Goal: Task Accomplishment & Management: Manage account settings

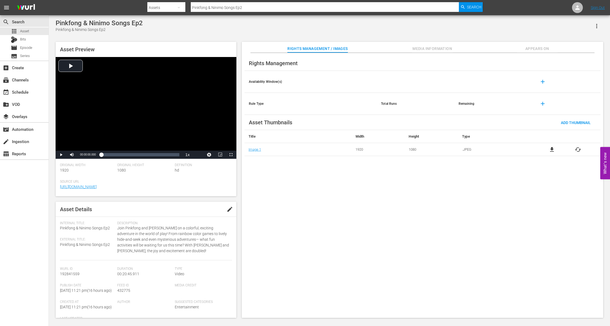
click at [608, 107] on div "Pinkfong & Ninimo Songs Ep2 Pinkfong & Ninimo Songs Ep2 Asset Preview Video Pla…" at bounding box center [329, 167] width 561 height 304
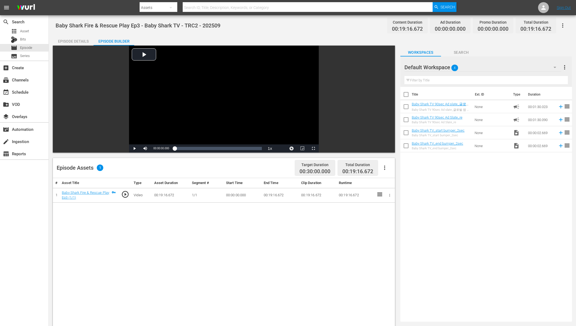
click at [174, 247] on div "# Asset Title Type Asset Duration Segment # Start Time End Time Clip Duration R…" at bounding box center [224, 320] width 342 height 285
click at [478, 187] on div "Title Ext. ID Type Duration Baby Shark TV 90sec Ad slate_글로벌 앱 홍보 영상 프린세스 앱 ([D…" at bounding box center [487, 203] width 172 height 232
drag, startPoint x: 452, startPoint y: 117, endPoint x: 190, endPoint y: 33, distance: 275.0
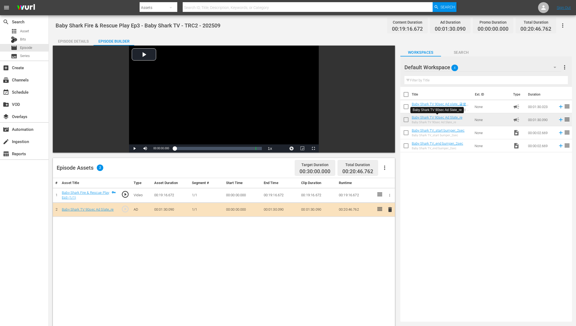
click at [425, 173] on div "Title Ext. ID Type Duration Baby Shark TV 90sec Ad slate_글로벌 앱 홍보 영상 프린세스 앱 ([D…" at bounding box center [487, 203] width 172 height 232
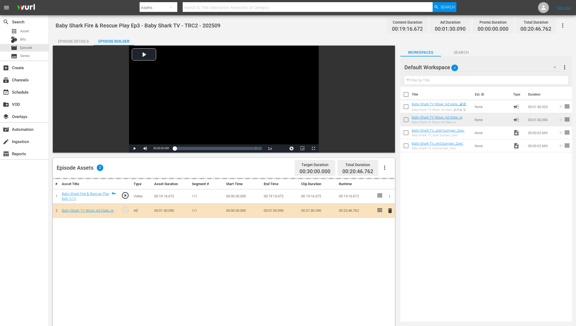
click at [205, 237] on div "# Asset Title Type Asset Duration Segment # Start Time End Time Clip Duration R…" at bounding box center [224, 320] width 342 height 285
click at [461, 173] on div "Title Ext. ID Type Duration Baby Shark TV 90sec Ad slate_글로벌 앱 홍보 영상 프린세스 앱 ([D…" at bounding box center [487, 203] width 172 height 232
click at [462, 169] on div "Title Ext. ID Type Duration Baby Shark TV 90sec Ad slate_글로벌 앱 홍보 영상 프린세스 앱 ([D…" at bounding box center [487, 203] width 172 height 232
click at [467, 219] on div "Title Ext. ID Type Duration Baby Shark TV 90sec Ad slate_글로벌 앱 홍보 영상 프린세스 앱 ([D…" at bounding box center [487, 203] width 172 height 232
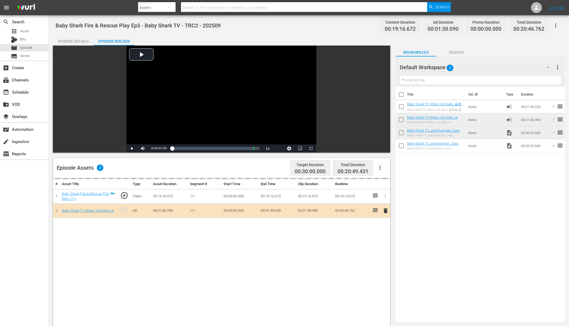
click at [476, 198] on div "Title Ext. ID Type Duration Baby Shark TV 90sec Ad slate_글로벌 앱 홍보 영상 프린세스 앱 ([D…" at bounding box center [479, 203] width 169 height 232
click at [467, 184] on div "Title Ext. ID Type Duration Baby Shark TV 90sec Ad slate_글로벌 앱 홍보 영상 프린세스 앱 ([D…" at bounding box center [479, 203] width 169 height 232
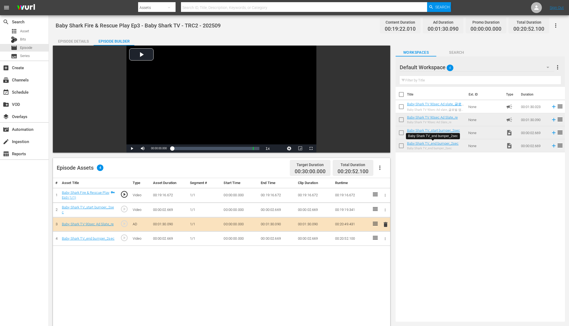
drag, startPoint x: 446, startPoint y: 142, endPoint x: 240, endPoint y: 2, distance: 248.7
click at [73, 39] on div "Episode Details" at bounding box center [73, 41] width 41 height 13
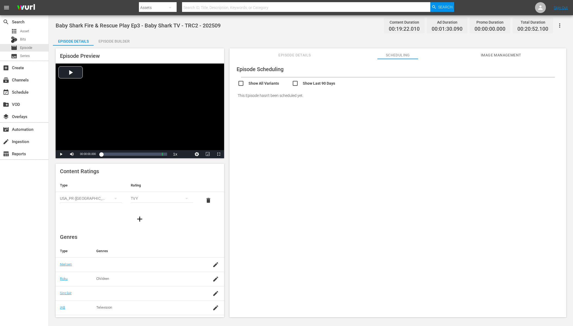
click at [338, 122] on div "Episode Scheduling Show All Variants Show Last 90 Days This Episode hasn't been…" at bounding box center [397, 190] width 337 height 263
click at [112, 41] on div "Episode Builder" at bounding box center [114, 41] width 41 height 13
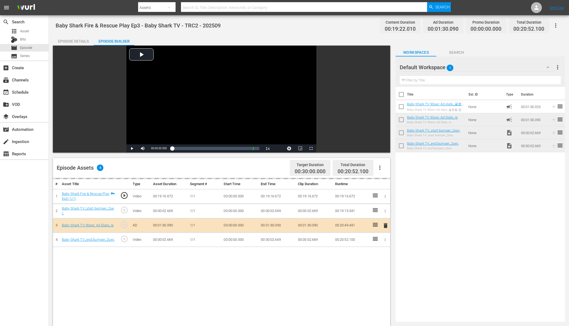
click at [482, 204] on div "Title Ext. ID Type Duration Baby Shark TV 90sec Ad slate_글로벌 앱 홍보 영상 프린세스 앱 ([D…" at bounding box center [479, 203] width 169 height 232
click at [76, 43] on div "Episode Details" at bounding box center [73, 41] width 41 height 13
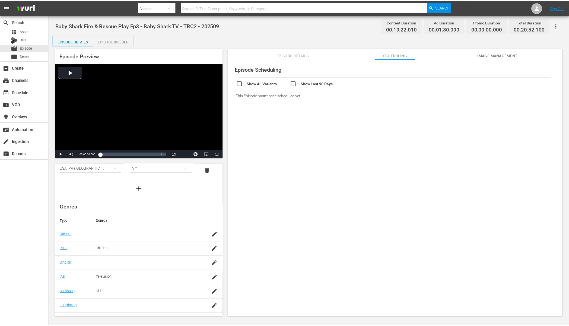
scroll to position [41, 0]
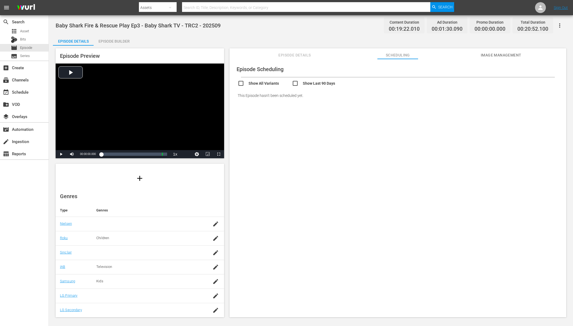
click at [326, 143] on div "Episode Scheduling Show All Variants Show Last 90 Days This Episode hasn't been…" at bounding box center [397, 190] width 337 height 263
click at [99, 46] on div "Episode Preview Video Player is loading. Play Video Play Mute Current Time 00:0…" at bounding box center [311, 184] width 516 height 276
click at [102, 44] on div "Episode Builder" at bounding box center [114, 41] width 41 height 13
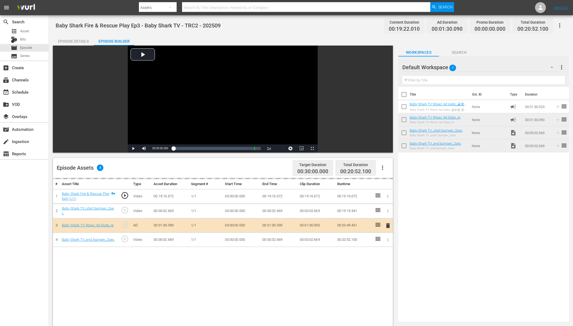
scroll to position [40, 0]
click at [69, 43] on div "Episode Details" at bounding box center [73, 41] width 41 height 13
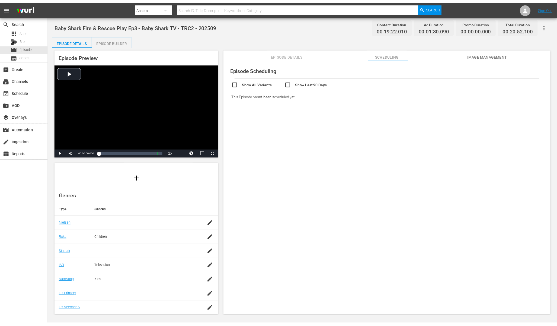
scroll to position [41, 0]
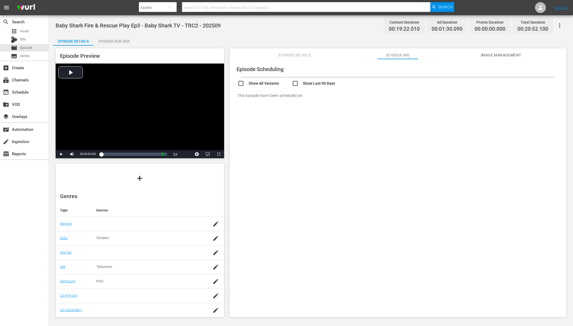
click at [288, 124] on div "Episode Scheduling Show All Variants Show Last 90 Days This Episode hasn't been…" at bounding box center [397, 190] width 337 height 263
click at [300, 51] on button "Episode Details" at bounding box center [294, 53] width 41 height 11
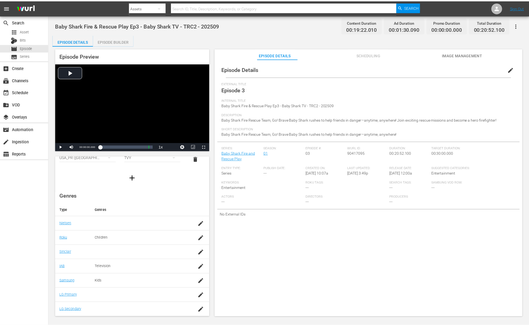
scroll to position [33, 0]
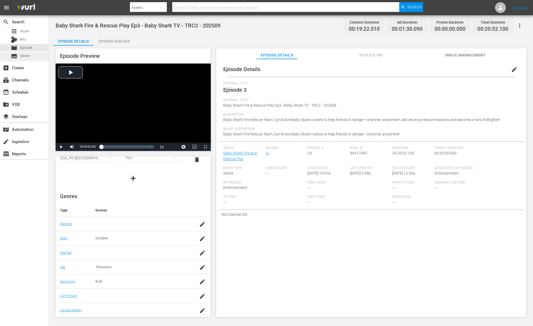
click at [25, 54] on span "Series" at bounding box center [25, 55] width 10 height 5
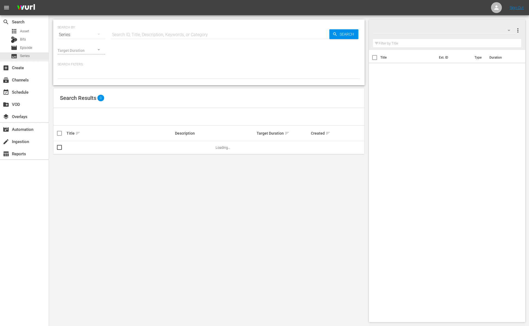
click at [157, 42] on div "Target Duration" at bounding box center [208, 48] width 303 height 15
click at [164, 33] on input "text" at bounding box center [220, 34] width 219 height 13
type input "bebefinn"
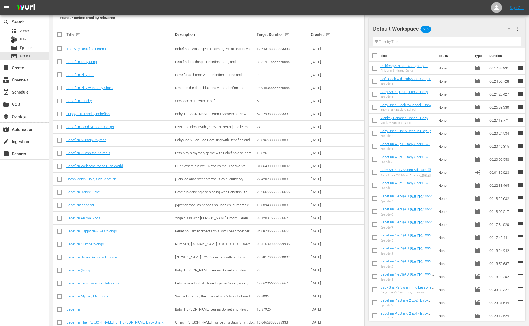
scroll to position [177, 0]
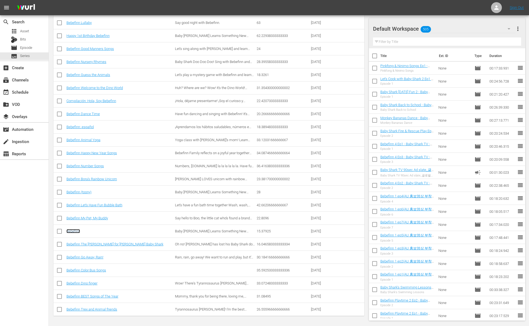
click at [79, 232] on link "Bebefinn" at bounding box center [73, 231] width 14 height 4
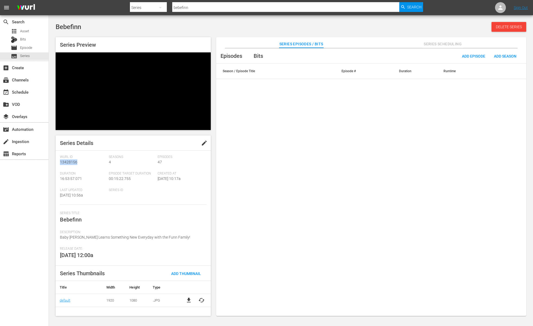
drag, startPoint x: 84, startPoint y: 124, endPoint x: 61, endPoint y: 124, distance: 22.8
click at [61, 155] on div "Wurl Id 13428156" at bounding box center [84, 163] width 49 height 17
copy span "13428156"
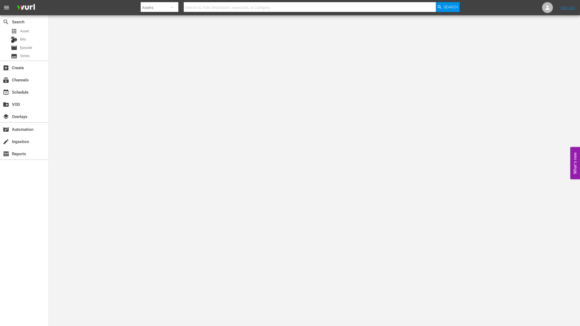
click at [211, 9] on input "text" at bounding box center [310, 7] width 252 height 13
click at [194, 25] on body "menu Search By Assets Search ID, Title, Description, Keywords, or Category Sear…" at bounding box center [290, 163] width 580 height 326
click at [199, 19] on body "menu Search By Assets Search ID, Title, Description, Keywords, or Category Sear…" at bounding box center [290, 163] width 580 height 326
click at [207, 3] on input "text" at bounding box center [310, 7] width 252 height 13
paste input "Pinkfong & Ninimo Songs Ep2"
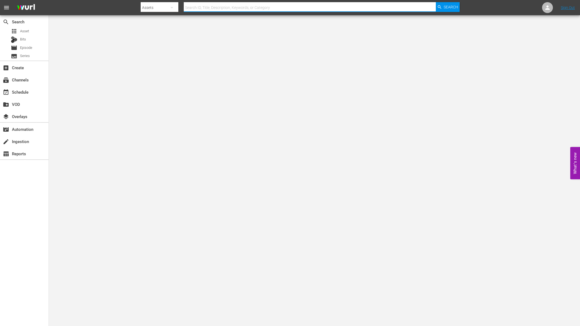
type input "Pinkfong & Ninimo Songs Ep2"
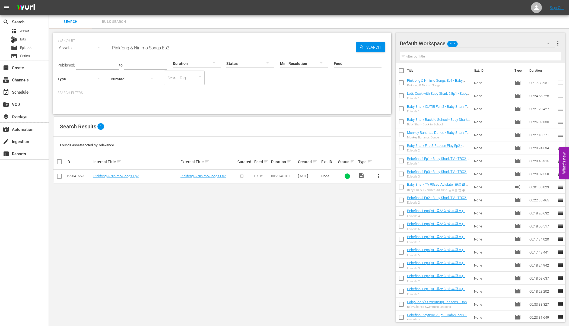
click at [182, 120] on div "Search Results 1" at bounding box center [221, 127] width 337 height 20
click at [382, 178] on button "more_vert" at bounding box center [377, 175] width 13 height 13
click at [382, 175] on button "more_vert" at bounding box center [377, 175] width 13 height 13
click at [377, 177] on span "more_vert" at bounding box center [378, 176] width 7 height 7
click at [392, 216] on div "Episode" at bounding box center [407, 217] width 37 height 13
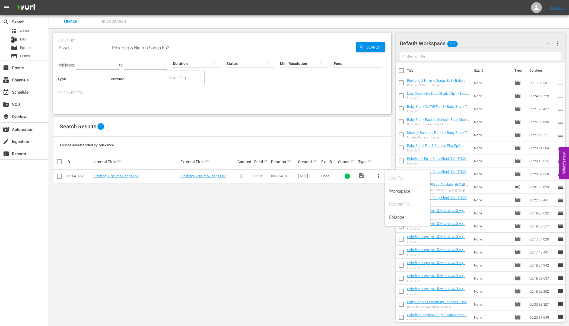
click at [236, 114] on div "SEARCH BY Search By Assets Search ID, Title, Description, Keywords, or Category…" at bounding box center [222, 177] width 347 height 298
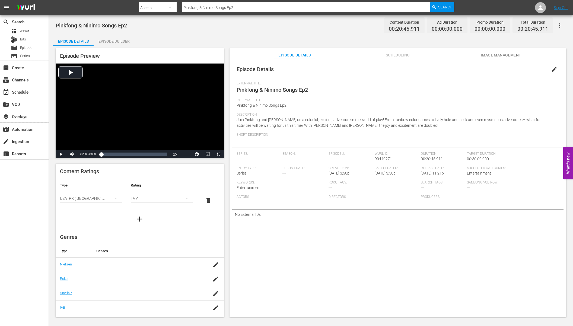
click at [316, 261] on div "Episode Details edit External Title Pinkfong & Ninimo Songs Ep2 Internal Title …" at bounding box center [397, 190] width 337 height 263
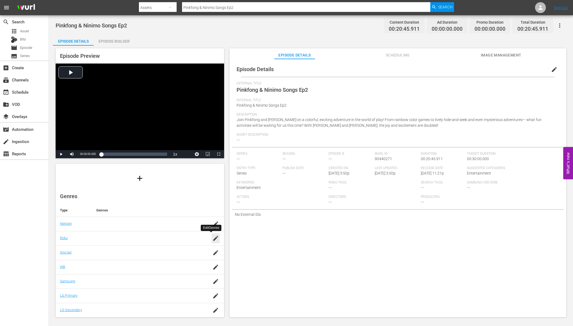
click at [212, 241] on icon "button" at bounding box center [215, 238] width 7 height 7
type input "children"
click at [278, 260] on div "Episode Details edit External Title Pinkfong & Ninimo Songs Ep2 Internal Title …" at bounding box center [397, 190] width 337 height 263
click at [155, 235] on input "children" at bounding box center [146, 236] width 102 height 13
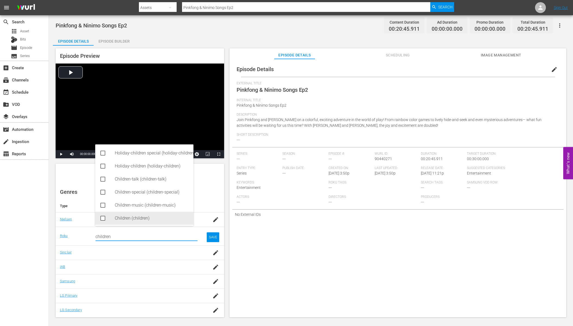
click at [130, 217] on div "Children (children)" at bounding box center [152, 218] width 74 height 13
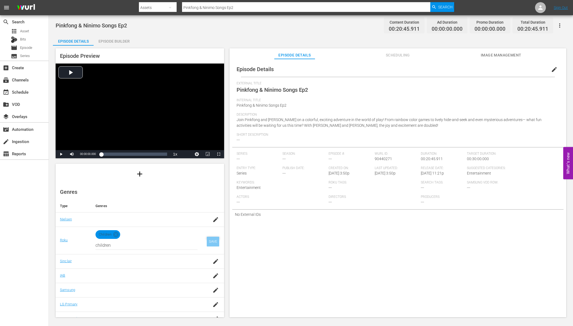
click at [207, 241] on div "SAVE" at bounding box center [213, 241] width 12 height 10
click at [138, 273] on td at bounding box center [149, 267] width 114 height 14
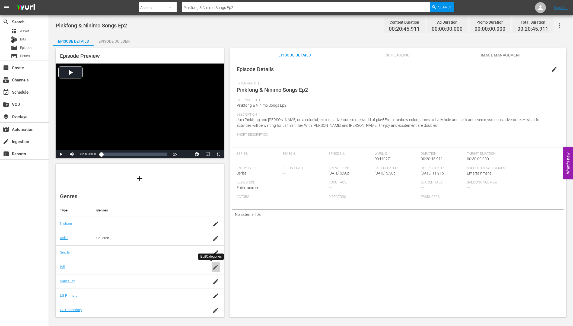
click at [212, 265] on icon "button" at bounding box center [215, 267] width 7 height 7
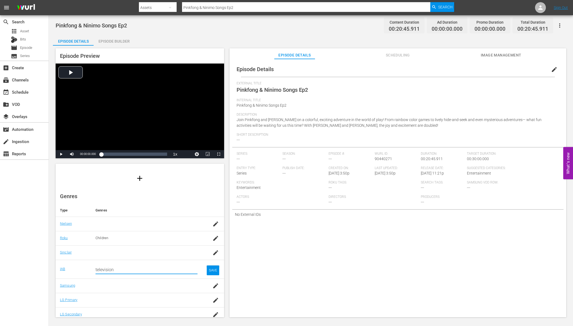
type input "television"
click at [145, 284] on div "Television (IAB1-7)" at bounding box center [152, 284] width 74 height 13
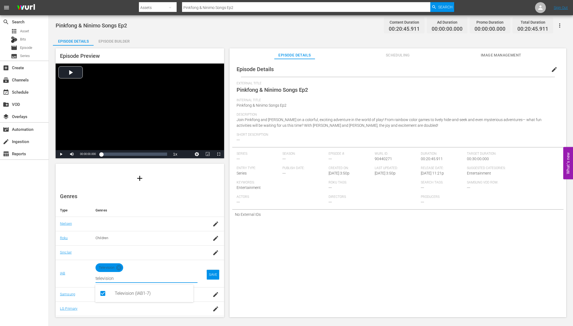
scroll to position [54, 0]
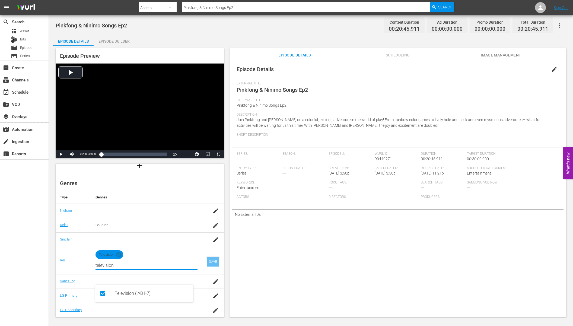
click at [209, 263] on div "SAVE" at bounding box center [213, 262] width 12 height 10
click at [191, 283] on div at bounding box center [146, 280] width 102 height 5
click at [212, 282] on icon "button" at bounding box center [215, 281] width 7 height 7
type input "k"
click at [145, 283] on div "Search for samsung genres kids" at bounding box center [146, 283] width 102 height 13
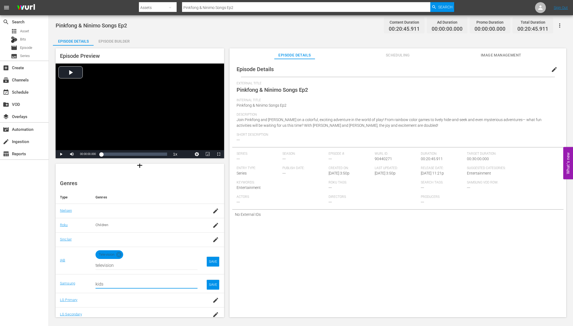
scroll to position [45, 0]
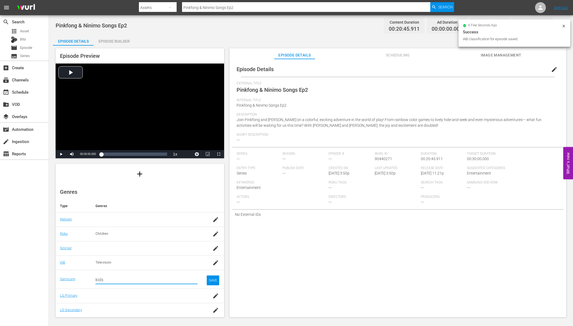
click at [142, 278] on input "kids" at bounding box center [146, 279] width 102 height 13
type input "kids"
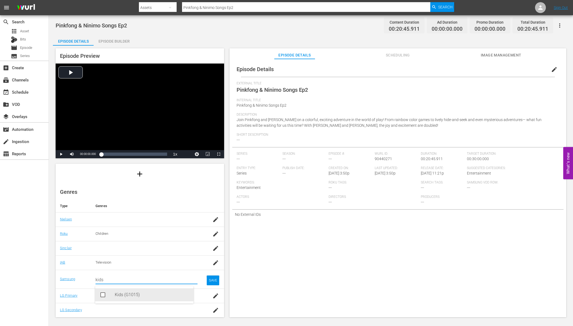
click at [138, 292] on div "Kids (G1015)" at bounding box center [152, 294] width 74 height 13
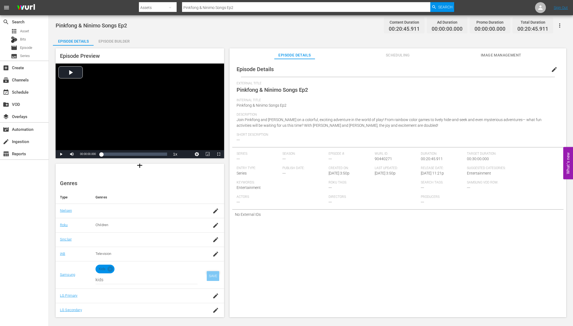
click at [207, 276] on div "SAVE" at bounding box center [213, 276] width 12 height 10
click at [345, 265] on div "Episode Details edit External Title Pinkfong & Ninimo Songs Ep2 Internal Title …" at bounding box center [397, 190] width 337 height 263
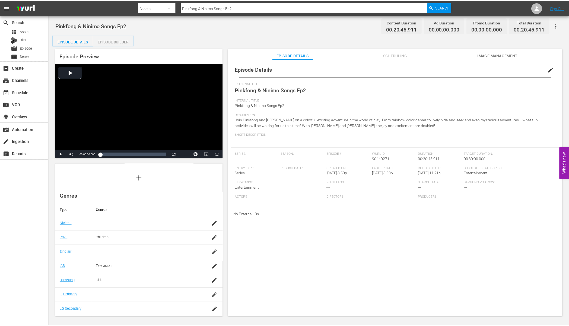
scroll to position [41, 0]
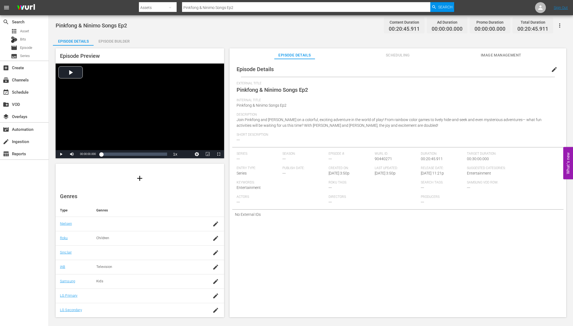
click at [117, 45] on div "Episode Builder" at bounding box center [114, 41] width 41 height 13
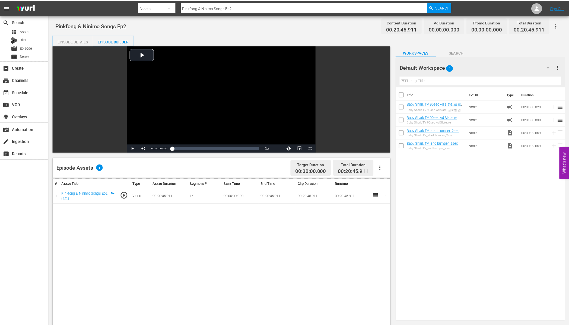
scroll to position [40, 0]
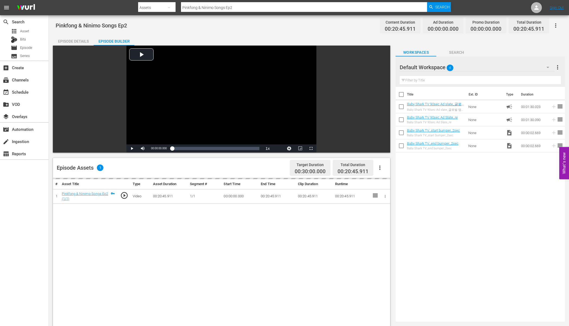
click at [448, 184] on div "Title Ext. ID Type Duration Baby Shark TV 90sec Ad slate_글로벌 앱 홍보 영상 프린세스 앱 ([D…" at bounding box center [479, 203] width 169 height 232
click at [435, 226] on div "Title Ext. ID Type Duration Baby Shark TV 90sec Ad slate_글로벌 앱 홍보 영상 프린세스 앱 ([D…" at bounding box center [479, 203] width 169 height 232
click at [447, 172] on div "Title Ext. ID Type Duration Baby Shark TV 90sec Ad slate_글로벌 앱 홍보 영상 프린세스 앱 ([D…" at bounding box center [479, 203] width 169 height 232
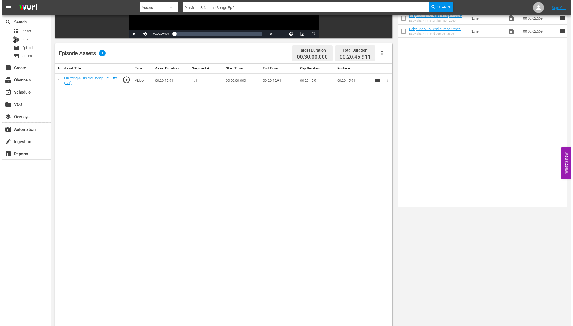
scroll to position [0, 0]
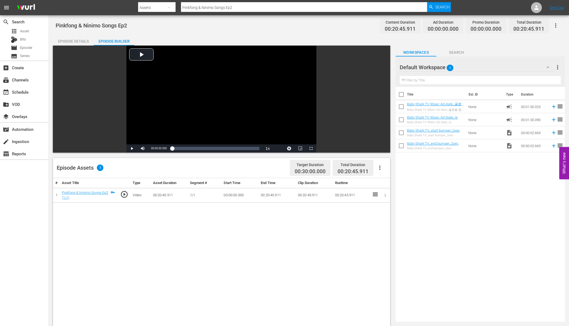
click at [432, 175] on div "Title Ext. ID Type Duration Baby Shark TV 90sec Ad slate_글로벌 앱 홍보 영상 프린세스 앱 (25…" at bounding box center [479, 203] width 169 height 232
click at [435, 195] on div "Title Ext. ID Type Duration Baby Shark TV 90sec Ad slate_글로벌 앱 홍보 영상 프린세스 앱 (25…" at bounding box center [479, 203] width 169 height 232
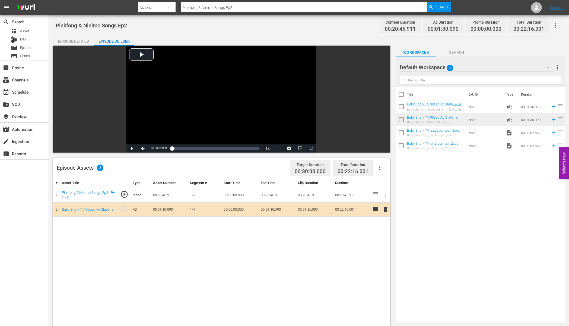
drag, startPoint x: 446, startPoint y: 177, endPoint x: 436, endPoint y: 150, distance: 29.0
click at [446, 177] on div "Title Ext. ID Type Duration Baby Shark TV 90sec Ad slate_글로벌 앱 홍보 영상 프린세스 앱 (25…" at bounding box center [479, 203] width 169 height 232
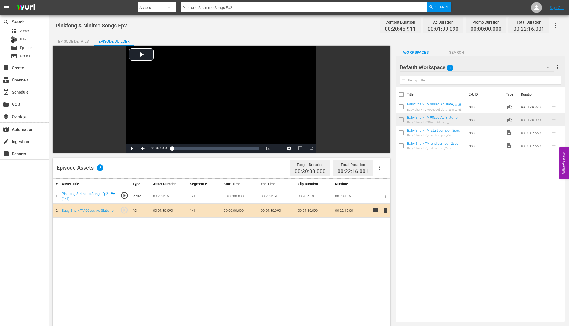
drag, startPoint x: 437, startPoint y: 131, endPoint x: 184, endPoint y: 22, distance: 274.8
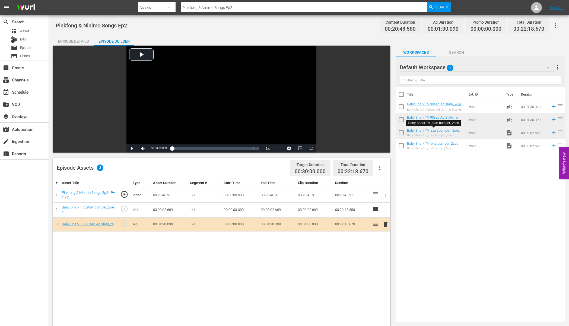
click at [461, 188] on div "Title Ext. ID Type Duration Baby Shark TV 90sec Ad slate_글로벌 앱 홍보 영상 프린세스 앱 (25…" at bounding box center [479, 203] width 169 height 232
click at [449, 153] on div "Title Ext. ID Type Duration Baby Shark TV 90sec Ad slate_글로벌 앱 홍보 영상 프린세스 앱 (25…" at bounding box center [479, 203] width 169 height 232
drag, startPoint x: 454, startPoint y: 143, endPoint x: 180, endPoint y: 22, distance: 300.2
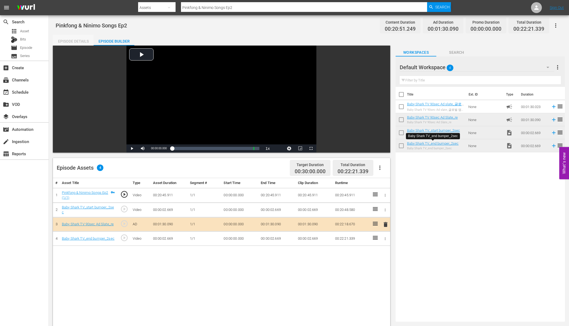
click at [72, 41] on div "Episode Details" at bounding box center [73, 41] width 41 height 13
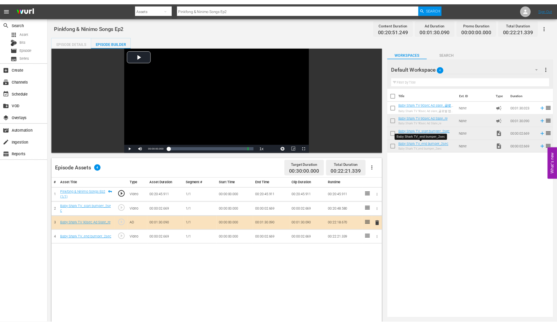
scroll to position [41, 0]
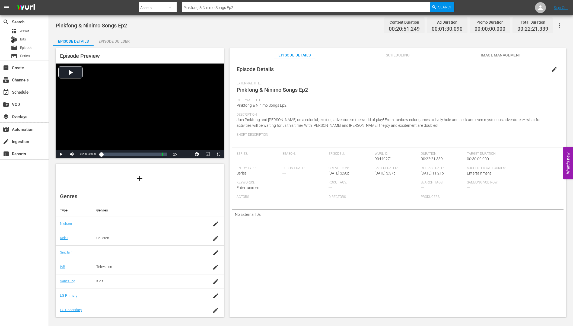
click at [337, 114] on span "Description" at bounding box center [396, 115] width 320 height 4
click at [401, 127] on div "Description Join Pinkfong and Ninimo on a colorful, exciting adventure in the w…" at bounding box center [397, 123] width 322 height 20
click at [553, 68] on span "edit" at bounding box center [554, 69] width 7 height 7
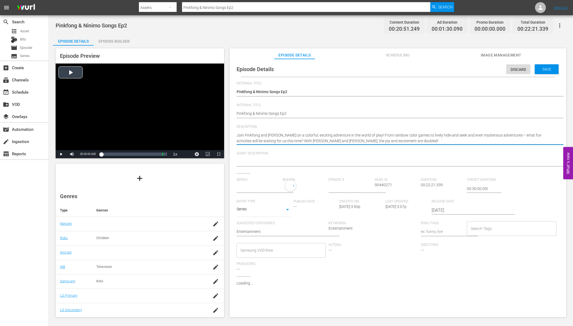
drag, startPoint x: 366, startPoint y: 135, endPoint x: 209, endPoint y: 131, distance: 156.8
click at [209, 131] on div "Episode Preview Video Player is loading. Play Video Play Mute Current Time 00:0…" at bounding box center [311, 184] width 516 height 276
click at [273, 156] on div at bounding box center [396, 162] width 320 height 13
click at [270, 161] on textarea at bounding box center [396, 162] width 320 height 7
paste textarea "Join Pinkfong and Ninimo on a colorful, exciting adventure in the world of play!"
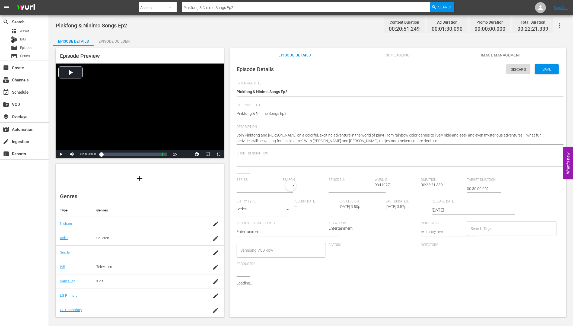
type textarea "Join Pinkfong and Ninimo on a colorful, exciting adventure in the world of play!"
type input "No Series"
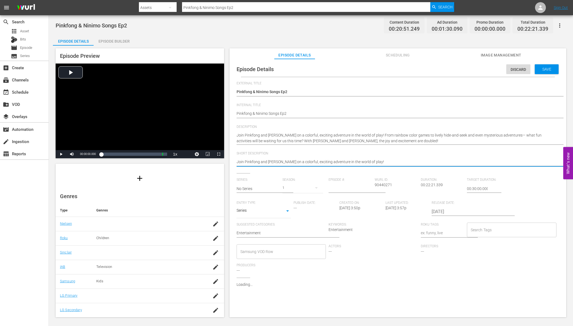
type textarea "Join Pinkfong and Ninimo on a colorful, exciting adventure in the world of play!"
click at [362, 107] on div "Pinkfong & Ninimo Songs Ep2 Pinkfong & Ninimo Songs Ep2" at bounding box center [396, 113] width 320 height 13
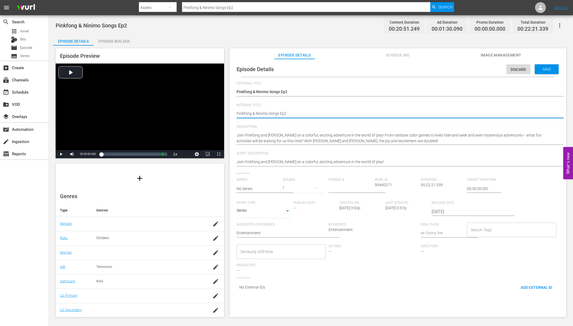
type textarea "Pinkfong & Ninimo Songs Ep2"
paste textarea "- Baby Shark TV - TRC2 - 202509"
type textarea "Pinkfong & Ninimo Songs Ep2 - Baby Shark TV - TRC2 - 202509"
drag, startPoint x: 278, startPoint y: 113, endPoint x: 196, endPoint y: 113, distance: 82.4
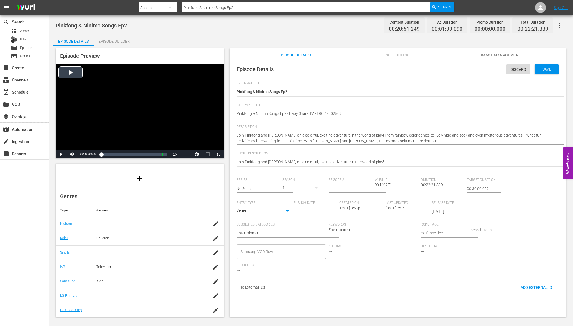
click at [196, 113] on div "Episode Preview Video Player is loading. Play Video Play Mute Current Time 00:0…" at bounding box center [311, 184] width 516 height 276
type textarea "Pinkfong & Ninimo Songs Ep2 - Baby Shark TV - TRC2 - 202509"
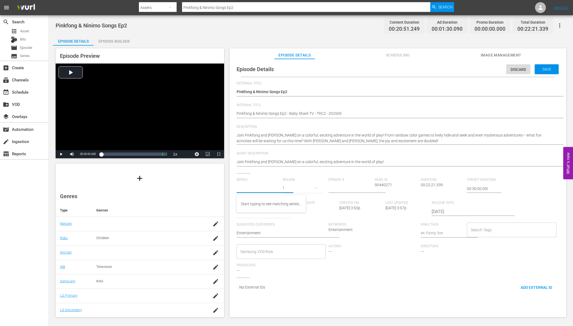
click at [249, 193] on input "text" at bounding box center [257, 188] width 43 height 13
paste input "Pinkfong & Ninimo Songs"
click at [253, 190] on input "Pinkfong & Ninimo Songs" at bounding box center [257, 188] width 43 height 13
click at [276, 202] on div "Pinkfong and Ninimo Songs" at bounding box center [264, 203] width 47 height 13
type input "Pinkfong and Ninimo Songs"
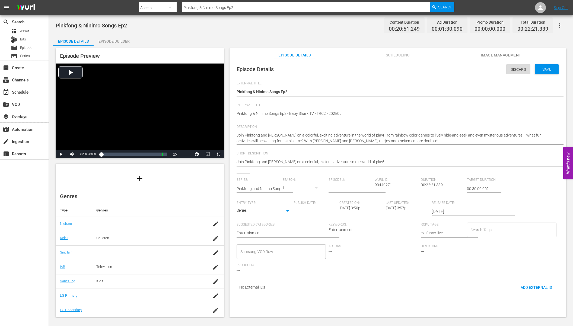
click at [336, 190] on input "number" at bounding box center [349, 188] width 43 height 13
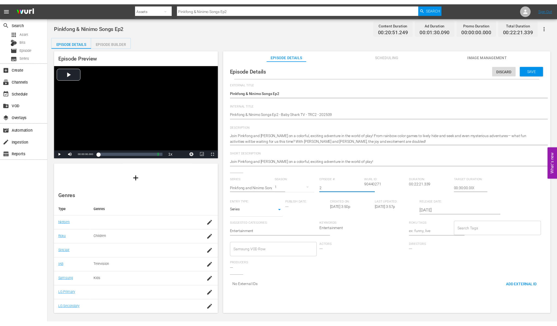
scroll to position [38, 0]
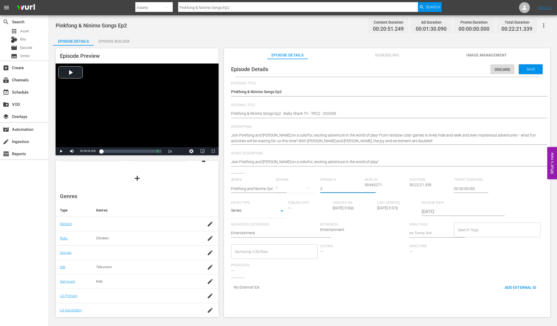
type input "2"
click at [442, 213] on input "[DATE]" at bounding box center [456, 211] width 69 height 13
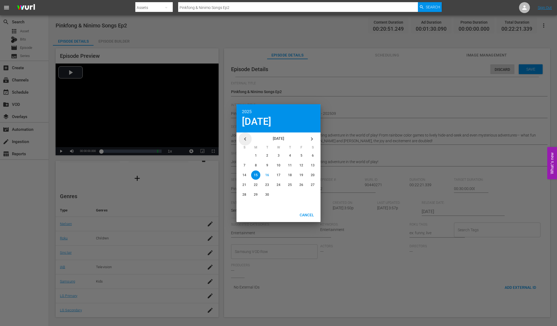
click at [244, 137] on icon "button" at bounding box center [245, 139] width 7 height 7
click at [288, 195] on span "28" at bounding box center [290, 195] width 4 height 4
type input "2025-08-28"
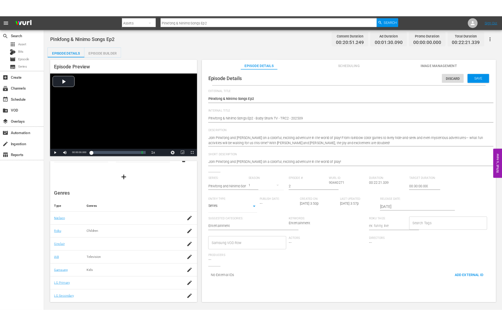
scroll to position [0, 0]
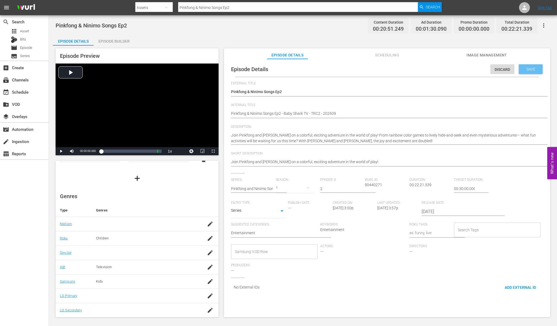
click at [528, 68] on span "Save" at bounding box center [531, 69] width 18 height 4
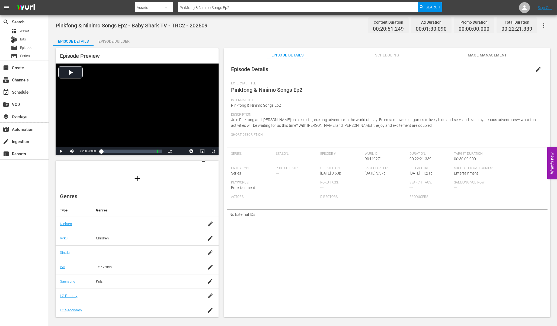
click at [535, 71] on span "edit" at bounding box center [538, 69] width 7 height 7
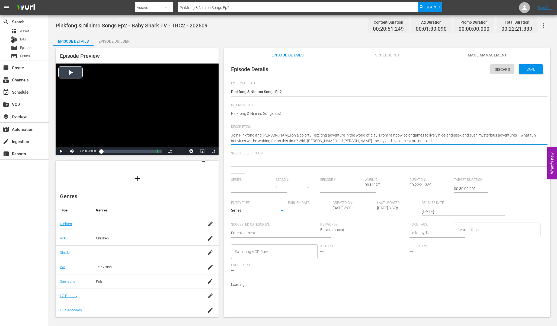
drag, startPoint x: 360, startPoint y: 135, endPoint x: 217, endPoint y: 133, distance: 142.9
click at [217, 133] on div "Episode Preview Video Player is loading. Play Video Play Mute Current Time 00:0…" at bounding box center [303, 184] width 500 height 276
type input "Pinkfong and Ninimo Songs"
click at [363, 134] on textarea "Join Pinkfong and Ninimo on a colorful, exciting adventure in the world of play…" at bounding box center [385, 137] width 309 height 11
click at [389, 152] on span "Short Description" at bounding box center [385, 153] width 309 height 4
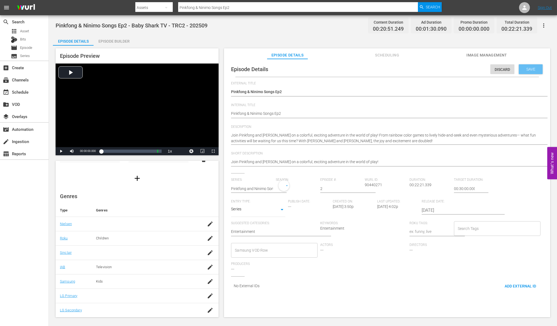
click at [523, 67] on span "Save" at bounding box center [531, 69] width 18 height 4
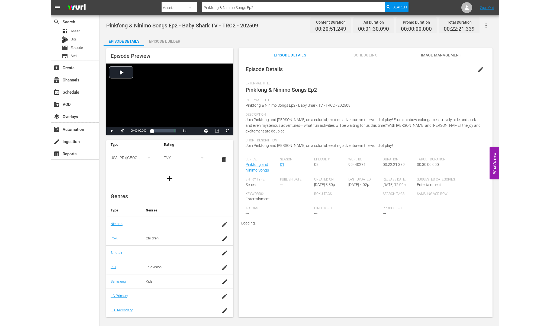
scroll to position [22, 0]
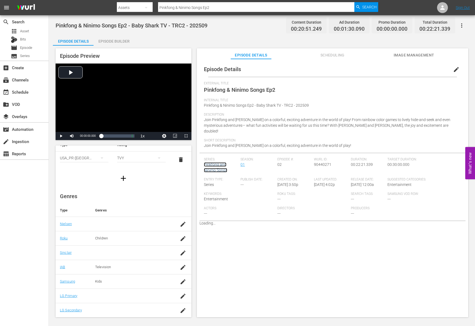
click at [218, 162] on link "Pinkfong and Ninimo Songs" at bounding box center [215, 167] width 23 height 10
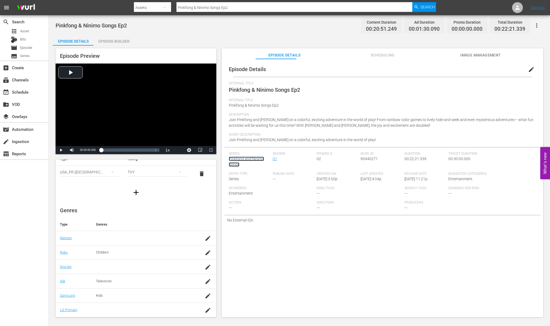
scroll to position [36, 0]
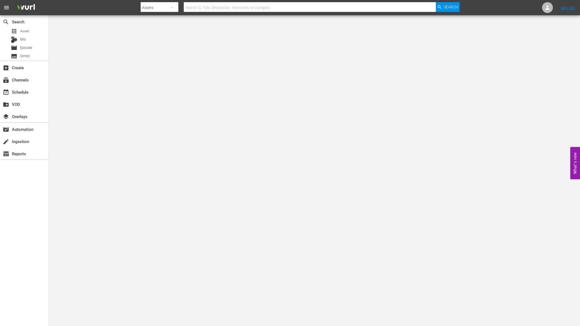
click at [241, 10] on input "text" at bounding box center [310, 7] width 252 height 13
paste input "Super Safeguard [PERSON_NAME] Ep2"
type input "Super Safeguard [PERSON_NAME] Ep2"
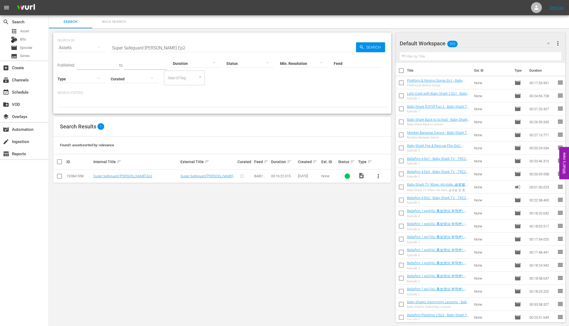
drag, startPoint x: 329, startPoint y: 132, endPoint x: 441, endPoint y: 125, distance: 112.5
click at [333, 132] on div "Search Results 1" at bounding box center [221, 127] width 337 height 20
click at [375, 178] on span "more_vert" at bounding box center [378, 176] width 7 height 7
click at [396, 214] on div "Episode" at bounding box center [407, 217] width 37 height 13
click at [391, 217] on div "Episode" at bounding box center [407, 217] width 37 height 13
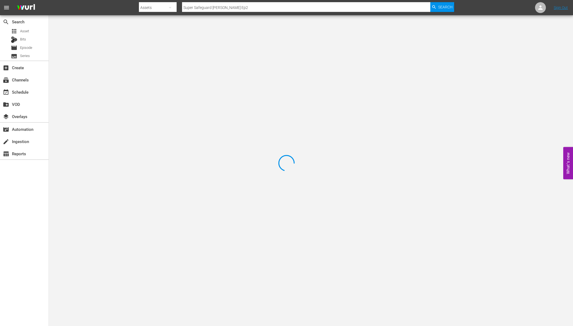
click at [258, 126] on div at bounding box center [286, 163] width 573 height 326
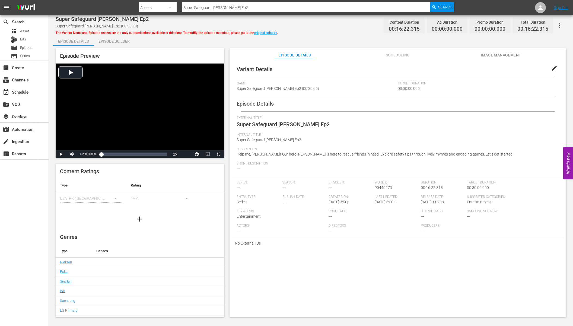
click at [266, 35] on div "Episode Details Episode Builder Episode Preview Video Player is loading. Play V…" at bounding box center [311, 178] width 516 height 287
click at [267, 33] on link "original episode" at bounding box center [265, 33] width 23 height 4
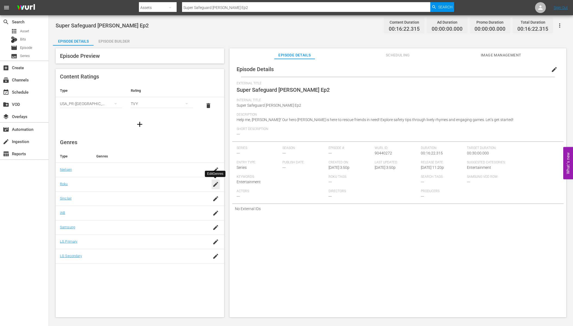
click at [215, 187] on icon "button" at bounding box center [215, 184] width 7 height 7
type input "children"
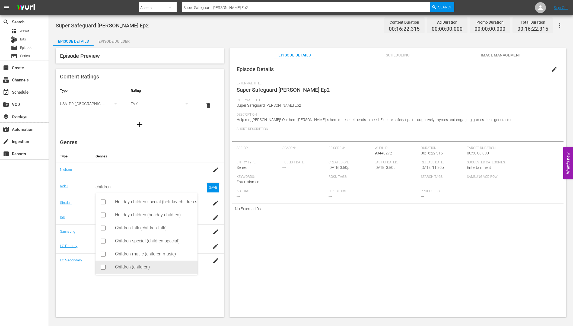
click at [140, 269] on div "Children (children)" at bounding box center [154, 266] width 78 height 13
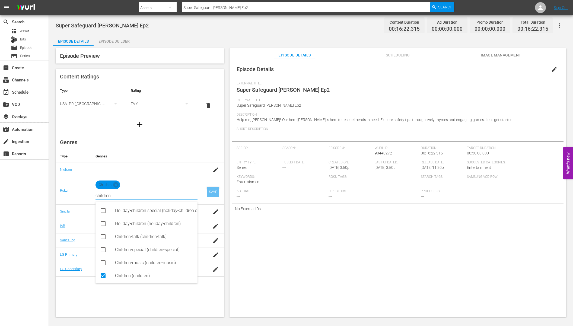
click at [215, 189] on div "SAVE" at bounding box center [213, 192] width 12 height 10
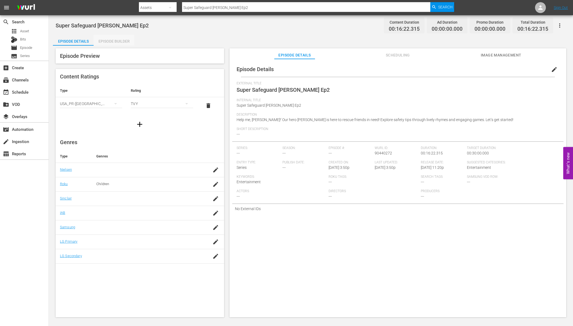
click at [114, 44] on div "Episode Builder" at bounding box center [114, 41] width 41 height 13
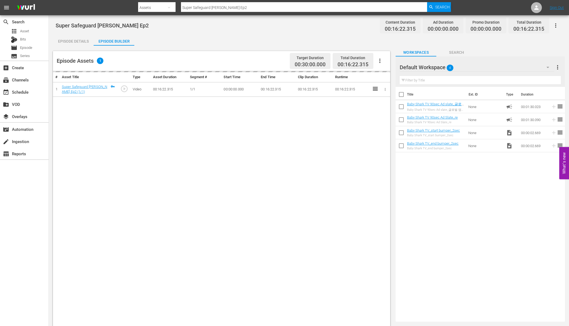
drag, startPoint x: 436, startPoint y: 118, endPoint x: 263, endPoint y: 5, distance: 206.8
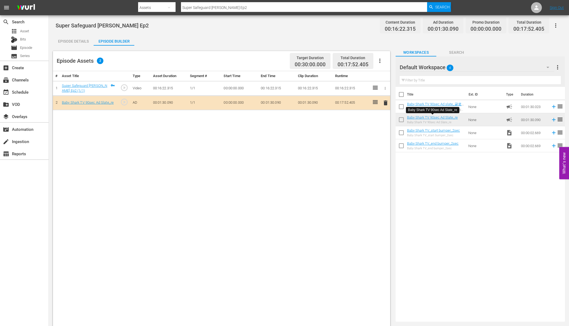
click at [406, 161] on div "Title Ext. ID Type Duration Baby Shark TV 90sec Ad slate_글로벌 앱 홍보 영상 프린세스 앱 ([D…" at bounding box center [479, 203] width 169 height 232
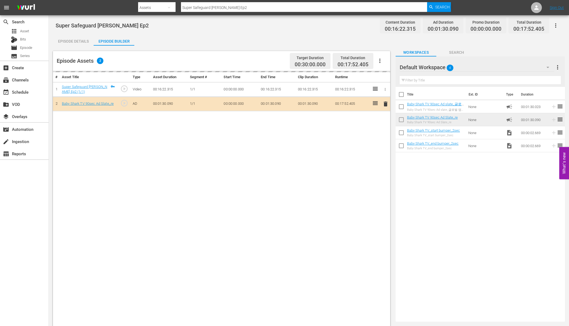
drag, startPoint x: 436, startPoint y: 129, endPoint x: 252, endPoint y: 6, distance: 221.6
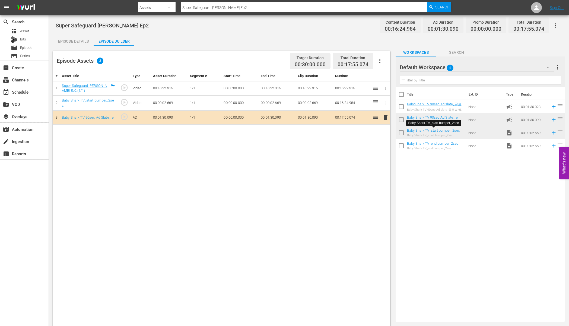
click at [451, 175] on div "Title Ext. ID Type Duration Baby Shark TV 90sec Ad slate_글로벌 앱 홍보 영상 프린세스 앱 ([D…" at bounding box center [479, 203] width 169 height 232
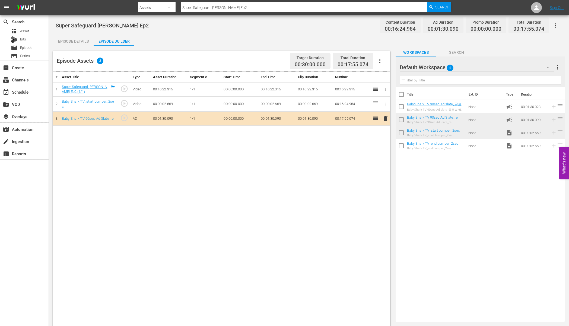
drag, startPoint x: 436, startPoint y: 144, endPoint x: 210, endPoint y: 2, distance: 266.2
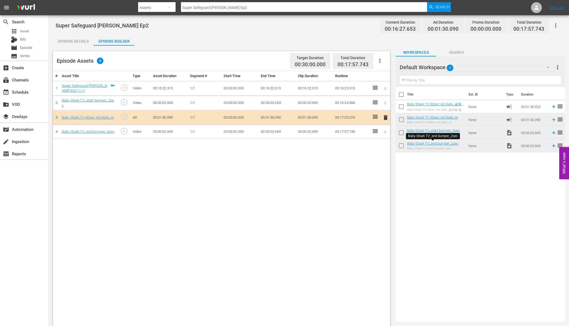
click at [70, 39] on div "Episode Details" at bounding box center [73, 41] width 41 height 13
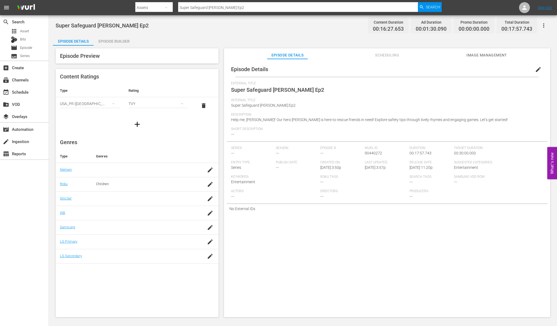
click at [180, 136] on div "Genres Type Genres Nielsen Roku Children Sinclair IAB Samsung LG Primary LG Sec…" at bounding box center [137, 198] width 163 height 129
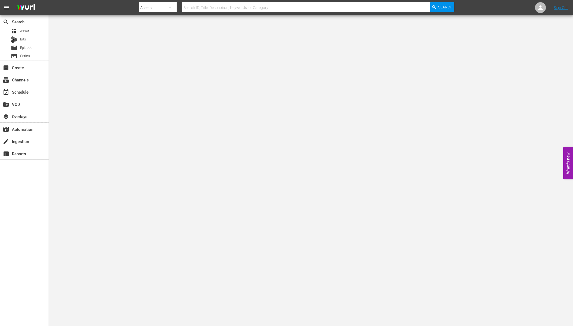
click at [28, 27] on div "search Search apps Asset Bits movie Episode subtitles Series" at bounding box center [24, 37] width 49 height 45
click at [28, 28] on span "Asset" at bounding box center [24, 30] width 9 height 5
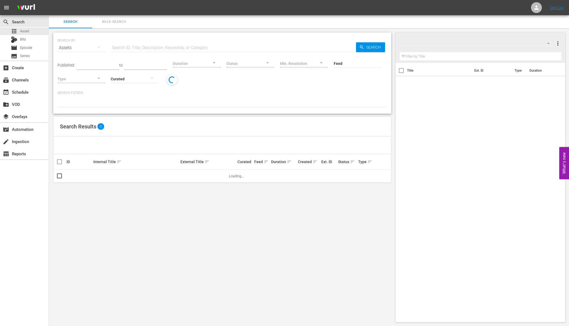
click at [144, 46] on input "text" at bounding box center [233, 47] width 245 height 13
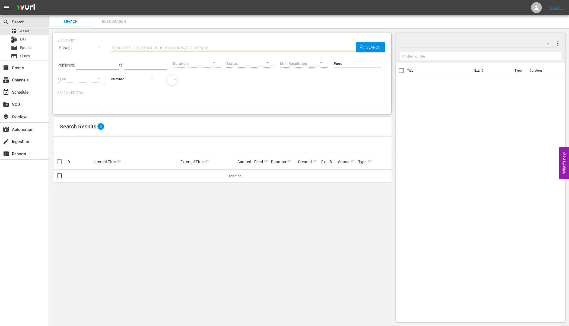
click at [144, 46] on input "text" at bounding box center [233, 47] width 245 height 13
paste input "Hide 'n Seek with Shark Family 5 Ep2"
click at [196, 44] on input "Hide 'n Seek with Shark Family 5 Ep2" at bounding box center [233, 47] width 245 height 13
click at [190, 49] on input "Hide 'n Seek with Shark Family 5 Ep2" at bounding box center [233, 47] width 245 height 13
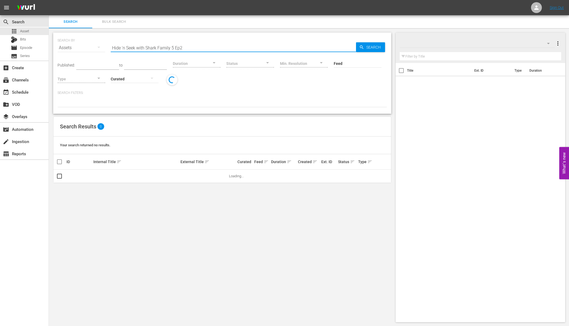
click at [190, 49] on input "Hide 'n Seek with Shark Family 5 Ep2" at bounding box center [233, 47] width 245 height 13
type input "Hide 'n Seek with Shark Family 5 Ep2"
click at [190, 49] on input "Hide 'n Seek with Shark Family 5 Ep2" at bounding box center [233, 47] width 245 height 13
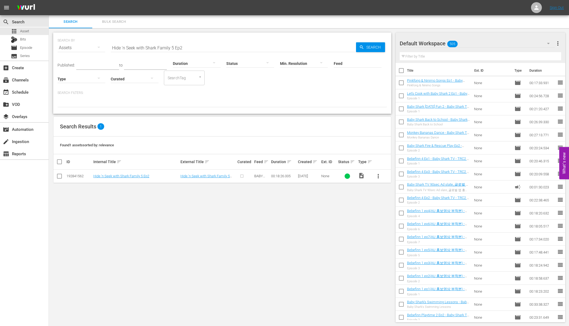
click at [266, 139] on div "Found 1 assets sorted by: relevance" at bounding box center [221, 145] width 337 height 18
click at [236, 117] on div "Search Results 1" at bounding box center [221, 127] width 337 height 20
click at [375, 174] on span "more_vert" at bounding box center [378, 176] width 7 height 7
click at [394, 219] on div "Episode" at bounding box center [407, 217] width 37 height 13
click at [355, 121] on div "Search Results 1" at bounding box center [221, 127] width 337 height 20
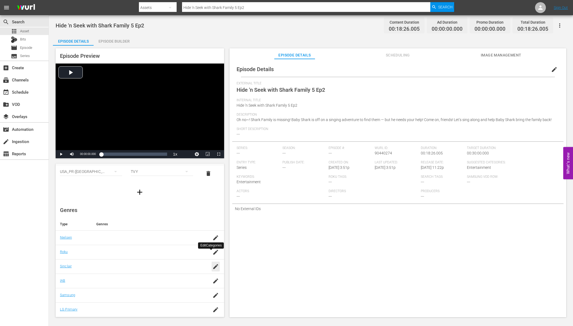
scroll to position [41, 0]
click at [213, 240] on icon "button" at bounding box center [215, 238] width 7 height 7
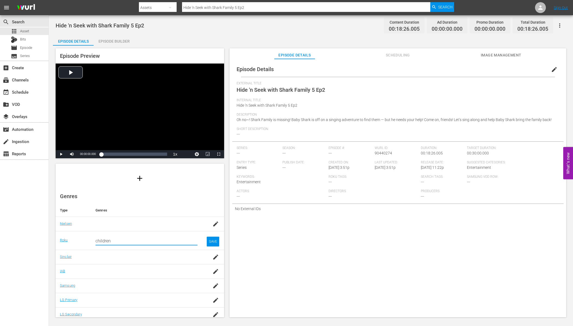
type input "children"
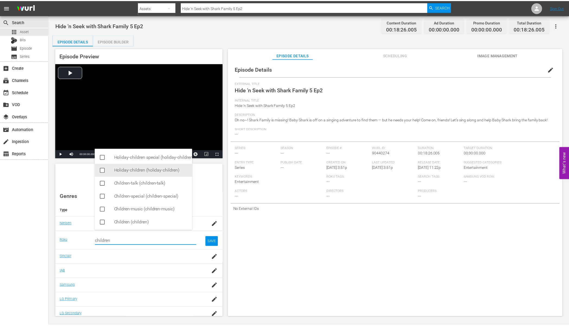
scroll to position [1, 0]
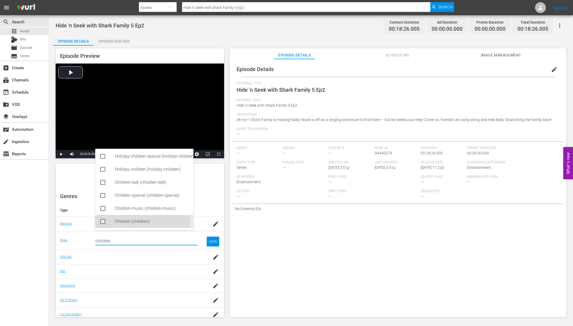
click at [137, 217] on div "Children (children)" at bounding box center [152, 221] width 74 height 13
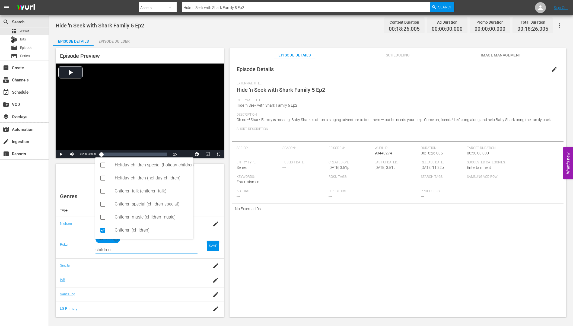
click at [202, 245] on td "SAVE" at bounding box center [213, 244] width 22 height 27
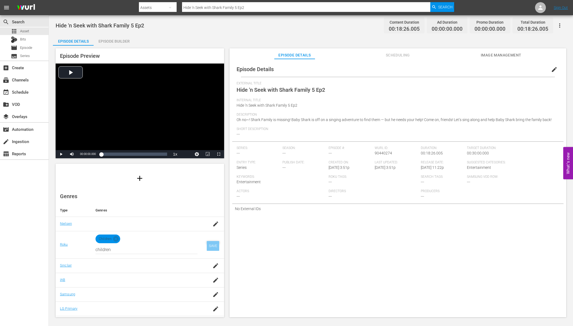
click at [207, 245] on div "SAVE" at bounding box center [213, 246] width 12 height 10
click at [111, 44] on div "Episode Builder" at bounding box center [114, 41] width 41 height 13
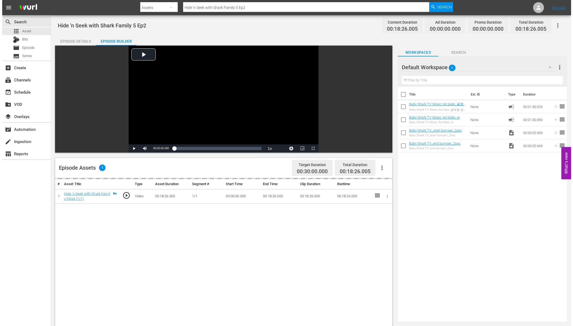
scroll to position [40, 0]
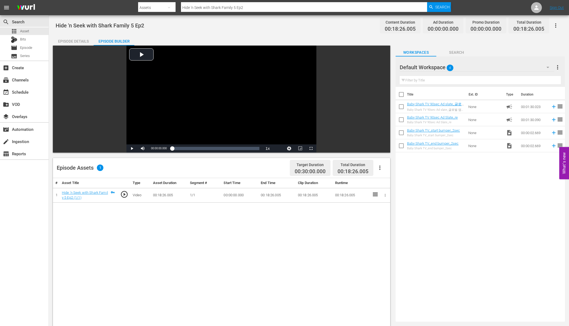
click at [438, 161] on div "Title Ext. ID Type Duration Baby Shark TV 90sec Ad slate_글로벌 앱 홍보 영상 프린세스 앱 ([D…" at bounding box center [479, 203] width 169 height 232
drag, startPoint x: 442, startPoint y: 118, endPoint x: 306, endPoint y: 1, distance: 179.4
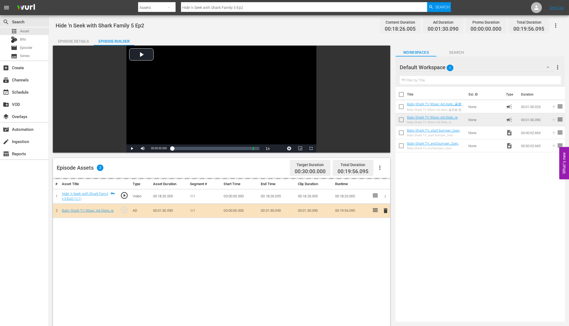
drag, startPoint x: 454, startPoint y: 132, endPoint x: 235, endPoint y: 34, distance: 239.5
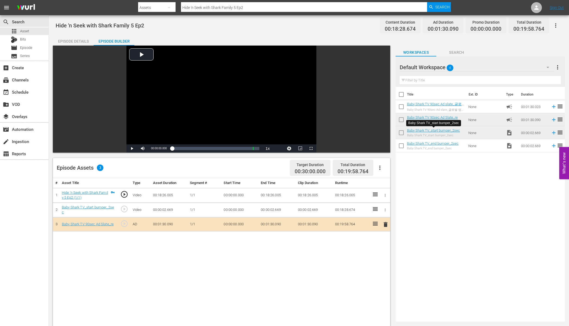
click at [453, 213] on div "Title Ext. ID Type Duration Baby Shark TV 90sec Ad slate_글로벌 앱 홍보 영상 프린세스 앱 ([D…" at bounding box center [479, 203] width 169 height 232
drag, startPoint x: 444, startPoint y: 143, endPoint x: 255, endPoint y: 12, distance: 229.9
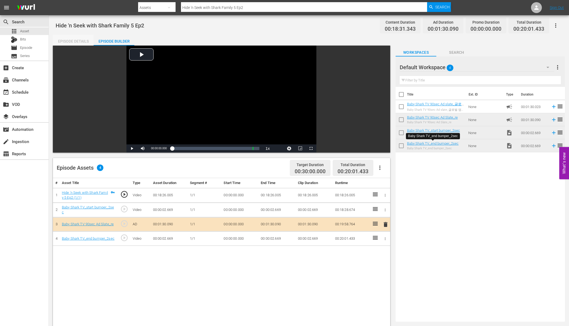
click at [71, 40] on div "Episode Details" at bounding box center [73, 41] width 41 height 13
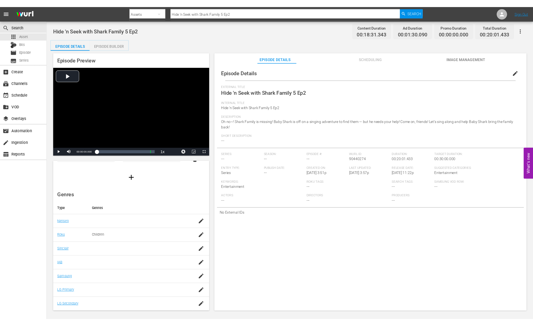
scroll to position [38, 0]
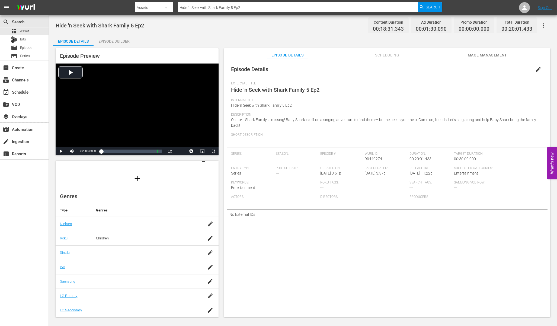
click at [203, 267] on td at bounding box center [209, 267] width 17 height 14
click at [207, 267] on icon "button" at bounding box center [210, 267] width 7 height 7
click at [130, 267] on input "television" at bounding box center [143, 269] width 97 height 13
type input "television"
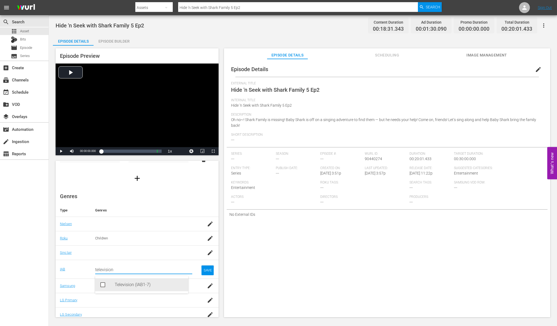
click at [119, 286] on div "Television (IAB1-7)" at bounding box center [149, 284] width 69 height 13
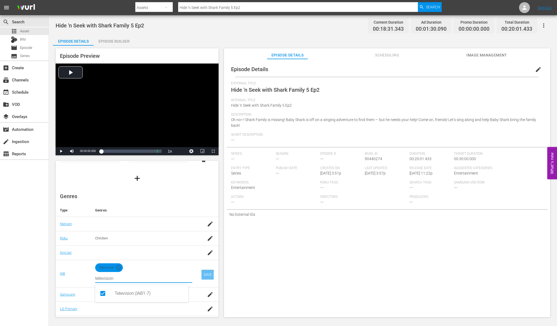
click at [204, 275] on div "SAVE" at bounding box center [207, 275] width 12 height 10
click at [210, 278] on div "button" at bounding box center [210, 281] width 8 height 10
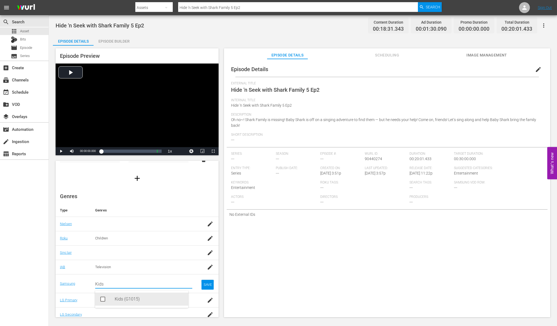
click at [121, 301] on div "Kids (G1015)" at bounding box center [149, 298] width 69 height 13
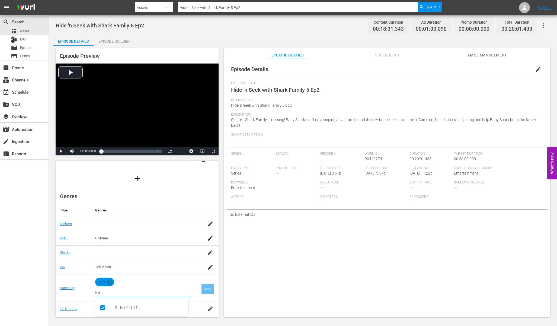
type input "Kids"
click at [202, 292] on div "SAVE" at bounding box center [207, 289] width 12 height 10
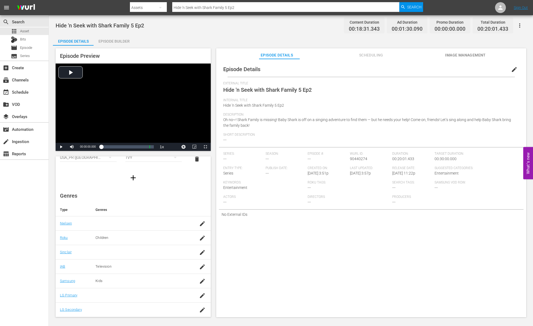
scroll to position [33, 0]
click at [319, 122] on div "Description Oh no~! Shark Family is missing! Baby Shark is off on a singing adv…" at bounding box center [371, 123] width 296 height 20
click at [314, 116] on span "Description" at bounding box center [369, 115] width 293 height 4
click at [511, 69] on span "edit" at bounding box center [514, 69] width 7 height 7
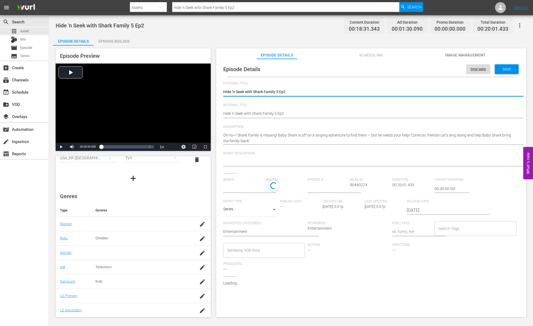
click at [303, 109] on div "Hide 'n Seek with Shark Family 5 Ep2 Hide 'n Seek with Shark Family 5 Ep2" at bounding box center [369, 113] width 293 height 13
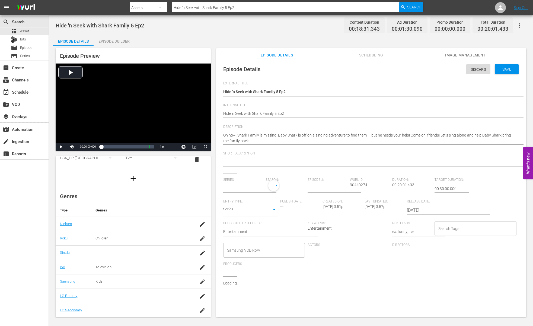
click at [344, 113] on textarea "Hide 'n Seek with Shark Family 5 Ep2" at bounding box center [369, 114] width 293 height 7
type textarea "Hide 'n Seek with Shark Family 5"
type textarea "Hide 'n Seek with Shark Family 5 Ep2"
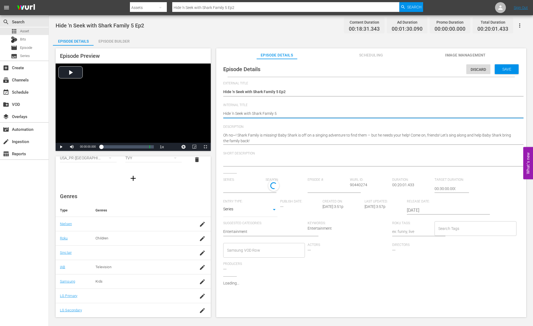
type textarea "Hide 'n Seek with Shark Family 5 Ep2"
click at [335, 115] on textarea "Hide 'n Seek with Shark Family 5 Ep2" at bounding box center [369, 114] width 293 height 7
type textarea "Hide 'n Seek with Shark Family 5 Ep2"
paste textarea "- Baby Shark TV - TRC2 - 202509"
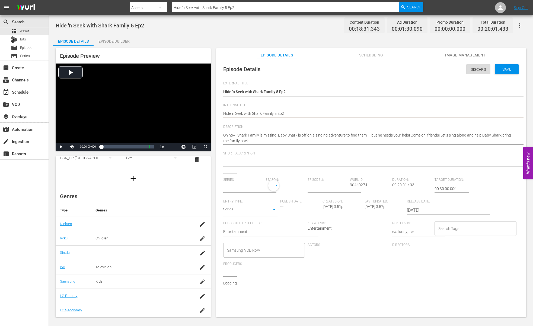
type textarea "Hide 'n Seek with Shark Family 5 Ep2 - Baby Shark TV - TRC2 - 202509"
type input "No Series"
type textarea "Hide 'n Seek with Shark Family 5 Ep2 - Baby Shark TV - TRC2 - 202509"
click at [292, 88] on div "Hide 'n Seek with Shark Family 5 Ep2 Hide 'n Seek with Shark Family 5 Ep2" at bounding box center [369, 92] width 293 height 13
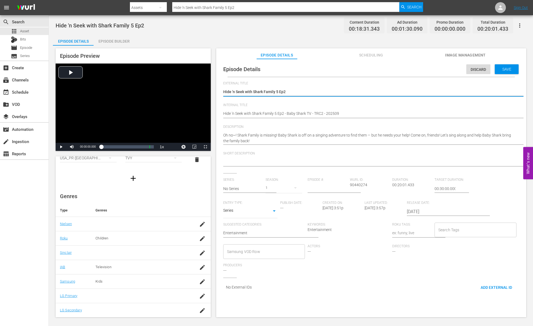
type textarea "E"
type textarea "Ep"
type textarea "Epi"
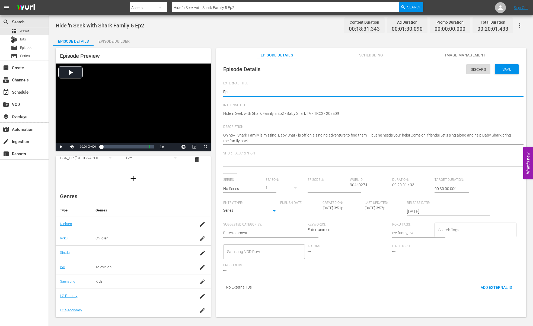
type textarea "Epi"
type textarea "Epis"
type textarea "Episo"
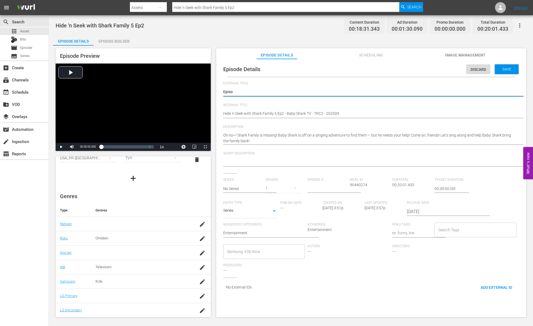
type textarea "Episod"
type textarea "Episode"
type textarea "Episode2"
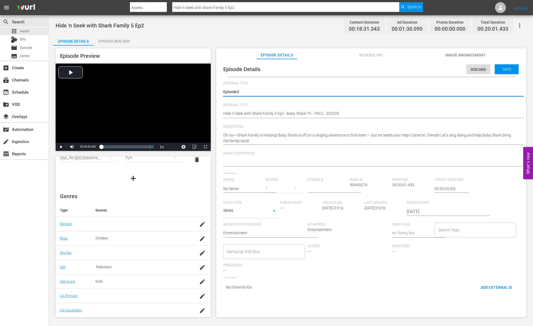
type textarea "Episode2"
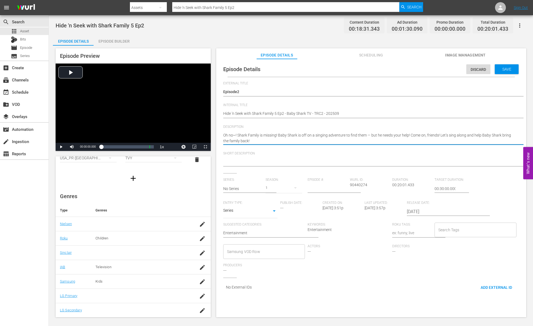
click at [369, 136] on textarea "Oh no~! Shark Family is missing! Baby Shark is off on a singing adventure to fi…" at bounding box center [369, 137] width 293 height 11
click at [407, 136] on textarea "Oh no~! Shark Family is missing! Baby Shark is off on a singing adventure to fi…" at bounding box center [369, 137] width 293 height 11
drag, startPoint x: 408, startPoint y: 136, endPoint x: 214, endPoint y: 132, distance: 194.2
click at [214, 132] on div "Episode Preview Video Player is loading. Play Video Play Mute Current Time 00:0…" at bounding box center [291, 184] width 476 height 276
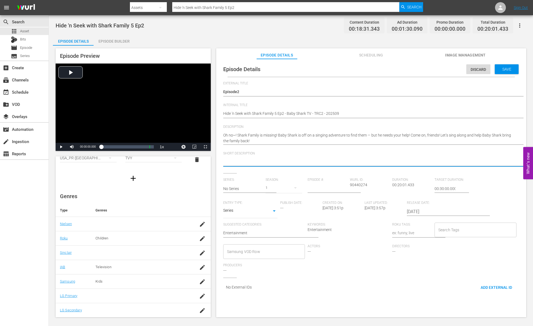
click at [276, 163] on textarea at bounding box center [369, 162] width 293 height 7
paste textarea "Oh no~! Shark Family is missing! Baby Shark is off on a singing adventure to fi…"
type textarea "Oh no~! Shark Family is missing! Baby Shark is off on a singing adventure to fi…"
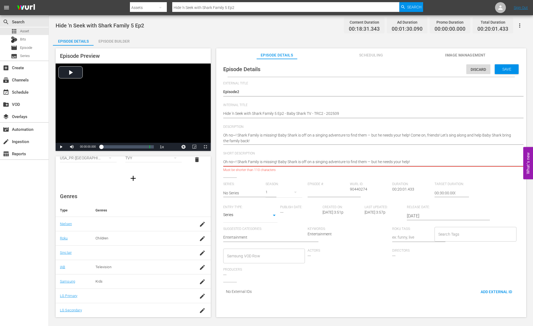
type textarea "Oh no~! Shark Family is missing! Baby Shark is off on a singing adventure to fi…"
click at [353, 155] on span "Short Description" at bounding box center [369, 153] width 293 height 4
click at [274, 160] on textarea "Oh no~! Shark Family is missing! Baby Shark is off on a singing adventure to fi…" at bounding box center [369, 162] width 293 height 7
drag, startPoint x: 439, startPoint y: 134, endPoint x: 449, endPoint y: 142, distance: 12.3
click at [418, 163] on textarea "Oh no~! Shark Family is missing! Baby Shark is off on a singing adventure to fi…" at bounding box center [369, 162] width 293 height 7
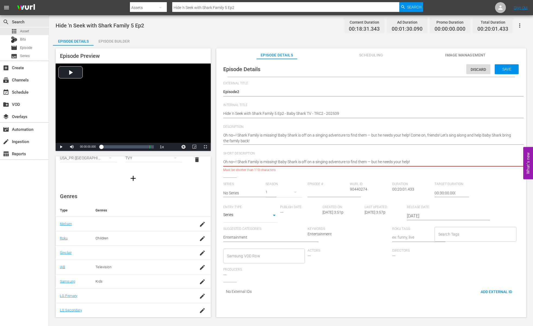
paste textarea "Let’s sing along and help Baby Shark bring the family back"
type textarea "Let’s sing along and help Baby Shark bring the family back!"
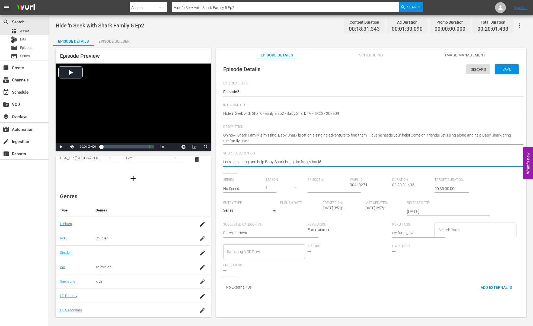
click at [227, 162] on textarea "Let’s sing along and help Baby Shark bring the family back!" at bounding box center [369, 162] width 293 height 7
type textarea "Let’s sing along and help Baby Shark bring the family back!"
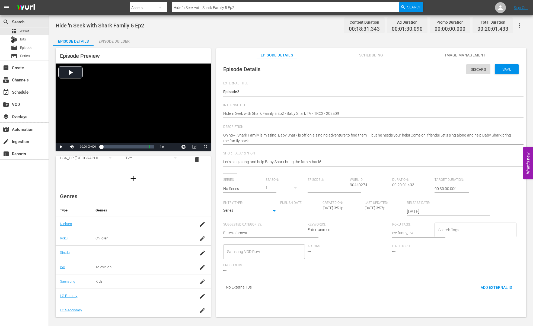
drag, startPoint x: 275, startPoint y: 116, endPoint x: 223, endPoint y: 110, distance: 52.6
click at [223, 111] on textarea "Hide 'n Seek with Shark Family 5 Ep2" at bounding box center [369, 114] width 293 height 7
click at [247, 188] on input "text" at bounding box center [243, 187] width 40 height 13
paste input "Hide 'n Seek with Shark Family"
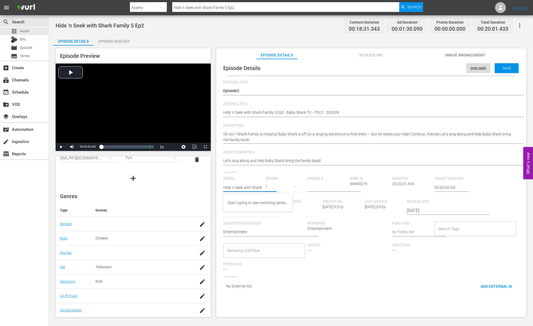
scroll to position [0, 12]
type input "Hide 'n Seek with Shark Family"
click at [245, 200] on div "Hide 'n Seek with Shark Family 3" at bounding box center [254, 202] width 53 height 13
type input "Hide 'n Seek with Shark Family 3"
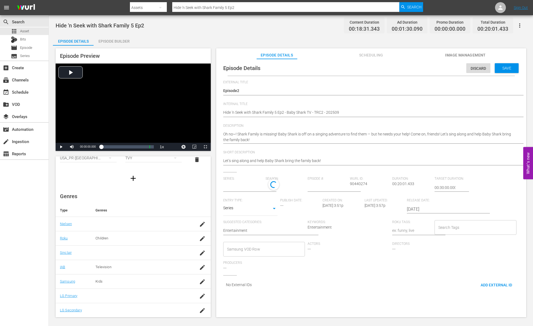
click at [256, 189] on input "text" at bounding box center [243, 187] width 40 height 13
click at [251, 179] on span "Series:" at bounding box center [243, 179] width 40 height 4
click at [246, 181] on input "text" at bounding box center [243, 187] width 40 height 13
paste input "Hide 'n Seek with Shark Family 5"
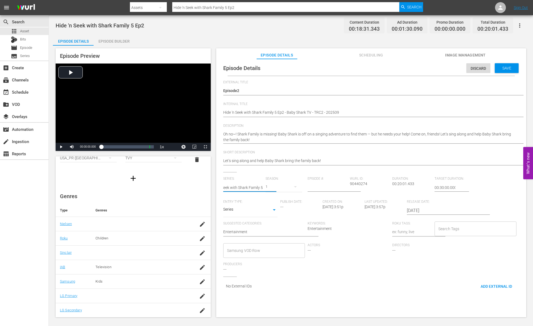
type input "Hide 'n Seek with Shark Family 5"
click at [341, 230] on div "Keywords: Entertainment" at bounding box center [349, 232] width 85 height 22
click at [315, 185] on input "number" at bounding box center [327, 187] width 40 height 13
click at [327, 186] on input "number" at bounding box center [327, 187] width 40 height 13
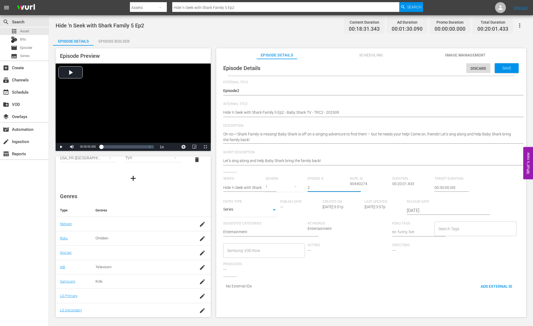
type input "2"
click at [412, 212] on input "[DATE]" at bounding box center [441, 210] width 69 height 13
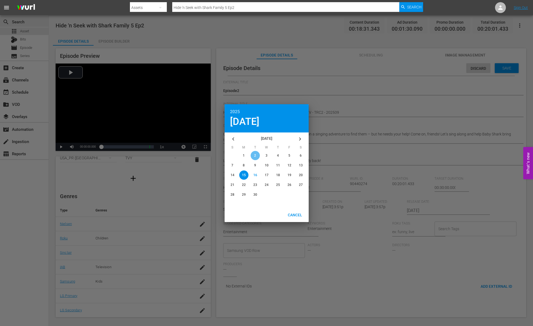
click at [256, 156] on div "button" at bounding box center [255, 155] width 9 height 9
type input "2025-09-02"
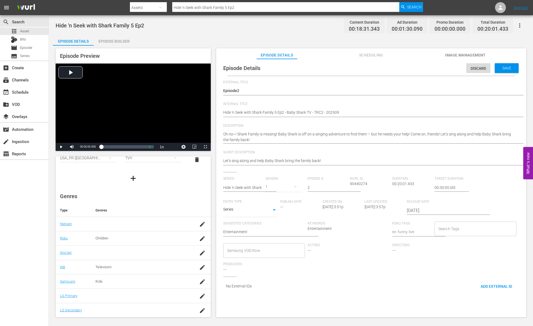
click at [498, 78] on div "Episode Details Discard Save External Title Hide 'n Seek with Shark Family 5 Ep…" at bounding box center [371, 179] width 305 height 235
click at [501, 77] on hr at bounding box center [371, 77] width 287 height 0
click at [503, 71] on div "Save" at bounding box center [507, 69] width 24 height 10
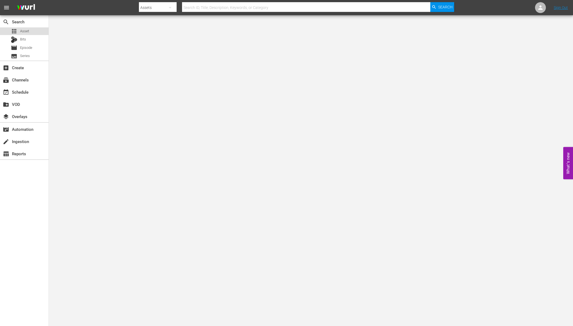
click at [26, 32] on span "Asset" at bounding box center [24, 30] width 9 height 5
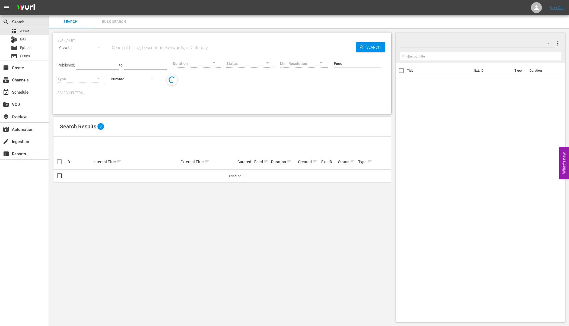
click at [228, 44] on input "text" at bounding box center [233, 47] width 245 height 13
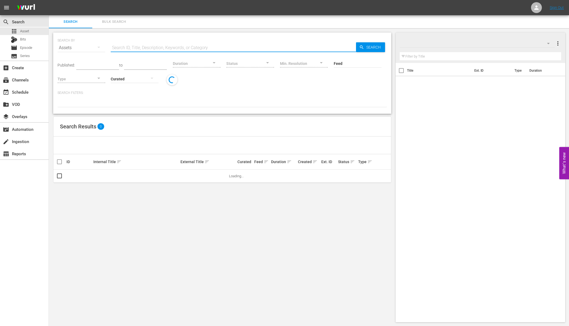
paste input "Pinkfong Colors Halloween Ep2"
type input "Pinkfong Colors Halloween Ep2"
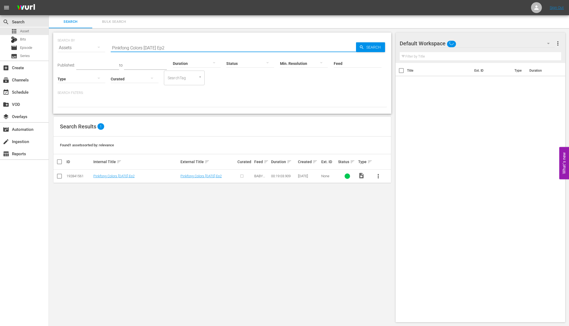
click at [197, 127] on div "Search Results 1" at bounding box center [221, 127] width 337 height 20
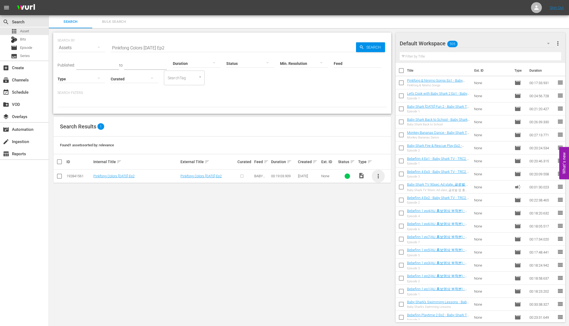
click at [376, 178] on span "more_vert" at bounding box center [378, 176] width 7 height 7
click at [390, 216] on div "Episode" at bounding box center [407, 217] width 37 height 13
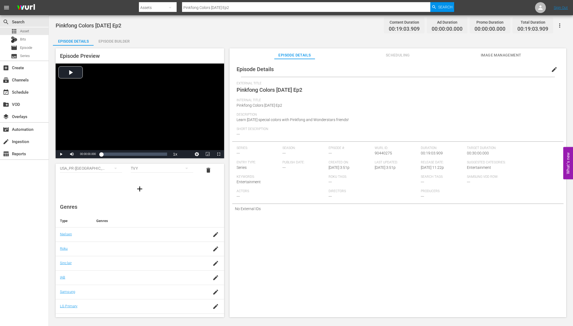
scroll to position [41, 0]
click at [214, 238] on icon "button" at bounding box center [215, 238] width 7 height 7
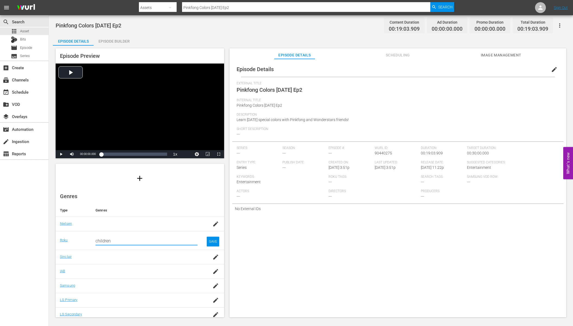
type input "children"
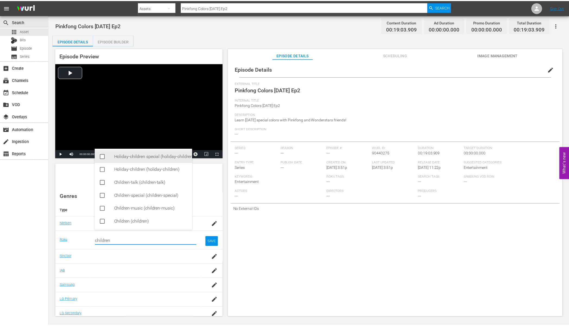
scroll to position [1, 0]
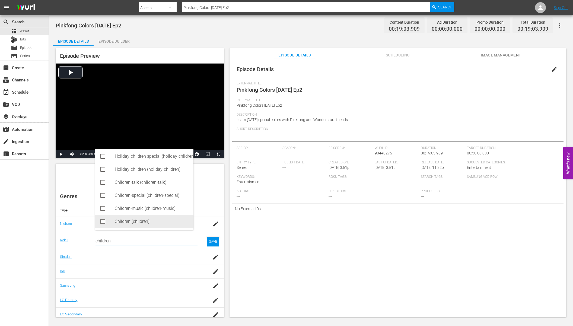
click at [152, 224] on div "Children (children)" at bounding box center [152, 221] width 74 height 13
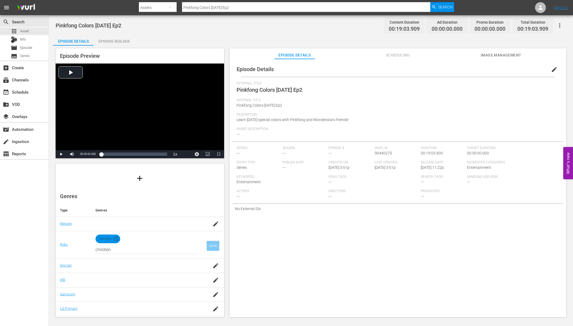
click at [207, 244] on div "SAVE" at bounding box center [213, 246] width 12 height 10
click at [118, 40] on div "Episode Builder" at bounding box center [114, 41] width 41 height 13
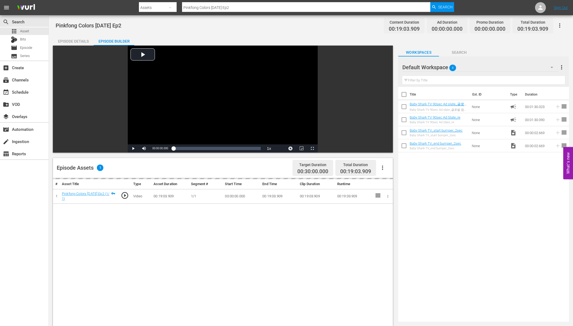
scroll to position [40, 0]
drag, startPoint x: 444, startPoint y: 201, endPoint x: 426, endPoint y: 142, distance: 62.7
click at [444, 200] on div "Title Ext. ID Type Duration Baby Shark TV 90sec Ad slate_글로벌 앱 홍보 영상 프린세스 앱 ([D…" at bounding box center [479, 203] width 169 height 232
drag, startPoint x: 438, startPoint y: 118, endPoint x: 301, endPoint y: 12, distance: 173.4
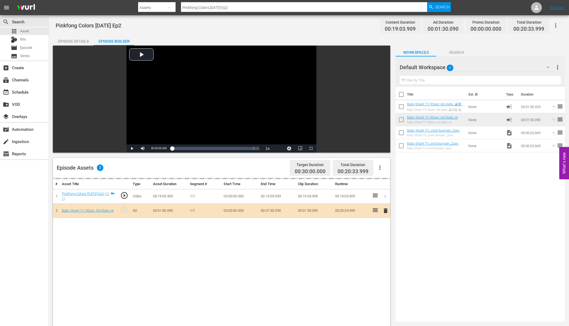
drag, startPoint x: 441, startPoint y: 131, endPoint x: 294, endPoint y: 2, distance: 195.4
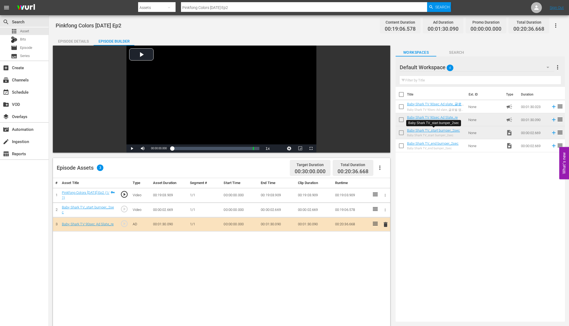
click at [434, 233] on div "Title Ext. ID Type Duration Baby Shark TV 90sec Ad slate_글로벌 앱 홍보 영상 프린세스 앱 (25…" at bounding box center [479, 203] width 169 height 232
click at [443, 208] on div "Title Ext. ID Type Duration Baby Shark TV 90sec Ad slate_글로벌 앱 홍보 영상 프린세스 앱 (25…" at bounding box center [479, 203] width 169 height 232
drag, startPoint x: 425, startPoint y: 143, endPoint x: 348, endPoint y: 13, distance: 151.1
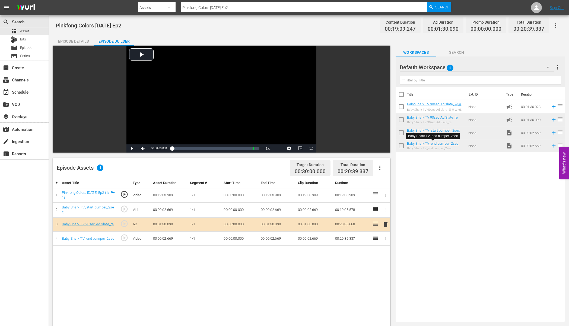
click at [72, 39] on div "Episode Details" at bounding box center [73, 41] width 41 height 13
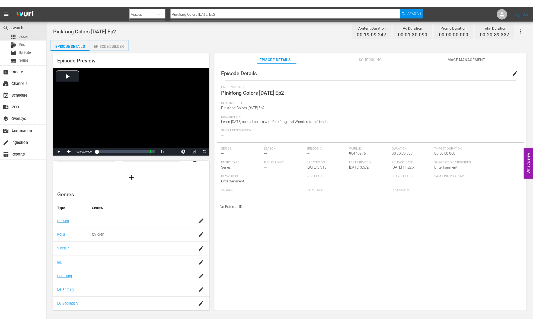
scroll to position [38, 0]
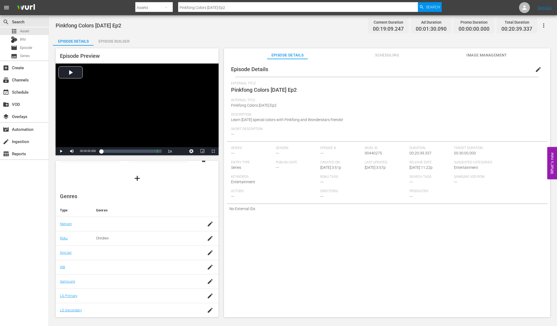
click at [156, 279] on div at bounding box center [146, 281] width 101 height 5
click at [213, 265] on td at bounding box center [209, 267] width 17 height 14
click at [207, 265] on icon "button" at bounding box center [210, 267] width 7 height 7
click at [169, 270] on input "text" at bounding box center [143, 269] width 97 height 13
click at [127, 267] on input "television" at bounding box center [143, 269] width 97 height 13
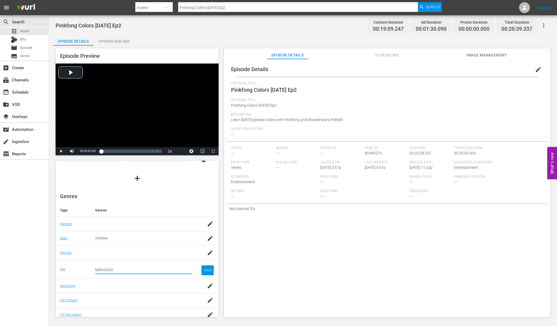
click at [132, 267] on input "television" at bounding box center [143, 269] width 97 height 13
click at [118, 267] on input "television" at bounding box center [143, 269] width 97 height 13
type input "television"
click at [121, 273] on hr at bounding box center [143, 273] width 97 height 1
click at [128, 269] on input "television" at bounding box center [143, 269] width 97 height 13
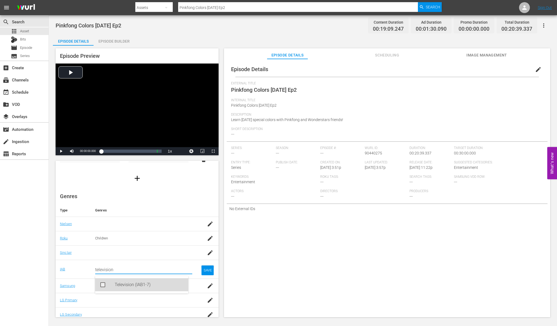
click at [139, 280] on div "Television (IAB1-7)" at bounding box center [149, 284] width 69 height 13
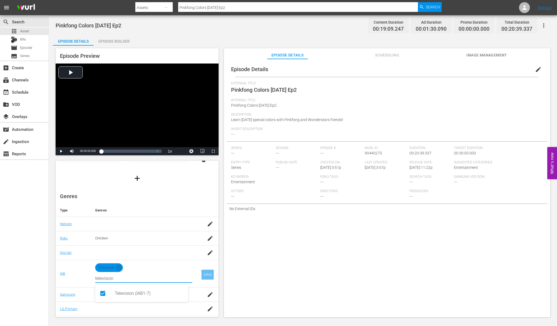
click at [201, 276] on div "SAVE" at bounding box center [207, 275] width 12 height 10
click at [197, 283] on tr "Samsung" at bounding box center [137, 281] width 163 height 14
click at [207, 283] on icon "button" at bounding box center [210, 281] width 7 height 7
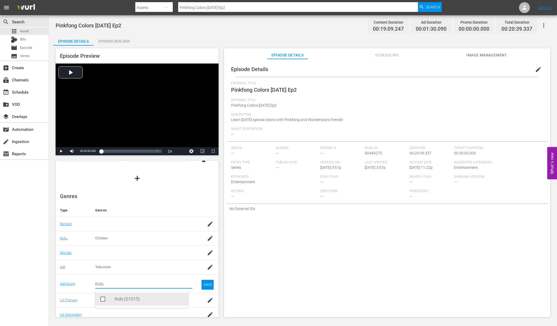
click at [112, 304] on div "Kids (G1015)" at bounding box center [141, 298] width 93 height 13
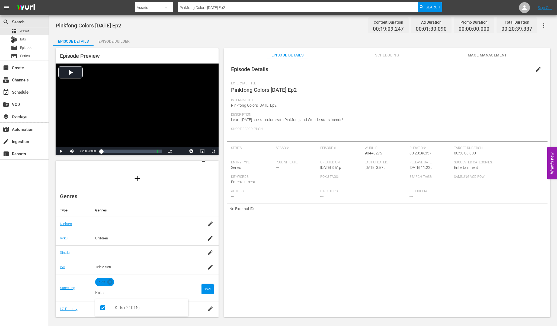
type input "Kids"
click at [319, 240] on div "Episode Details edit External Title Pinkfong Colors Halloween Ep2 Internal Titl…" at bounding box center [387, 190] width 326 height 263
click at [202, 291] on div "SAVE" at bounding box center [207, 289] width 12 height 10
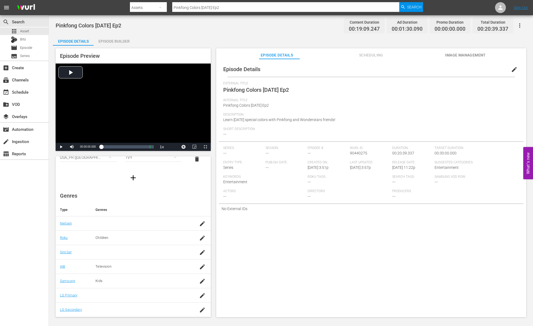
scroll to position [33, 0]
click at [334, 113] on span "Description" at bounding box center [369, 115] width 293 height 4
click at [511, 68] on span "edit" at bounding box center [514, 69] width 7 height 7
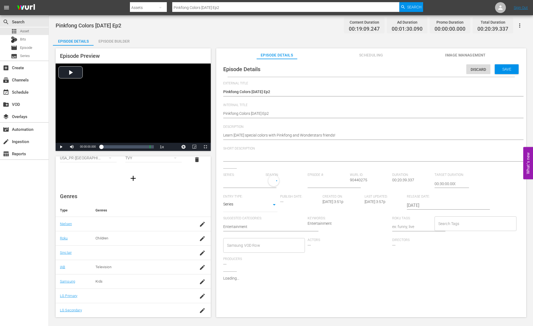
click at [331, 88] on div "Pinkfong Colors Halloween Ep2 Pinkfong Colors Halloween Ep2" at bounding box center [369, 92] width 293 height 13
click at [323, 88] on div "Pinkfong Colors Halloween Ep2 Pinkfong Colors Halloween Ep2" at bounding box center [369, 92] width 293 height 13
type textarea "ㄸ"
type textarea "ㄷ"
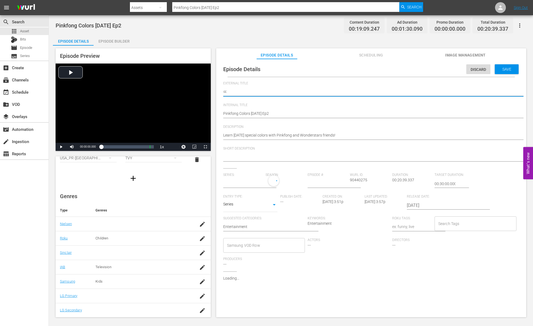
type textarea "ㄷ"
type textarea "ㄷE"
type textarea "ㄷEp"
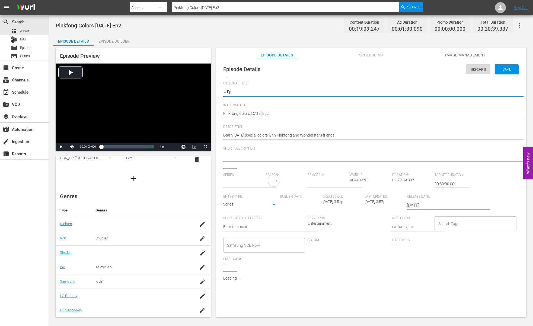
type textarea "ㄷEpi"
type textarea "ㄷEpis"
type textarea "ㄷEpi"
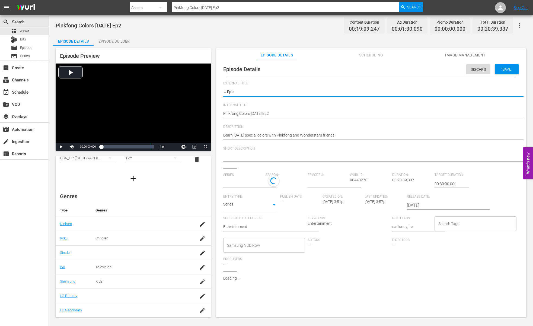
type textarea "ㄷEpi"
type textarea "ㄷEp"
type textarea "ㄷE"
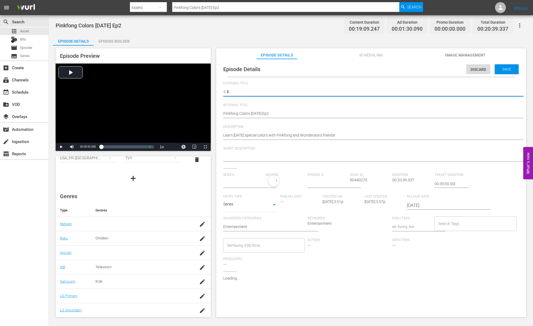
type textarea "ㄷ"
type input "No Series"
type textarea "E"
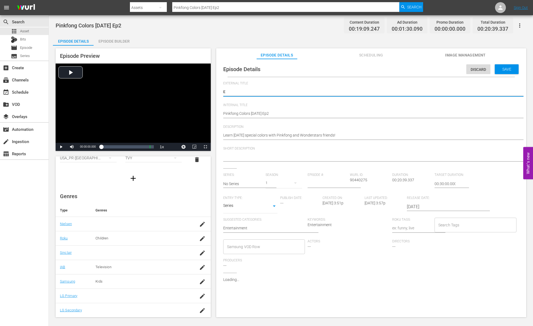
type textarea "Ep"
type textarea "Eps"
type textarea "Epsi"
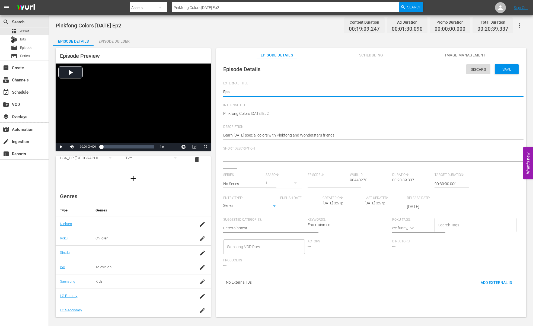
type textarea "Epsi"
type textarea "Eps"
type textarea "Ep"
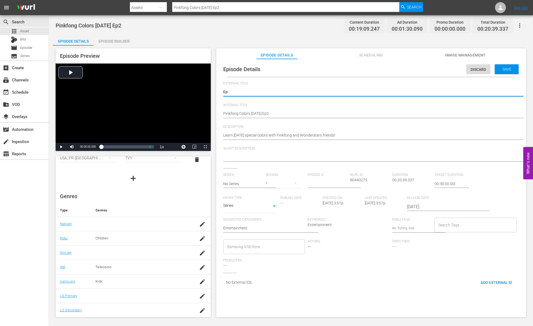
type textarea "Epi"
type textarea "Epis"
type textarea "Episo"
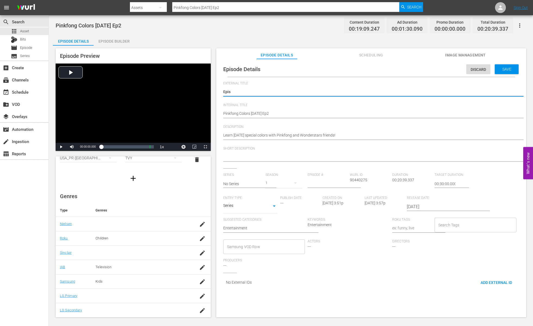
type textarea "Episo"
type textarea "Episod"
type textarea "Episode"
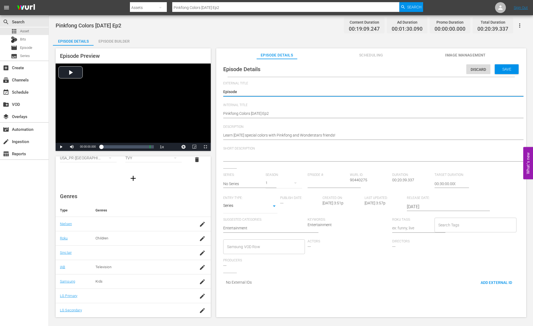
type textarea "Episode"
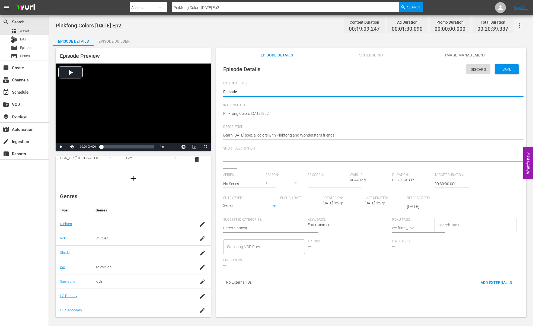
type textarea "Episode 2"
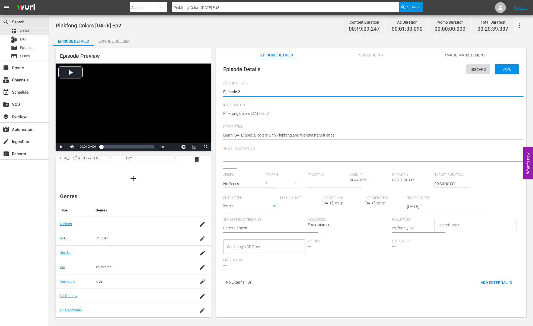
click at [376, 129] on div "Learn Halloween special colors with Pinkfong and Wonderstars friends! Learn Hal…" at bounding box center [369, 135] width 293 height 13
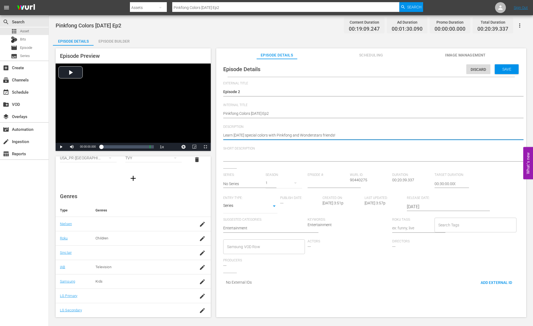
click at [310, 158] on textarea at bounding box center [369, 157] width 293 height 7
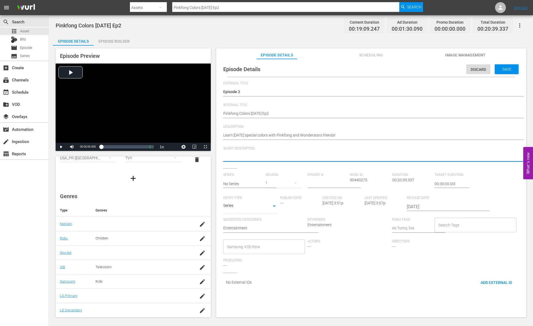
paste textarea "Learn [DATE] special colors with Pinkfong and Wonderstars friends!"
type textarea "Learn Halloween special colors with Pinkfong and Wonderstars friends!"
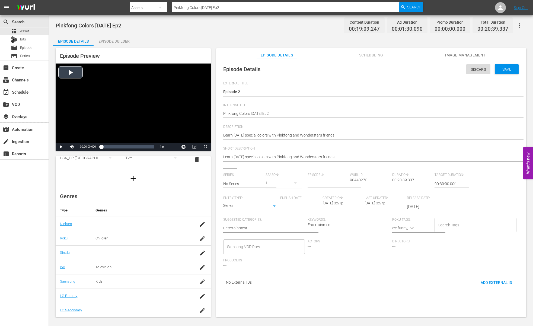
drag, startPoint x: 269, startPoint y: 114, endPoint x: 183, endPoint y: 114, distance: 85.7
click at [183, 114] on div "Episode Preview Video Player is loading. Play Video Play Mute Current Time 00:0…" at bounding box center [291, 184] width 476 height 276
click at [228, 190] on div "Series: No Series" at bounding box center [244, 184] width 42 height 23
click at [230, 188] on input "text" at bounding box center [243, 183] width 40 height 13
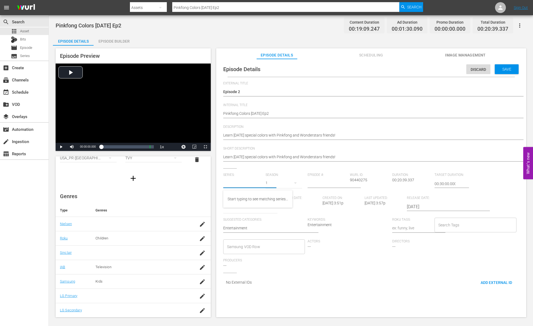
paste input "Pinkfong Colors Halloween"
click at [251, 196] on div "Pinkfong Colors Halloween" at bounding box center [247, 198] width 38 height 13
type input "Pinkfong Colors Halloween"
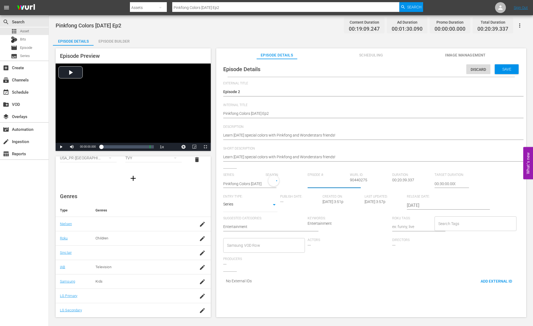
click at [333, 183] on input "number" at bounding box center [327, 183] width 40 height 13
type input "2"
click at [428, 205] on input "2025-09-15" at bounding box center [441, 206] width 69 height 13
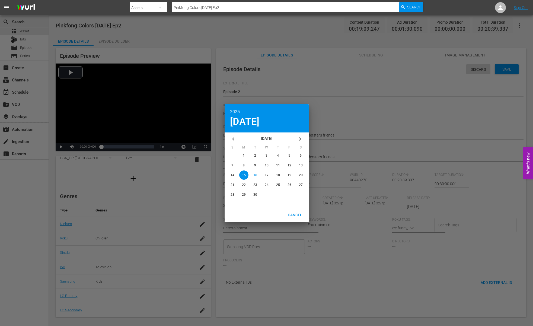
click at [234, 140] on icon "button" at bounding box center [233, 139] width 7 height 7
click at [291, 195] on span "29" at bounding box center [289, 195] width 4 height 4
type input "2025-08-29"
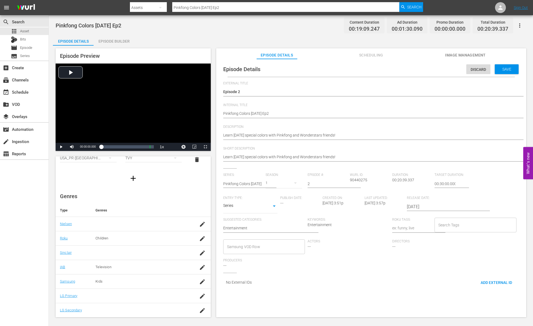
click at [501, 75] on div "Episode Details Discard Save" at bounding box center [371, 69] width 305 height 15
click at [501, 72] on div "Save" at bounding box center [507, 69] width 24 height 10
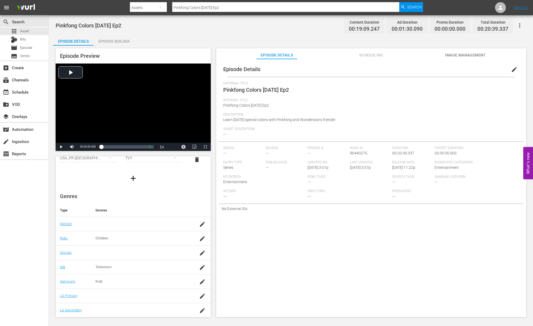
click at [419, 115] on span "Description" at bounding box center [369, 115] width 293 height 4
click at [508, 68] on button "edit" at bounding box center [514, 69] width 13 height 13
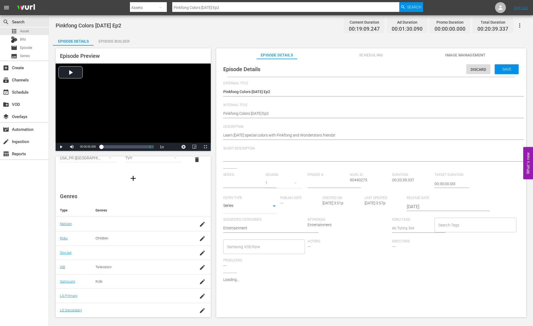
click at [322, 153] on div at bounding box center [369, 157] width 293 height 13
click at [325, 156] on textarea at bounding box center [369, 157] width 293 height 7
paste textarea "Learn Halloween special colors with Pinkfong and Wonderstars friends!"
type textarea "Learn Halloween special colors with Pinkfong and Wonderstars friends!"
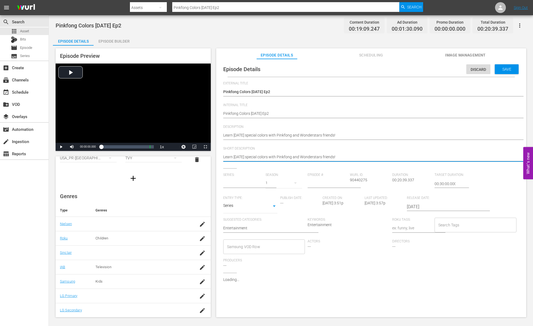
click at [334, 119] on div "Pinkfong Colors Halloween Ep2 Pinkfong Colors Halloween Ep2" at bounding box center [369, 113] width 293 height 13
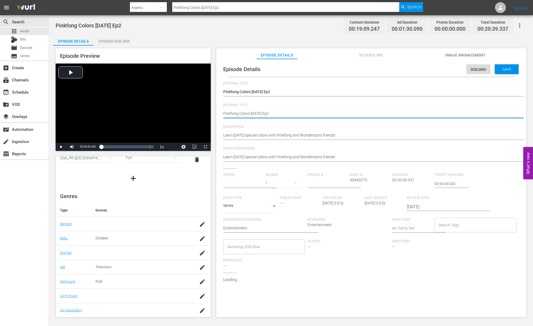
type input "Pinkfong Colors Halloween"
type textarea "Pinkfong Colors Halloween Ep2"
paste textarea "- Baby Shark TV - TRC2 - 202509"
type textarea "Pinkfong Colors Halloween Ep2 - Baby Shark TV - TRC2 - 202509"
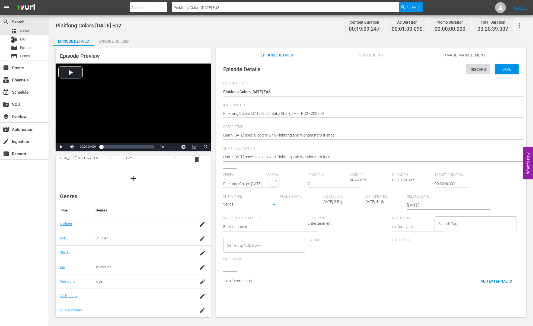
type textarea "Pinkfong Colors Halloween Ep2 - Baby Shark TV - TRC2 - 202509"
click at [307, 98] on div "Episode 2 Episode 2" at bounding box center [369, 92] width 293 height 13
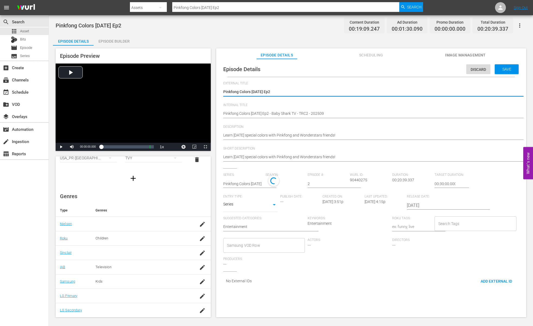
click at [313, 93] on textarea "Episode 2" at bounding box center [369, 92] width 293 height 7
type textarea "ㄸ"
type textarea "ㄷ"
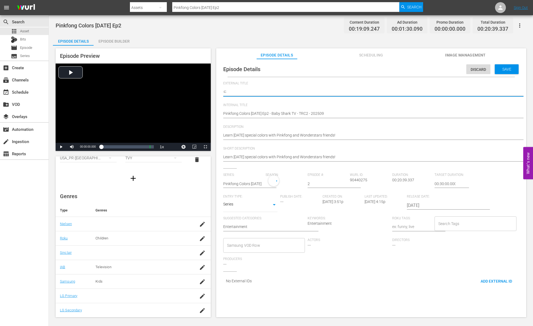
type textarea "ㄷE"
type textarea "ㄷEp"
type textarea "ㄷEpi"
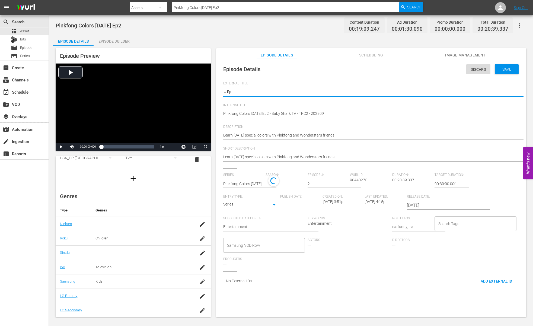
type textarea "ㄷEpi"
type textarea "ㄷEpis"
type textarea "ㄷEpi"
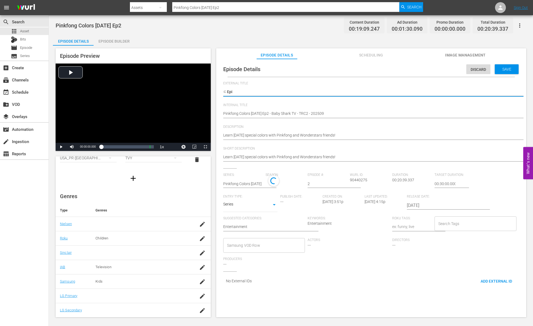
type textarea "ㄷEp"
type textarea "ㄷE"
type textarea "ㄷ"
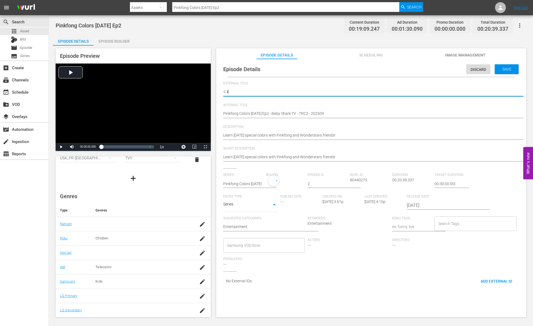
type textarea "ㄷ"
type textarea "E"
type textarea "Ep"
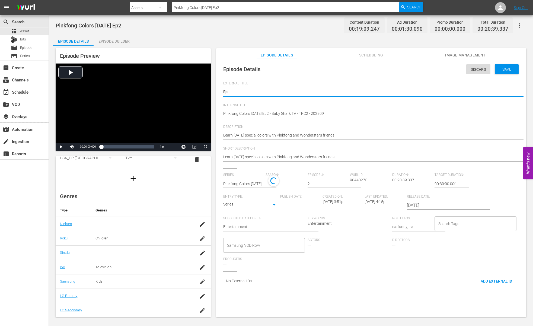
type textarea "Epi"
type textarea "Epis"
type textarea "Episo"
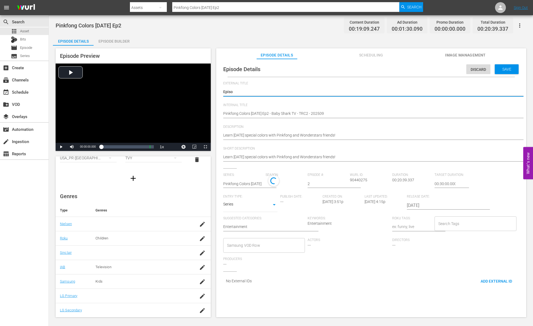
type textarea "Episod"
type textarea "Episode"
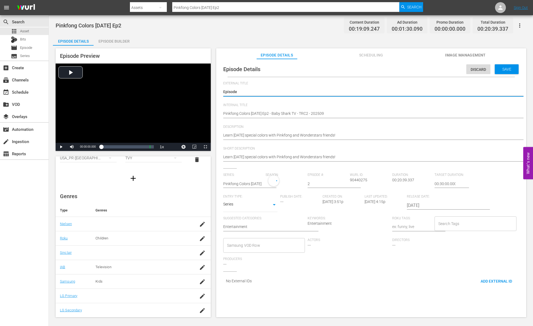
type textarea "Episode 2"
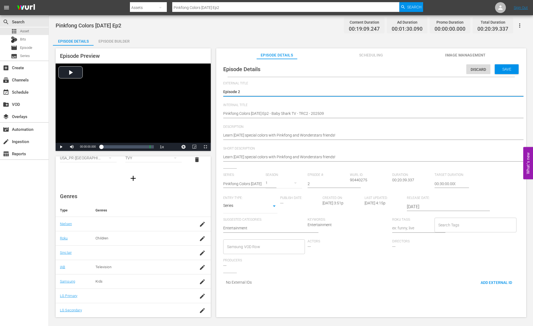
type textarea "Episode 2"
click at [404, 205] on div "Last Updated: 9/16/25 @ 4:15p" at bounding box center [385, 207] width 42 height 22
click at [408, 205] on input "2025-09-15" at bounding box center [441, 206] width 69 height 13
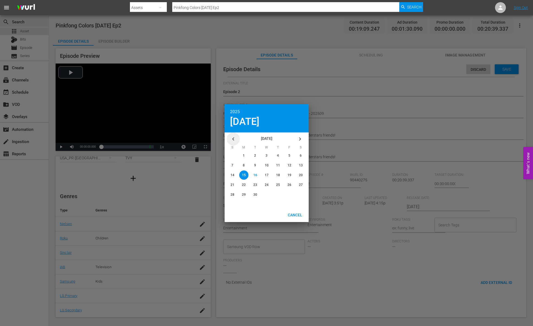
click at [230, 136] on icon "button" at bounding box center [233, 139] width 7 height 7
click at [287, 197] on div "button" at bounding box center [289, 194] width 9 height 9
type input "2025-08-29"
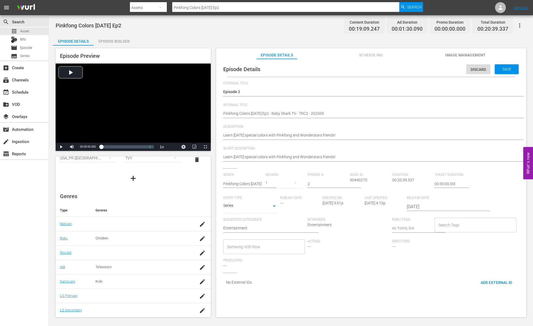
click at [498, 69] on span "Save" at bounding box center [507, 69] width 18 height 4
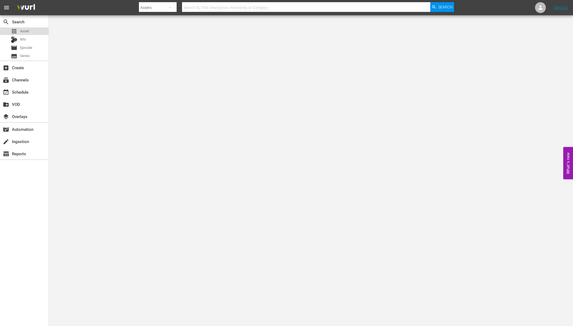
click at [37, 30] on div "apps Asset" at bounding box center [24, 31] width 49 height 8
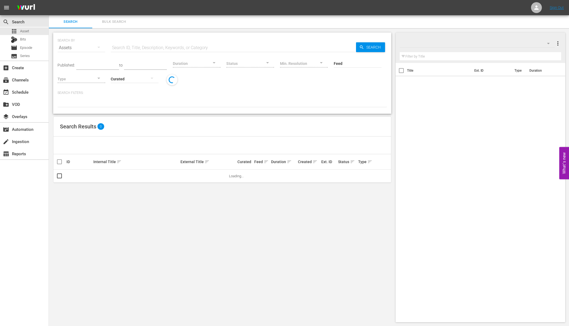
click at [193, 49] on input "text" at bounding box center [233, 47] width 245 height 13
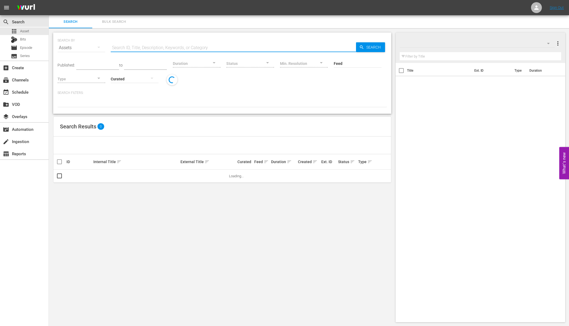
paste input "Bebefinn 4 Ep4"
type input "Bebefinn 4 Ep4"
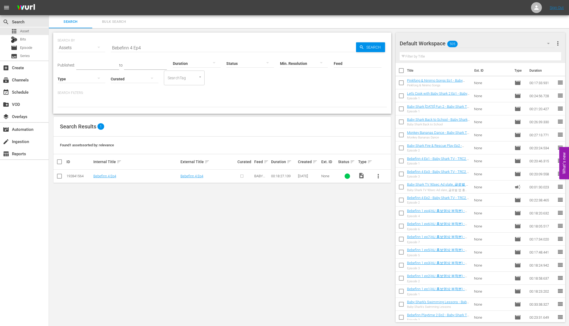
click at [325, 133] on div "Search Results 1" at bounding box center [221, 127] width 337 height 20
click at [379, 177] on span "more_vert" at bounding box center [378, 176] width 7 height 7
click at [394, 218] on div "Episode" at bounding box center [407, 217] width 37 height 13
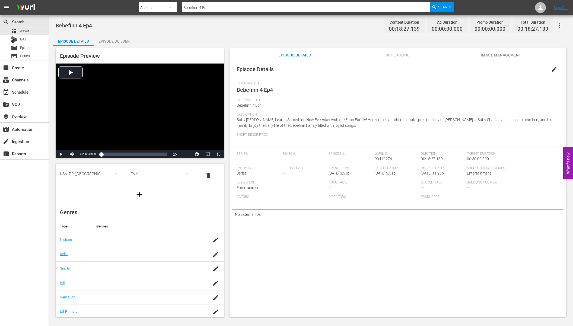
scroll to position [41, 0]
click at [212, 240] on icon "button" at bounding box center [215, 238] width 7 height 7
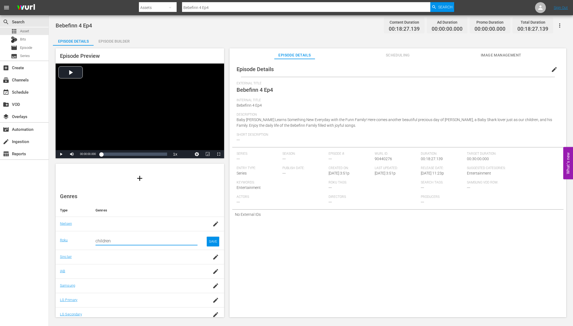
type input "children"
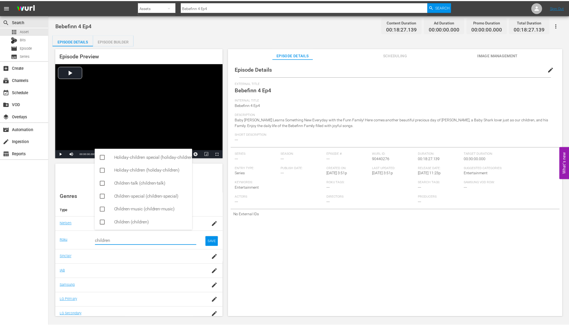
scroll to position [1, 0]
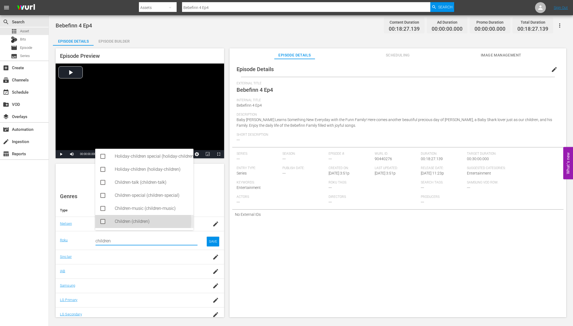
click at [143, 221] on div "Children (children)" at bounding box center [152, 221] width 74 height 13
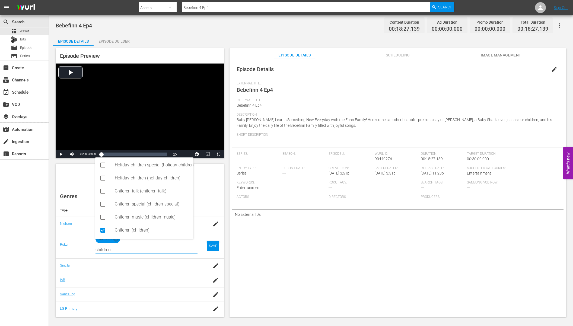
click at [211, 244] on div "SAVE" at bounding box center [213, 246] width 12 height 10
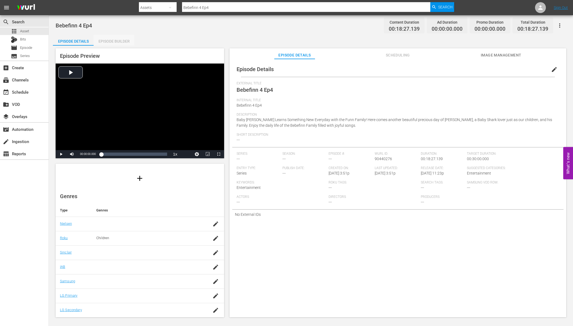
click at [116, 39] on div "Episode Builder" at bounding box center [114, 41] width 41 height 13
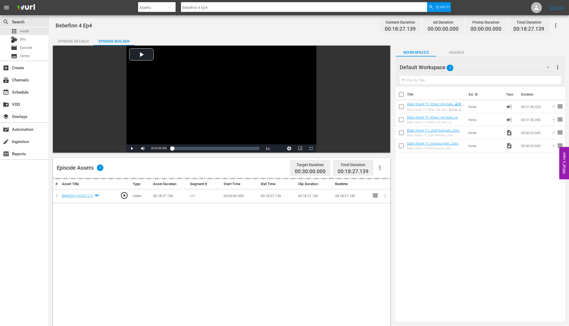
drag, startPoint x: 443, startPoint y: 119, endPoint x: 385, endPoint y: 0, distance: 132.5
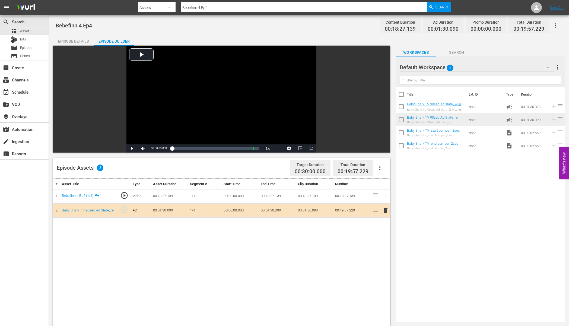
drag, startPoint x: 430, startPoint y: 129, endPoint x: 344, endPoint y: 31, distance: 130.4
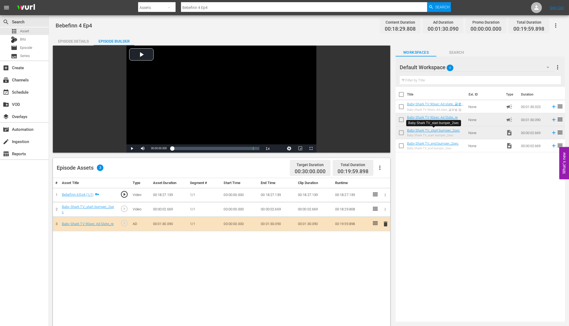
drag, startPoint x: 422, startPoint y: 195, endPoint x: 431, endPoint y: 180, distance: 17.7
click at [423, 195] on div "Title Ext. ID Type Duration Baby Shark TV 90sec Ad slate_글로벌 앱 홍보 영상 프린세스 앱 ([D…" at bounding box center [479, 203] width 169 height 232
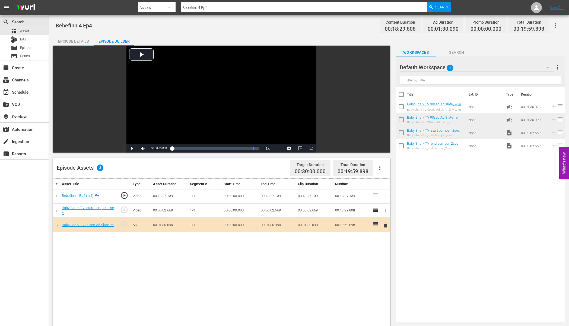
drag, startPoint x: 439, startPoint y: 143, endPoint x: 379, endPoint y: 2, distance: 153.1
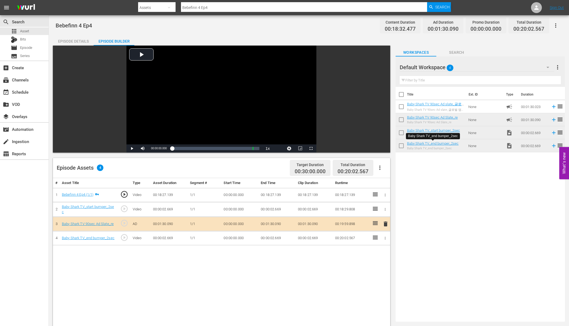
click at [90, 41] on div "Episode Details" at bounding box center [73, 41] width 41 height 13
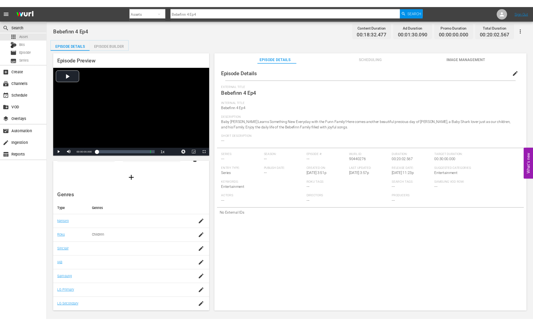
scroll to position [38, 0]
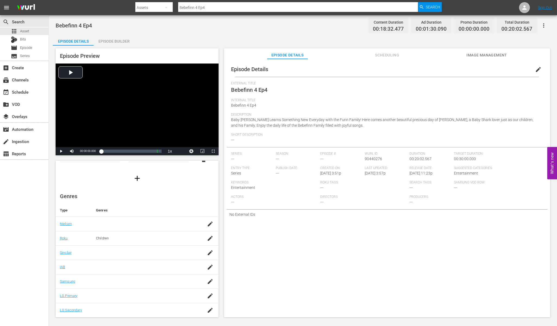
click at [145, 268] on div at bounding box center [146, 266] width 101 height 5
click at [190, 283] on div at bounding box center [146, 281] width 101 height 5
click at [207, 268] on icon "button" at bounding box center [210, 267] width 7 height 7
click at [127, 267] on input "television" at bounding box center [143, 269] width 97 height 13
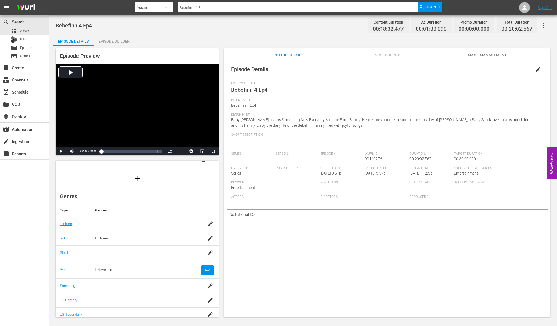
click at [125, 267] on input "television" at bounding box center [143, 269] width 97 height 13
click at [121, 269] on input "television" at bounding box center [143, 269] width 97 height 13
click at [118, 284] on div "Television (IAB1-7)" at bounding box center [149, 284] width 69 height 13
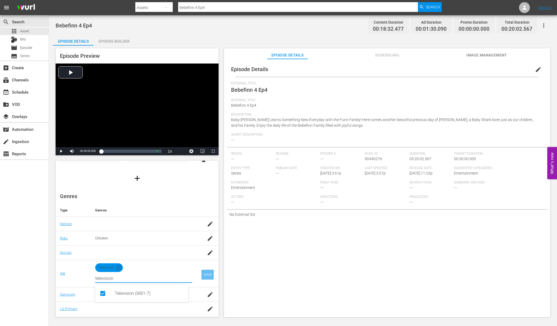
type input "television"
click at [202, 275] on div "SAVE" at bounding box center [207, 275] width 12 height 10
click at [165, 294] on div at bounding box center [143, 294] width 97 height 5
click at [204, 276] on div "SAVE" at bounding box center [207, 275] width 12 height 10
click at [178, 276] on input "television" at bounding box center [143, 278] width 97 height 13
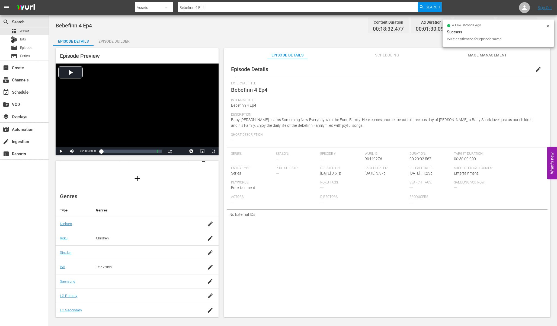
click at [170, 279] on div at bounding box center [146, 281] width 101 height 5
click at [210, 279] on div "button" at bounding box center [210, 281] width 8 height 10
click at [149, 285] on input "kids" at bounding box center [143, 283] width 97 height 13
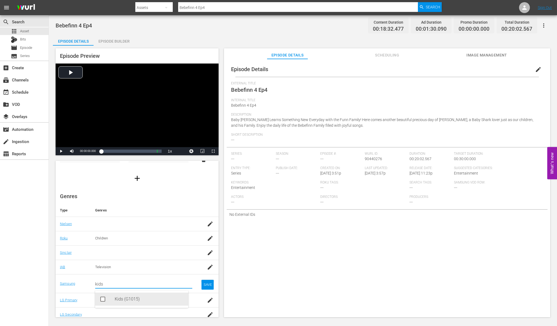
click at [96, 300] on div "Kids (G1015)" at bounding box center [141, 298] width 93 height 13
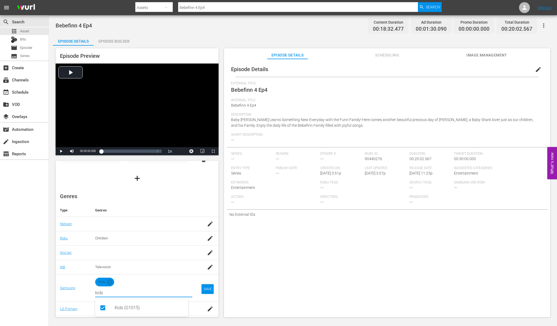
type input "kids"
click at [201, 289] on div "SAVE" at bounding box center [207, 289] width 12 height 10
click at [204, 289] on div "SAVE" at bounding box center [207, 289] width 12 height 10
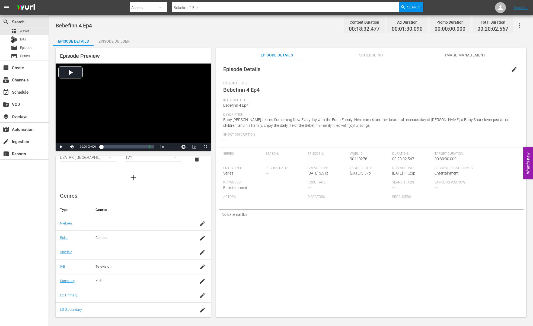
scroll to position [33, 0]
click at [511, 72] on span "edit" at bounding box center [514, 69] width 7 height 7
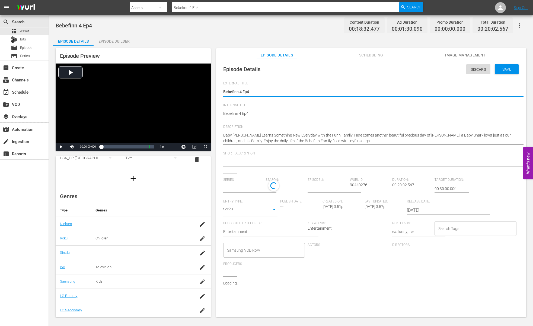
click at [260, 92] on textarea "Bebefinn 4 Ep4" at bounding box center [369, 92] width 293 height 7
click at [265, 89] on textarea "Bebefinn 4 Ep4" at bounding box center [369, 92] width 293 height 7
drag, startPoint x: 251, startPoint y: 91, endPoint x: 190, endPoint y: 88, distance: 61.6
click at [190, 88] on div "Episode Preview Video Player is loading. Play Video Play Mute Current Time 00:0…" at bounding box center [291, 184] width 476 height 276
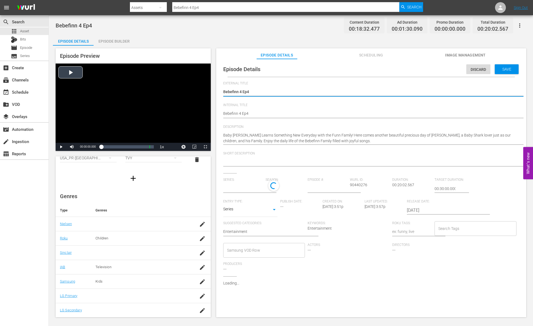
type textarea "E"
type textarea "Ep"
type textarea "Epi"
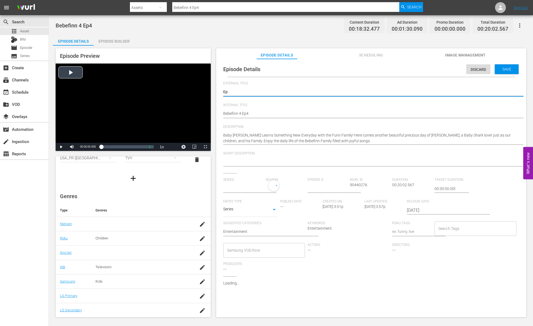
type textarea "Epi"
type textarea "Epis"
type textarea "Episd"
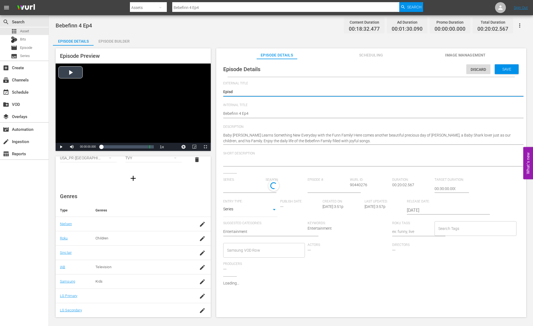
type textarea "Episdo"
type textarea "Episd"
type textarea "Epis"
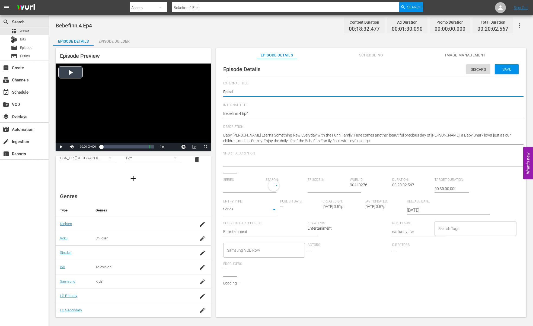
type textarea "Epis"
type textarea "Episo"
type textarea "Episod"
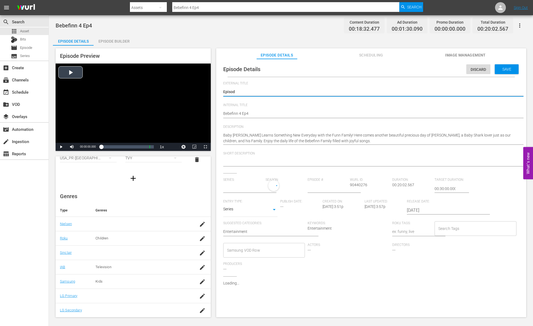
type textarea "Episode"
type textarea "Episode 3"
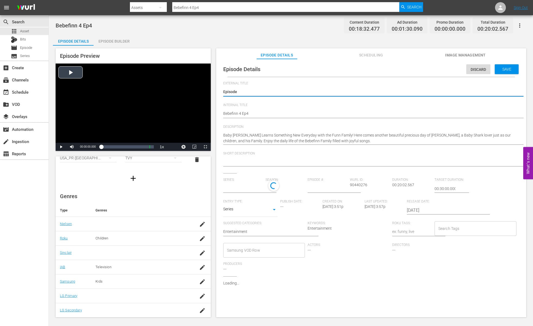
type textarea "Episode 3"
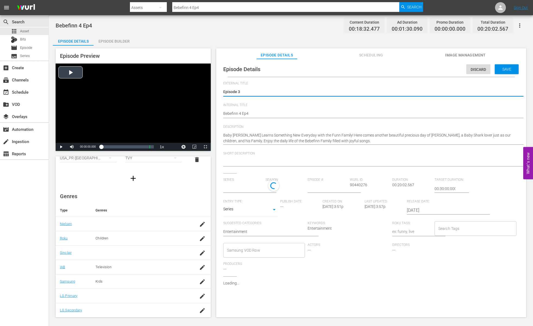
type textarea "Episode"
type textarea "Episode 4"
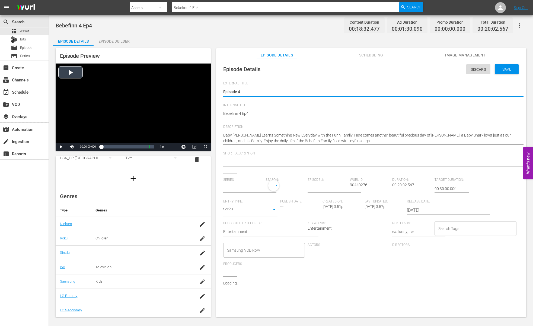
type textarea "Episode 4"
type input "No Series"
type textarea "Episode 4"
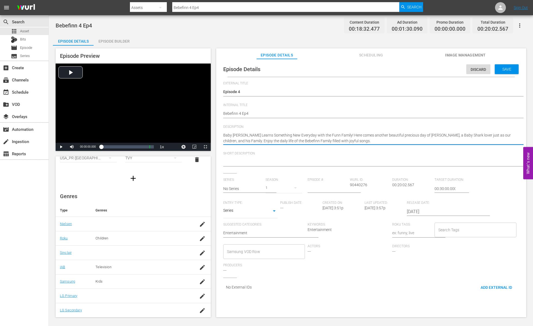
click at [331, 134] on textarea "Baby [PERSON_NAME] Learns Something New Everyday with the Funn Family! Here com…" at bounding box center [369, 137] width 293 height 11
click at [307, 161] on textarea at bounding box center [369, 162] width 293 height 7
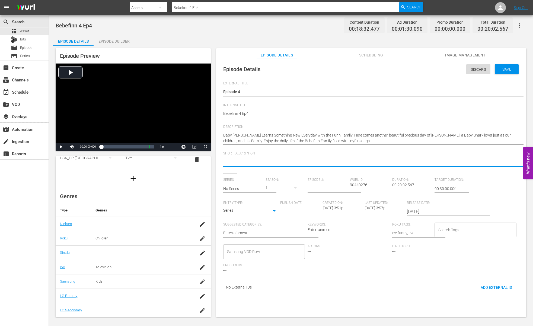
paste textarea "Baby [PERSON_NAME] Learns Something New Everyday with the Funn Family!"
type textarea "Baby [PERSON_NAME] Learns Something New Everyday with the Funn Family!"
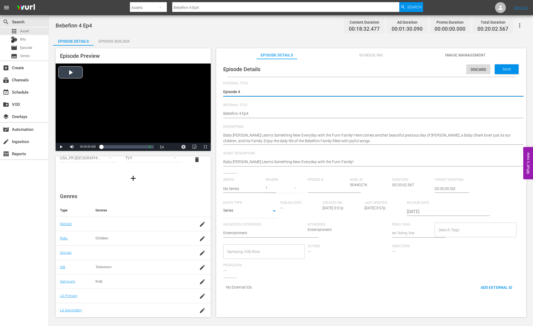
drag, startPoint x: 251, startPoint y: 91, endPoint x: 188, endPoint y: 86, distance: 62.3
click at [239, 191] on input "No Series" at bounding box center [243, 188] width 40 height 13
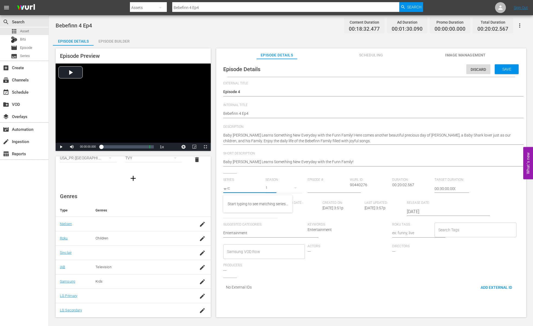
type input "ㅠ"
click at [257, 190] on input "bebefinn" at bounding box center [243, 188] width 40 height 13
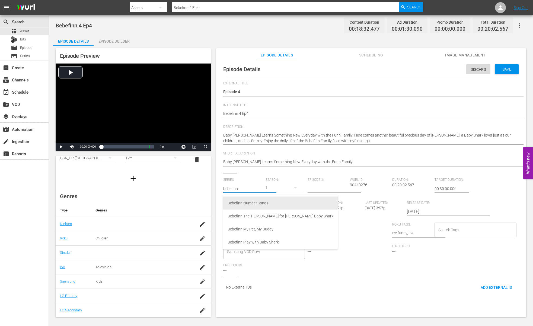
scroll to position [2, 0]
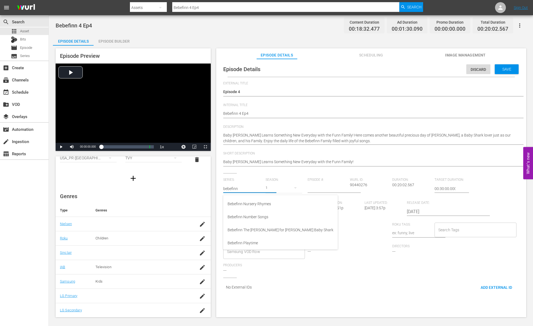
type input "bebefinn"
click at [469, 177] on div "External Title Bebefinn 4 Ep4 Bebefinn 4 Ep4 Internal Title Bebefinn 4 Ep4 Bebe…" at bounding box center [371, 188] width 296 height 215
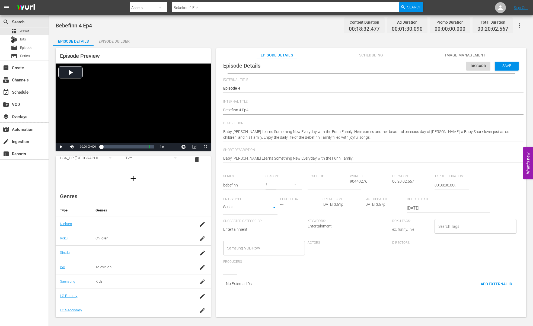
scroll to position [5, 0]
click at [239, 180] on input "text" at bounding box center [243, 183] width 40 height 13
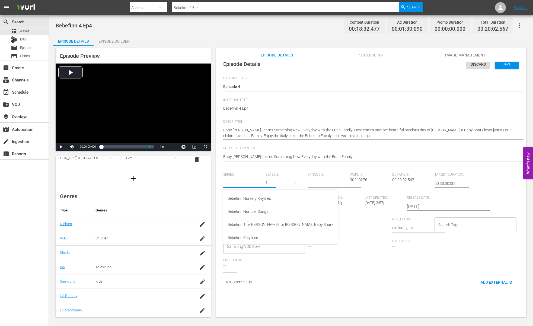
paste input "13428156"
type input "13428156"
click at [234, 198] on div "Bebefinn" at bounding box center [235, 198] width 15 height 13
type input "Bebefinn"
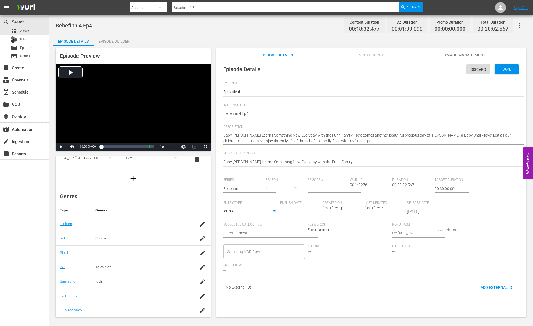
click at [416, 215] on input "2025-09-15" at bounding box center [441, 211] width 69 height 13
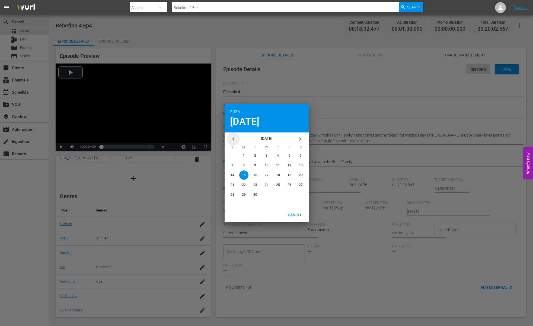
click at [231, 139] on icon "button" at bounding box center [233, 139] width 7 height 7
click at [267, 157] on div "button" at bounding box center [266, 155] width 9 height 9
type input "2025-07-02"
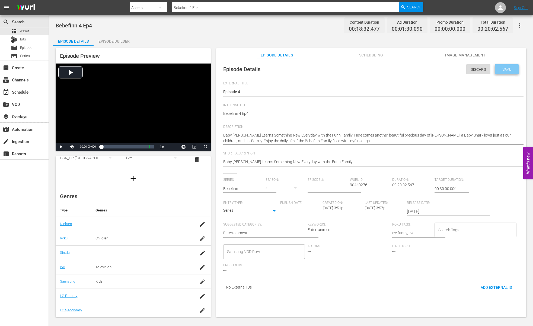
click at [495, 71] on div "Save" at bounding box center [507, 69] width 24 height 10
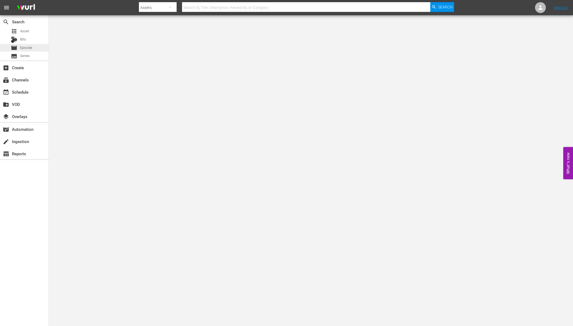
click at [16, 49] on span "movie" at bounding box center [14, 47] width 7 height 7
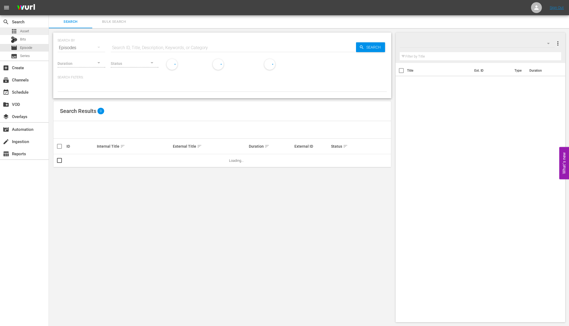
click at [26, 29] on span "Asset" at bounding box center [24, 30] width 9 height 5
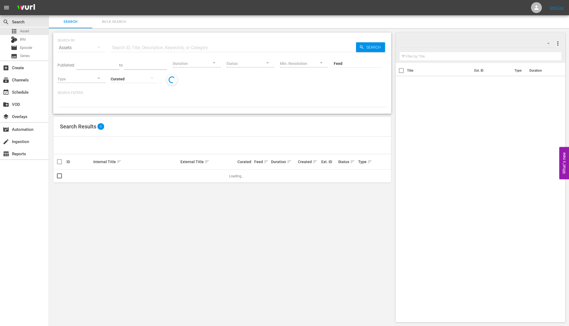
click at [181, 54] on div at bounding box center [197, 64] width 48 height 20
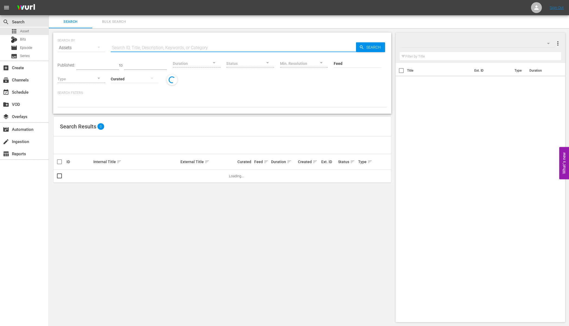
click at [187, 49] on input "text" at bounding box center [233, 47] width 245 height 13
paste input "Bebefinn 4 Ep5"
type input "Bebefinn 4 Ep5"
click at [316, 36] on div "SEARCH BY Search By Assets Search ID, Title, Description, Keywords, or Category…" at bounding box center [221, 45] width 329 height 20
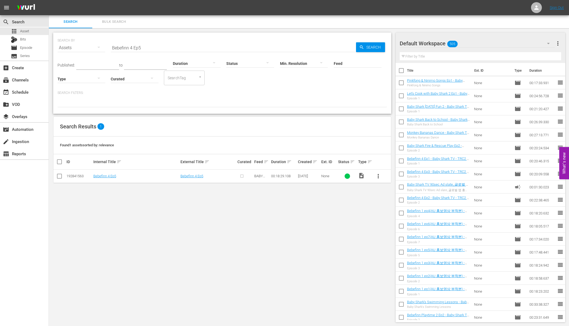
click at [337, 15] on nav "menu Sign Out" at bounding box center [284, 7] width 569 height 15
click at [378, 175] on span "more_vert" at bounding box center [378, 176] width 7 height 7
click at [398, 216] on div "Episode" at bounding box center [407, 217] width 37 height 13
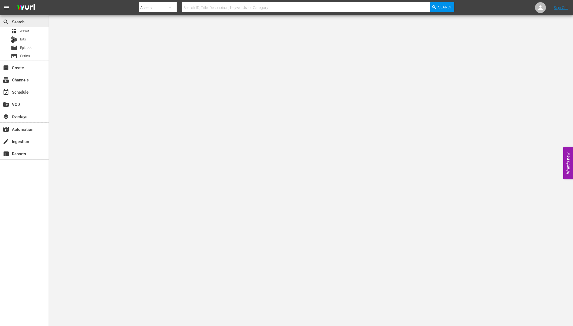
click at [27, 27] on div "search Search" at bounding box center [24, 21] width 49 height 11
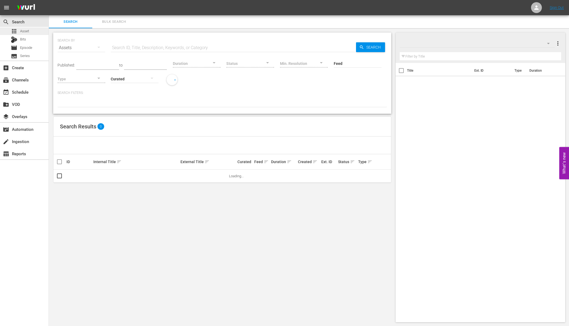
click at [26, 29] on span "Asset" at bounding box center [24, 30] width 9 height 5
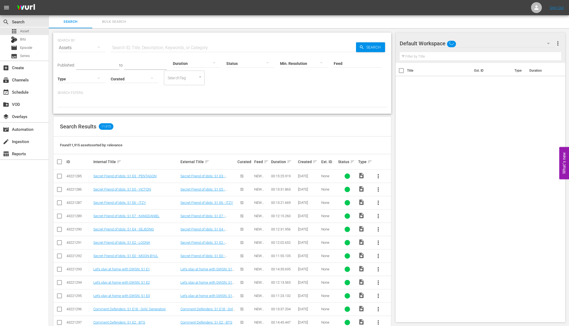
click at [236, 55] on div at bounding box center [250, 64] width 48 height 20
click at [239, 50] on div "INGESTED IN_PROGRESS ERROR" at bounding box center [284, 163] width 569 height 326
click at [239, 45] on div "INGESTED IN_PROGRESS ERROR" at bounding box center [284, 163] width 569 height 326
click at [233, 50] on div "Status" at bounding box center [250, 60] width 48 height 20
click at [226, 47] on input "text" at bounding box center [233, 47] width 245 height 13
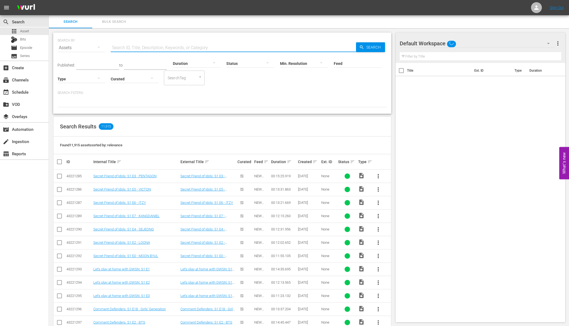
click at [226, 47] on input "text" at bounding box center [233, 47] width 245 height 13
paste input "Pinkfong Halloween Songs Ep4"
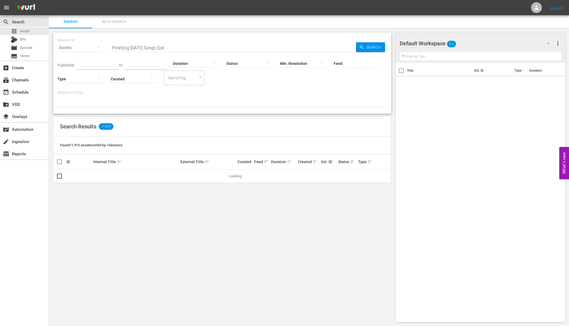
drag, startPoint x: 290, startPoint y: 133, endPoint x: 286, endPoint y: 128, distance: 5.6
click at [293, 132] on div "Search Results 11,915" at bounding box center [221, 127] width 337 height 20
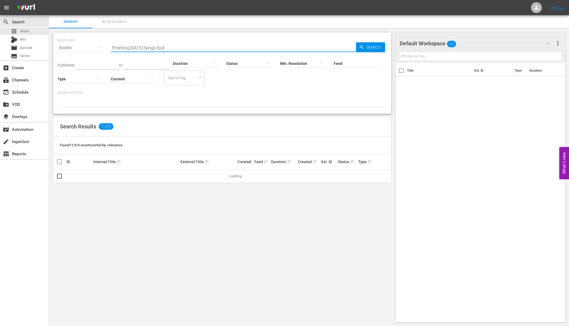
click at [238, 45] on input "Pinkfong Halloween Songs Ep4" at bounding box center [233, 47] width 245 height 13
type input "Pinkfong Halloween Songs"
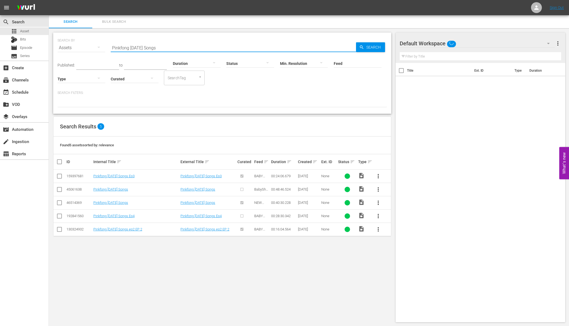
click at [277, 118] on div "Search Results 5" at bounding box center [221, 127] width 337 height 20
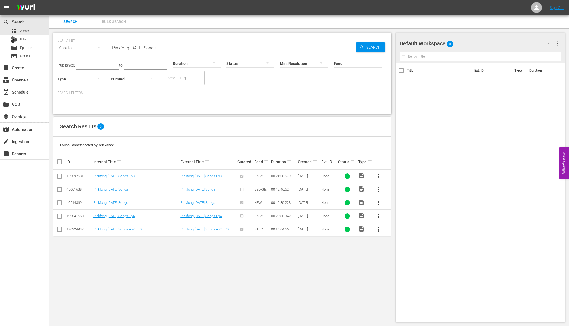
click at [375, 213] on span "more_vert" at bounding box center [378, 216] width 7 height 7
click at [392, 258] on div "Episode" at bounding box center [407, 257] width 37 height 13
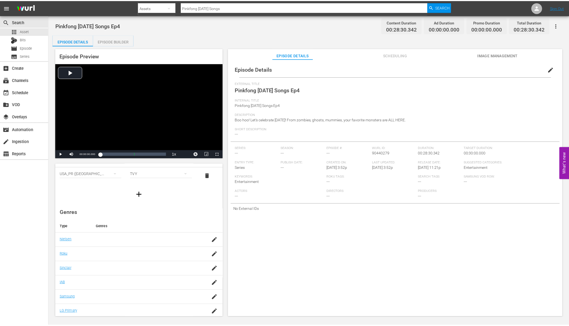
scroll to position [41, 0]
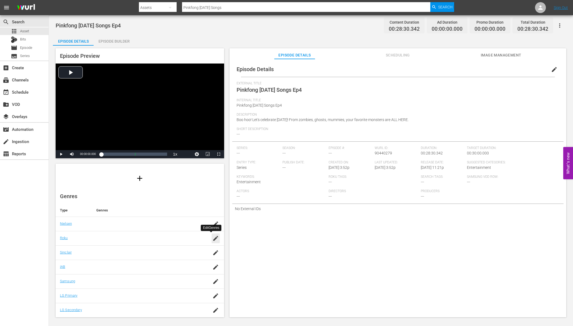
click at [212, 236] on icon "button" at bounding box center [215, 238] width 7 height 7
type input "children"
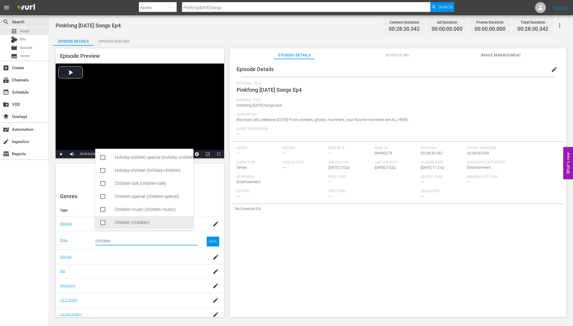
click at [140, 222] on div "Children (children)" at bounding box center [152, 222] width 74 height 13
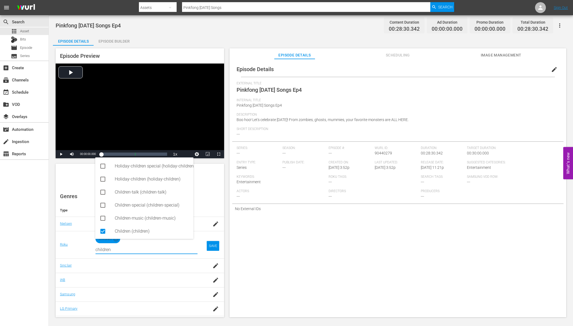
click at [202, 246] on td "SAVE" at bounding box center [213, 244] width 22 height 27
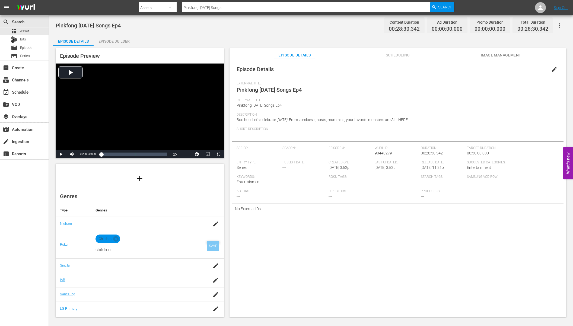
click at [207, 246] on div "SAVE" at bounding box center [213, 246] width 12 height 10
click at [114, 38] on div "Episode Builder" at bounding box center [114, 41] width 41 height 13
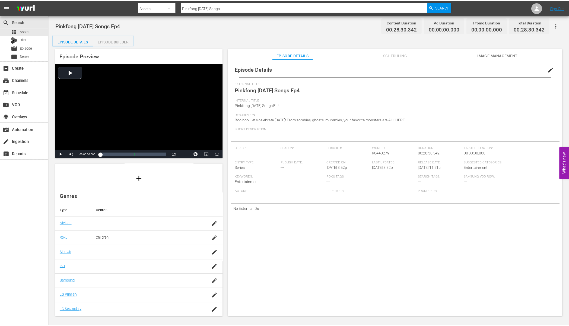
scroll to position [40, 0]
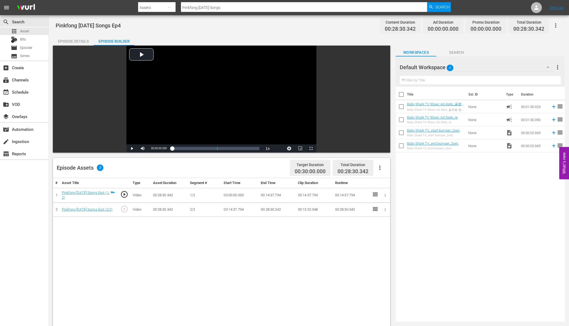
click at [466, 204] on div "Title Ext. ID Type Duration Baby Shark TV 90sec Ad slate_글로벌 앱 홍보 영상 프린세스 앱 ([D…" at bounding box center [479, 203] width 169 height 232
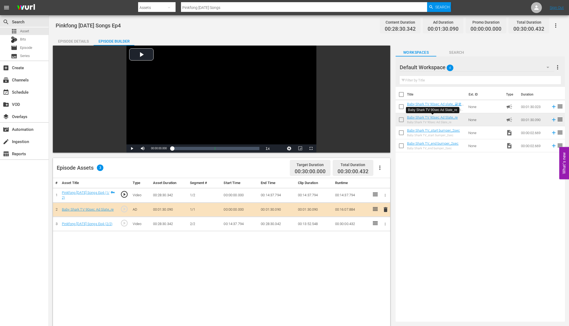
click at [446, 170] on div "Title Ext. ID Type Duration Baby Shark TV 90sec Ad slate_글로벌 앱 홍보 영상 프린세스 앱 ([D…" at bounding box center [479, 203] width 169 height 232
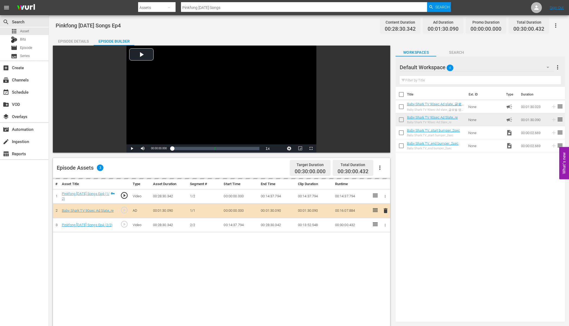
drag, startPoint x: 440, startPoint y: 115, endPoint x: 205, endPoint y: 19, distance: 254.1
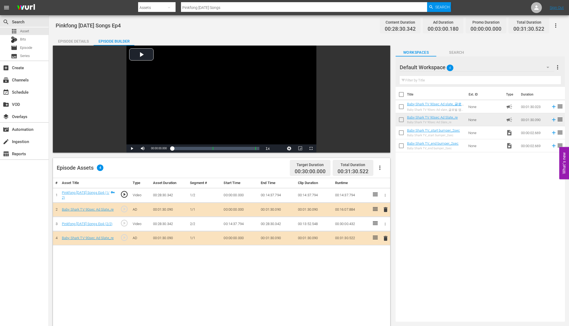
click at [443, 173] on div "Title Ext. ID Type Duration Baby Shark TV 90sec Ad slate_글로벌 앱 홍보 영상 프린세스 앱 ([D…" at bounding box center [479, 203] width 169 height 232
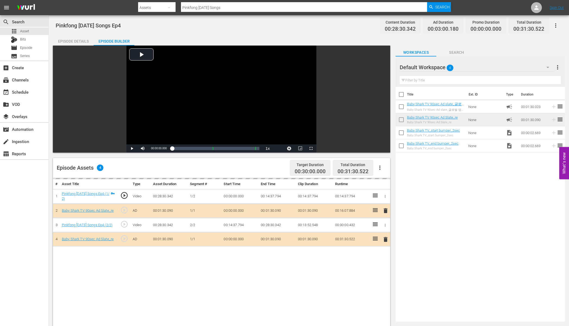
click at [503, 186] on div "Title Ext. ID Type Duration Baby Shark TV 90sec Ad slate_글로벌 앱 홍보 영상 프린세스 앱 ([D…" at bounding box center [479, 203] width 169 height 232
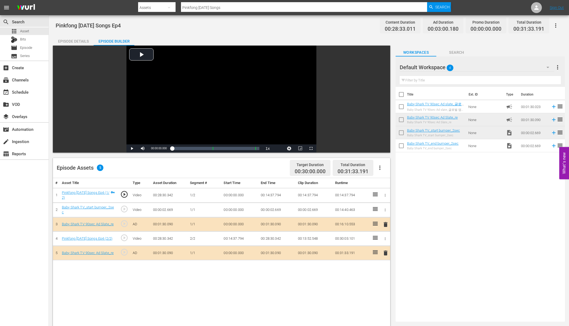
click at [425, 207] on div "Title Ext. ID Type Duration Baby Shark TV 90sec Ad slate_글로벌 앱 홍보 영상 프린세스 앱 ([D…" at bounding box center [479, 203] width 169 height 232
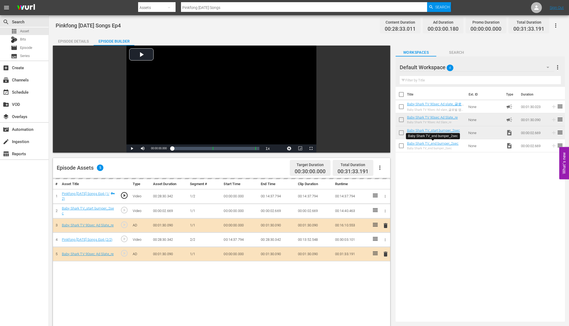
click at [527, 189] on div "Title Ext. ID Type Duration Baby Shark TV 90sec Ad slate_글로벌 앱 홍보 영상 프린세스 앱 ([D…" at bounding box center [479, 203] width 169 height 232
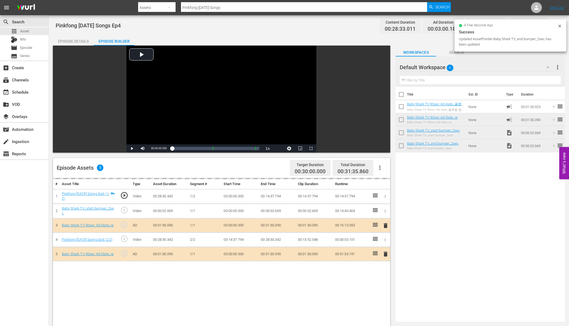
click at [491, 190] on div "Title Ext. ID Type Duration Baby Shark TV 90sec Ad slate_글로벌 앱 홍보 영상 프린세스 앱 ([D…" at bounding box center [479, 203] width 169 height 232
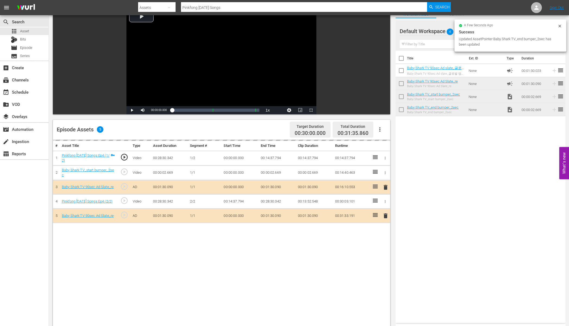
scroll to position [49, 0]
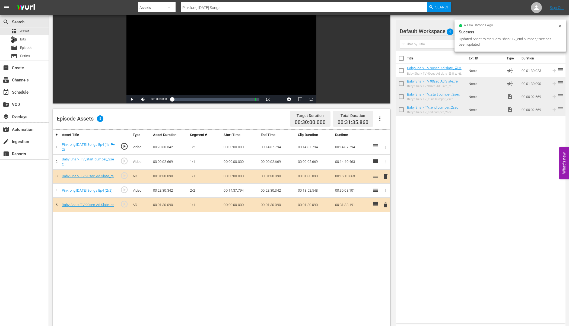
click at [531, 150] on div "Title Ext. ID Type Duration Baby Shark TV 90sec Ad slate_글로벌 앱 홍보 영상 프린세스 앱 ([D…" at bounding box center [480, 186] width 170 height 270
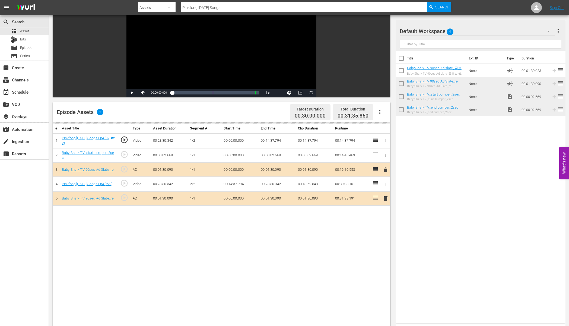
scroll to position [56, 0]
click at [468, 155] on div "Title Ext. ID Type Duration Baby Shark TV 90sec Ad slate_글로벌 앱 홍보 영상 프린세스 앱 ([D…" at bounding box center [480, 186] width 170 height 270
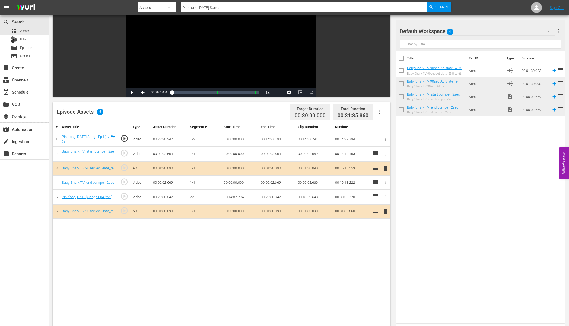
click at [447, 163] on div "Title Ext. ID Type Duration Baby Shark TV 90sec Ad slate_글로벌 앱 홍보 영상 프린세스 앱 ([D…" at bounding box center [480, 186] width 170 height 270
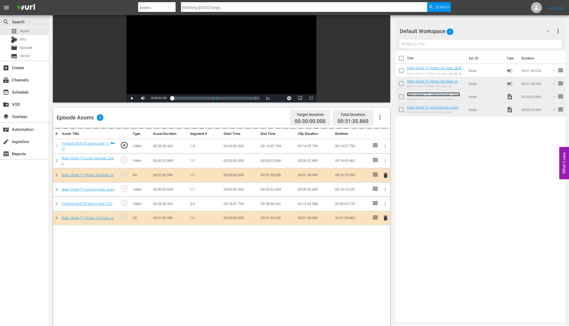
scroll to position [45, 0]
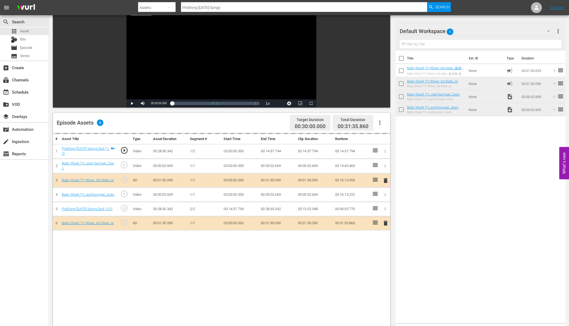
click at [504, 158] on div "Title Ext. ID Type Duration Baby Shark TV 90sec Ad slate_글로벌 앱 홍보 영상 프린세스 앱 ([D…" at bounding box center [480, 186] width 170 height 270
click at [466, 176] on div "Title Ext. ID Type Duration Baby Shark TV 90sec Ad slate_글로벌 앱 홍보 영상 프린세스 앱 ([D…" at bounding box center [480, 186] width 170 height 270
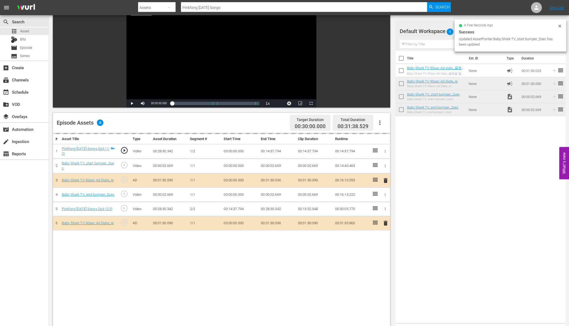
click at [470, 168] on div "Title Ext. ID Type Duration Baby Shark TV 90sec Ad slate_글로벌 앱 홍보 영상 프린세스 앱 ([D…" at bounding box center [480, 186] width 170 height 270
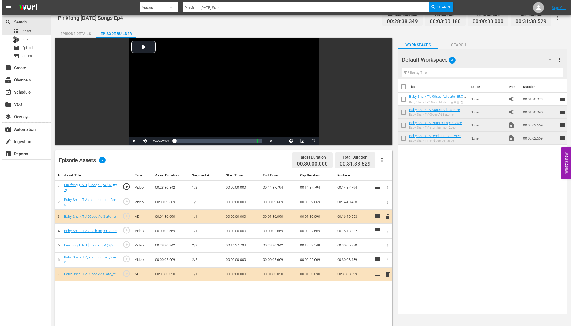
scroll to position [0, 0]
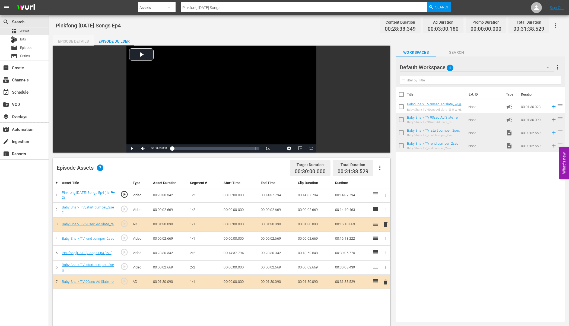
click at [70, 37] on div "Episode Details" at bounding box center [73, 41] width 41 height 13
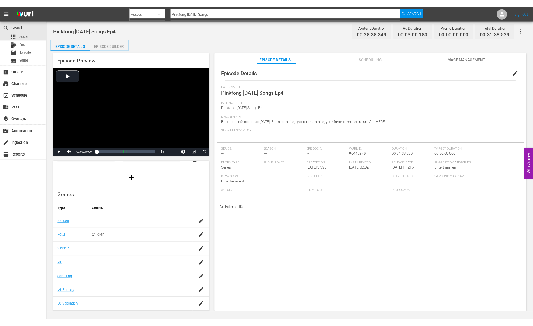
scroll to position [38, 0]
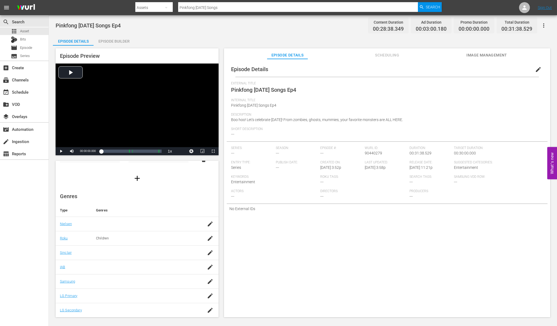
click at [123, 271] on td at bounding box center [147, 267] width 110 height 14
click at [208, 271] on div "button" at bounding box center [210, 267] width 8 height 10
type input "television"
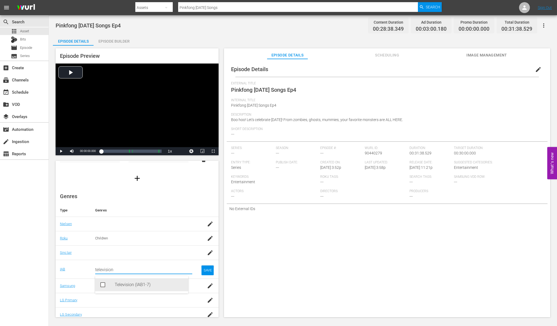
click at [128, 289] on div "Television (IAB1-7)" at bounding box center [149, 284] width 69 height 13
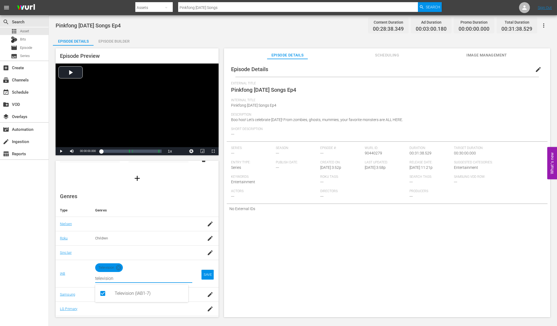
click at [202, 278] on div "SAVE" at bounding box center [207, 275] width 12 height 10
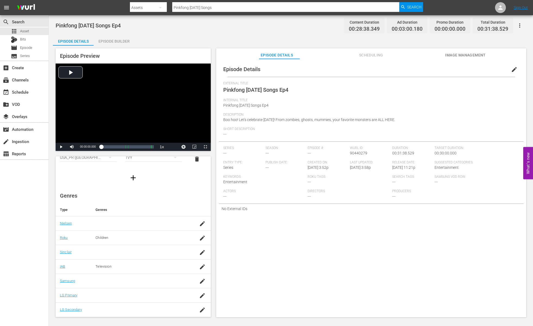
scroll to position [33, 0]
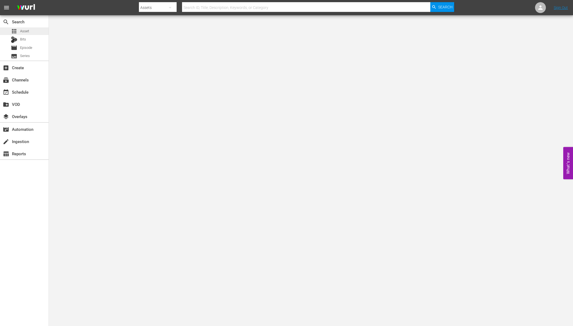
click at [23, 30] on span "Asset" at bounding box center [24, 30] width 9 height 5
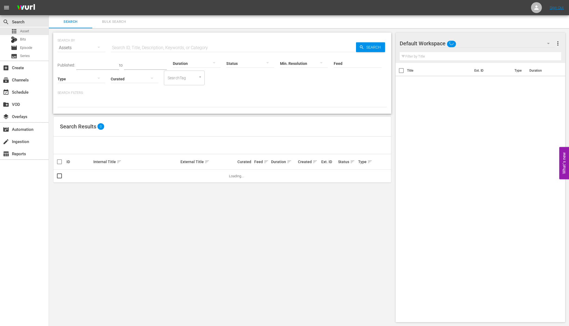
click at [228, 40] on div "SEARCH BY Search By Assets Search ID, Title, Description, Keywords, or Category…" at bounding box center [221, 45] width 329 height 20
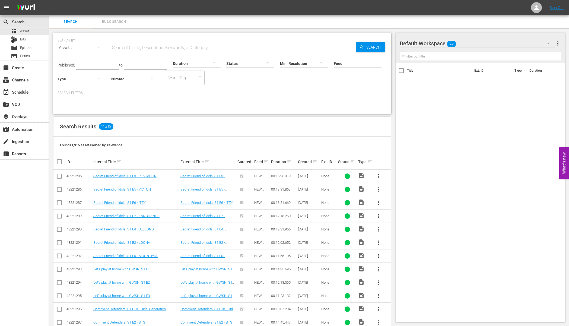
drag, startPoint x: 219, startPoint y: 44, endPoint x: 213, endPoint y: 45, distance: 6.8
click at [216, 44] on input "text" at bounding box center [233, 47] width 245 height 13
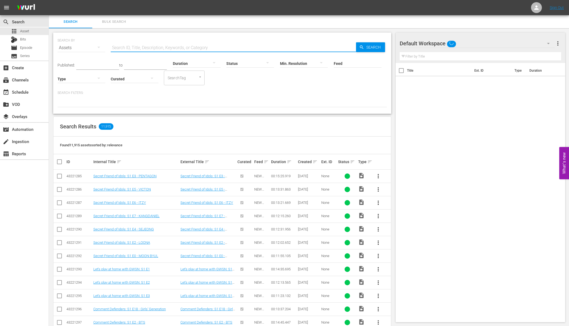
click at [212, 45] on input "text" at bounding box center [233, 47] width 245 height 13
paste input "Baby Shark Stole My Heart Again!"
type input "Baby Shark Stole My Heart Again!"
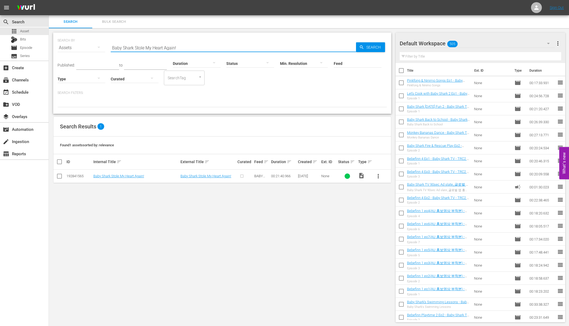
click at [210, 46] on input "Baby Shark Stole My Heart Again!" at bounding box center [233, 47] width 245 height 13
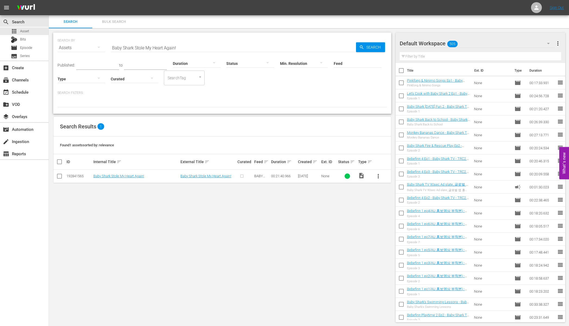
click at [377, 172] on button "more_vert" at bounding box center [377, 175] width 13 height 13
click at [401, 217] on div "Episode" at bounding box center [407, 217] width 37 height 13
click at [325, 105] on div at bounding box center [221, 102] width 329 height 9
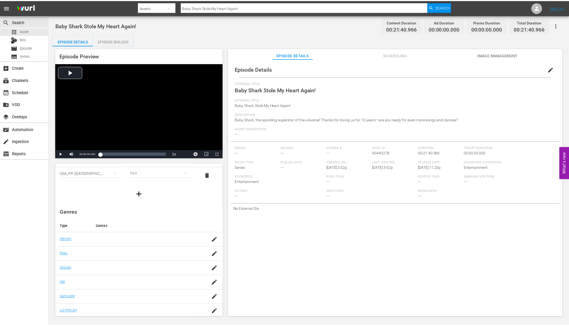
scroll to position [41, 0]
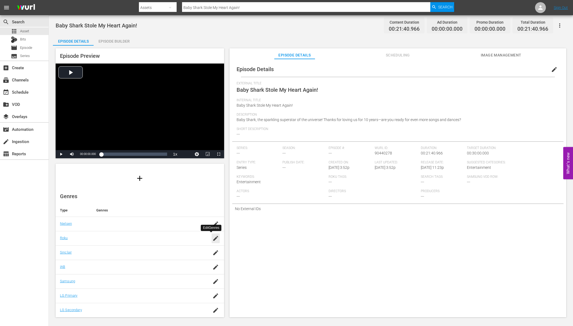
click at [212, 239] on div "button" at bounding box center [216, 238] width 8 height 10
type input "children"
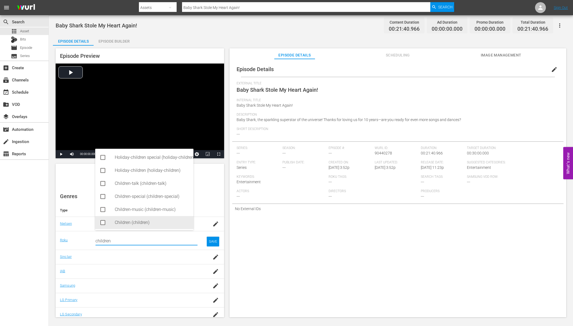
click at [150, 225] on div "Children (children)" at bounding box center [152, 222] width 74 height 13
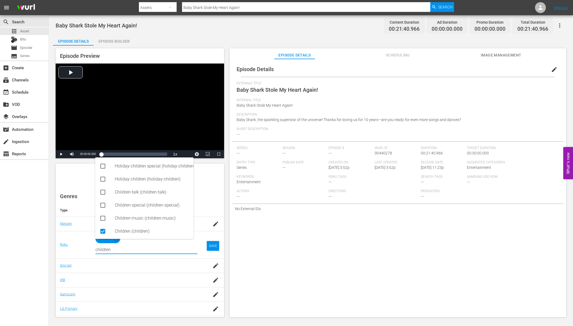
click at [213, 244] on div "SAVE" at bounding box center [213, 246] width 12 height 10
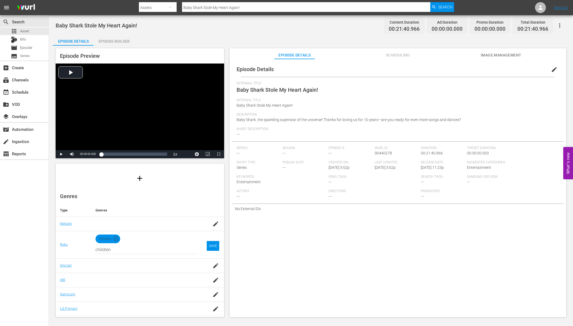
click at [295, 245] on div "Episode Details edit External Title Baby Shark Stole My Heart Again! Internal T…" at bounding box center [397, 190] width 337 height 263
click at [121, 42] on div "Episode Builder" at bounding box center [114, 41] width 41 height 13
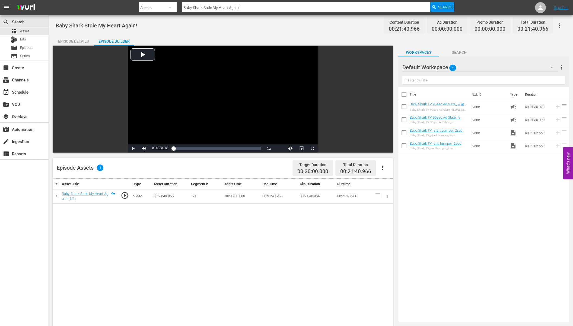
scroll to position [40, 0]
click at [475, 173] on div "Title Ext. ID Type Duration Baby Shark TV 90sec Ad slate_글로벌 앱 홍보 영상 프린세스 앱 ([D…" at bounding box center [479, 203] width 169 height 232
drag, startPoint x: 441, startPoint y: 116, endPoint x: 180, endPoint y: 10, distance: 281.9
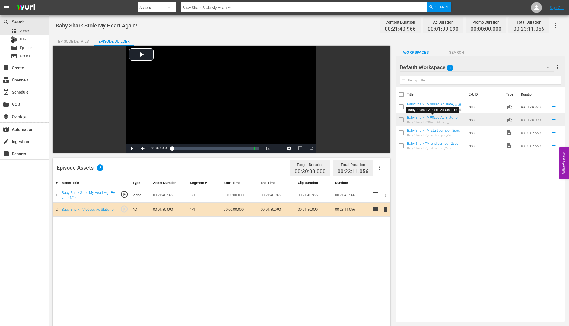
click at [434, 170] on div "Title Ext. ID Type Duration Baby Shark TV 90sec Ad slate_글로벌 앱 홍보 영상 프린세스 앱 ([D…" at bounding box center [479, 203] width 169 height 232
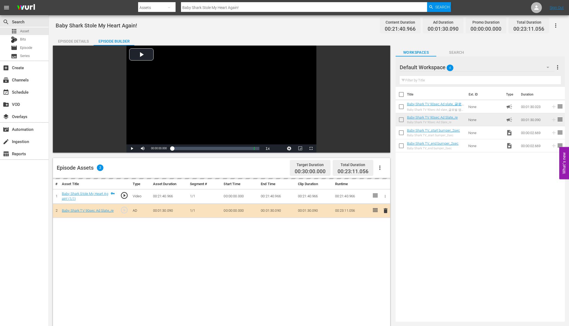
click at [434, 206] on div "Title Ext. ID Type Duration Baby Shark TV 90sec Ad slate_글로벌 앱 홍보 영상 프린세스 앱 ([D…" at bounding box center [479, 203] width 169 height 232
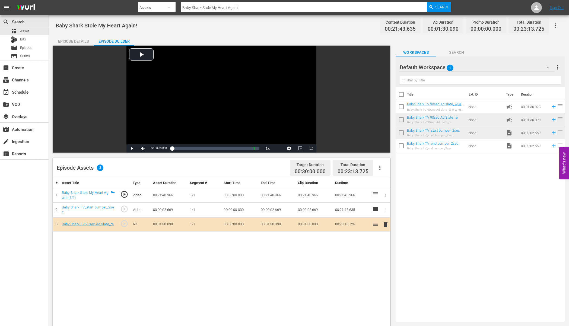
drag, startPoint x: 470, startPoint y: 209, endPoint x: 450, endPoint y: 164, distance: 49.1
click at [470, 209] on div "Title Ext. ID Type Duration Baby Shark TV 90sec Ad slate_글로벌 앱 홍보 영상 프린세스 앱 ([D…" at bounding box center [479, 203] width 169 height 232
click at [423, 194] on div "Title Ext. ID Type Duration Baby Shark TV 90sec Ad slate_글로벌 앱 홍보 영상 프린세스 앱 ([D…" at bounding box center [479, 203] width 169 height 232
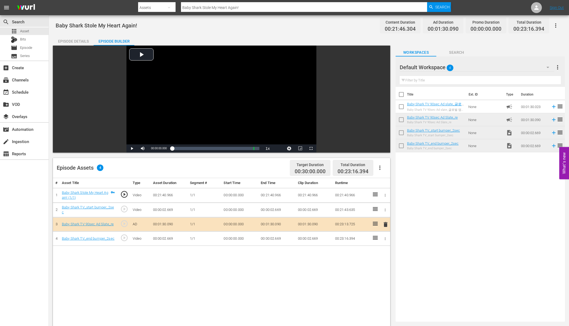
click at [88, 43] on div "Episode Details" at bounding box center [73, 41] width 41 height 13
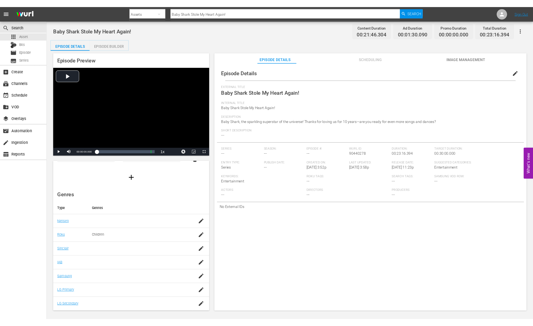
scroll to position [38, 0]
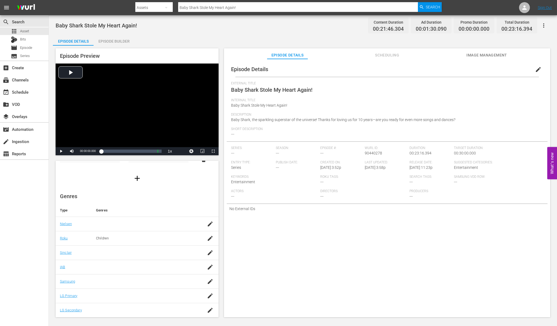
click at [127, 272] on td at bounding box center [147, 267] width 110 height 14
click at [206, 269] on div "button" at bounding box center [210, 267] width 8 height 10
type input "television"
click at [157, 264] on input "television" at bounding box center [143, 269] width 97 height 13
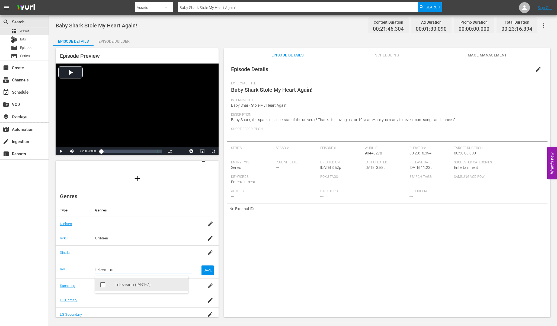
click at [139, 283] on div "Television (IAB1-7)" at bounding box center [149, 284] width 69 height 13
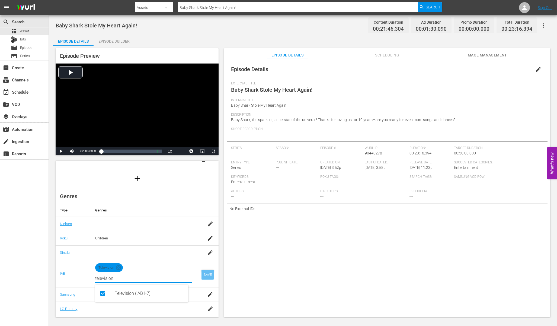
click at [206, 270] on div "SAVE" at bounding box center [207, 275] width 12 height 10
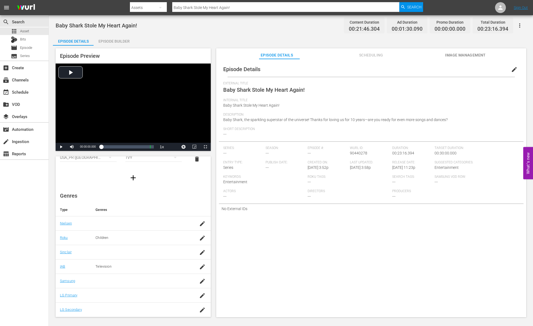
scroll to position [33, 0]
click at [354, 72] on div "Episode Details edit" at bounding box center [371, 69] width 305 height 15
click at [161, 258] on td at bounding box center [142, 252] width 102 height 14
click at [200, 281] on icon "button" at bounding box center [202, 281] width 5 height 5
click at [152, 281] on input "text" at bounding box center [139, 283] width 89 height 13
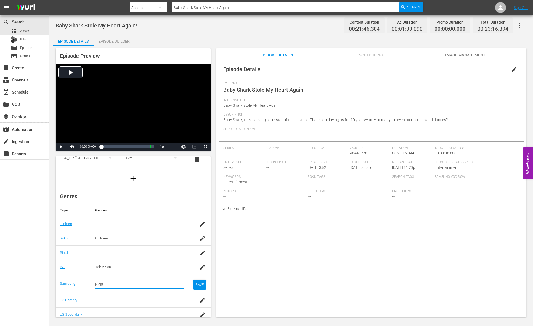
type input "kids"
click at [306, 225] on div "Episode Details edit External Title Baby Shark Stole My Heart Again! Internal T…" at bounding box center [371, 190] width 310 height 263
click at [193, 287] on div "SAVE" at bounding box center [199, 285] width 12 height 10
click at [278, 277] on div "Episode Details edit External Title Baby Shark Stole My Heart Again! Internal T…" at bounding box center [371, 190] width 310 height 263
click at [194, 285] on td at bounding box center [202, 281] width 17 height 14
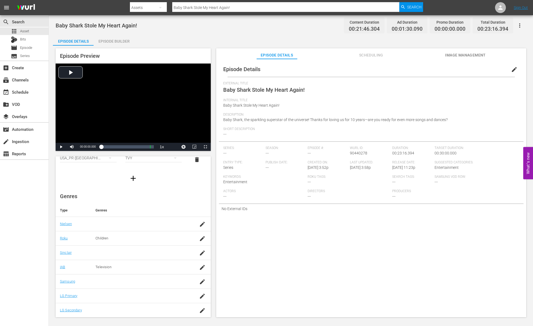
click at [195, 284] on td at bounding box center [202, 281] width 17 height 14
click at [199, 284] on icon "button" at bounding box center [202, 281] width 7 height 7
type input "ㅏ"
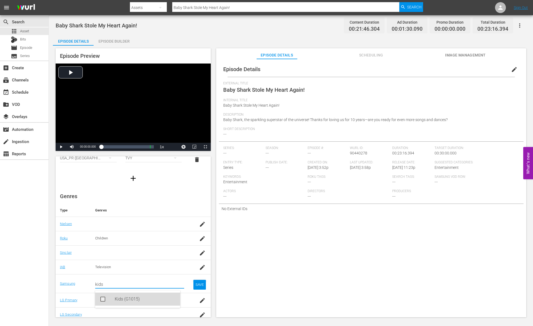
click at [138, 300] on div "Kids (G1015)" at bounding box center [145, 298] width 61 height 13
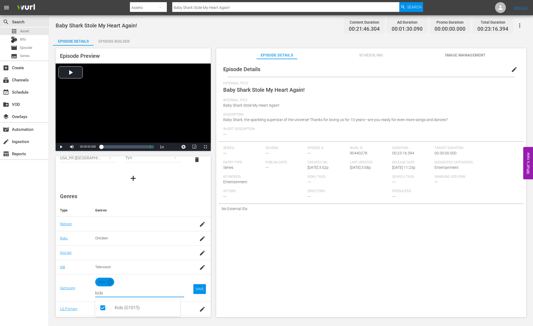
type input "kids"
click at [196, 290] on div "SAVE" at bounding box center [199, 289] width 12 height 10
click at [366, 114] on span "Description" at bounding box center [369, 115] width 293 height 4
click at [509, 73] on button "edit" at bounding box center [514, 69] width 13 height 13
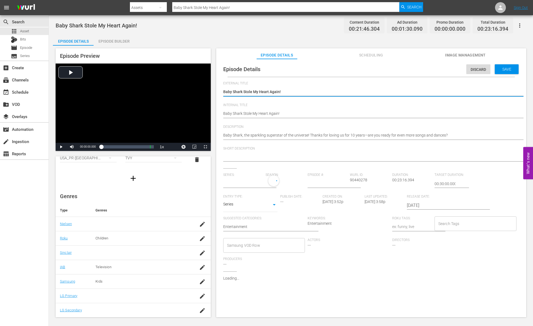
click at [288, 107] on div "Baby Shark Stole My Heart Again! Baby Shark Stole My Heart Again!" at bounding box center [369, 113] width 293 height 13
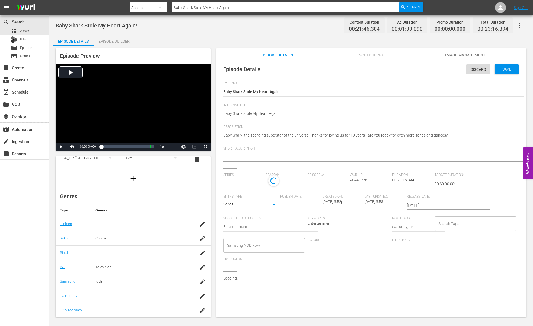
type textarea "Baby Shark Stole My Heart Again!"
paste textarea "- Baby Shark TV - TRC2 - 202509"
type textarea "Baby Shark Stole My Heart Again! - Baby Shark TV - TRC2 - 202509"
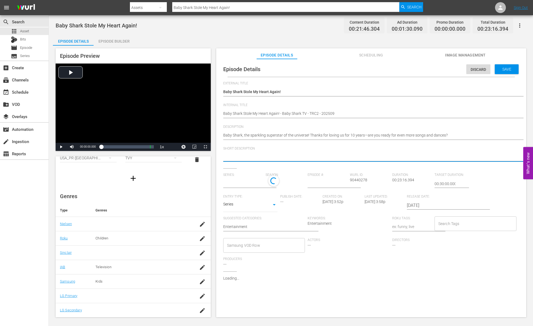
click at [307, 158] on textarea at bounding box center [369, 157] width 293 height 7
paste textarea "Baby Shark, the sparkling superstar of the universe! Thanks for loving us for 1…"
type textarea "Baby Shark, the sparkling superstar of the universe! Thanks for loving us for 1…"
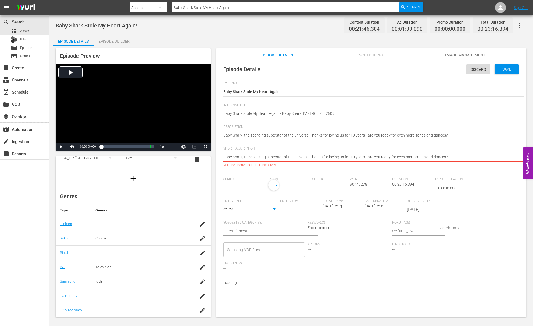
type input "No Series"
type textarea "Baby Shark, the sparkling superstar of the universe! Thanks for loving us for 1…"
click at [357, 153] on div "Baby Shark, the sparkling superstar of the universe! Thanks for loving us for 1…" at bounding box center [369, 157] width 293 height 13
drag, startPoint x: 309, startPoint y: 156, endPoint x: 447, endPoint y: 174, distance: 138.8
click at [447, 174] on div "External Title Baby Shark Stole My Heart Again! Baby Shark Stole My Heart Again…" at bounding box center [371, 188] width 296 height 214
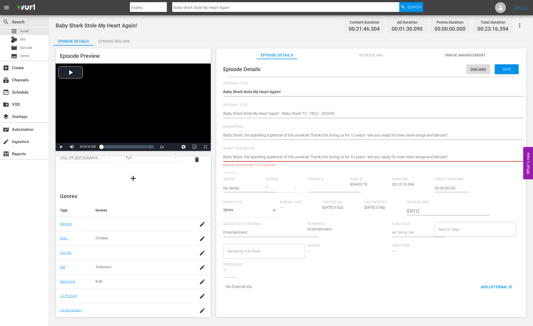
type textarea "Baby Shark, the sparkling superstar of the universe!"
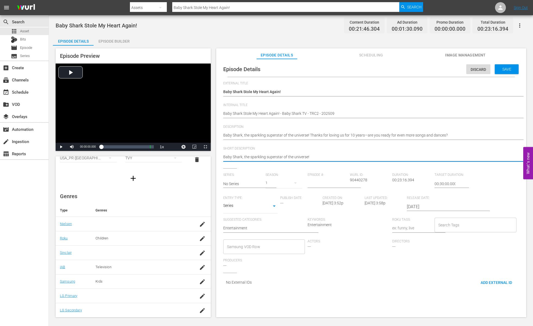
type textarea "Baby Shark, the sparkling superstar of the universe!"
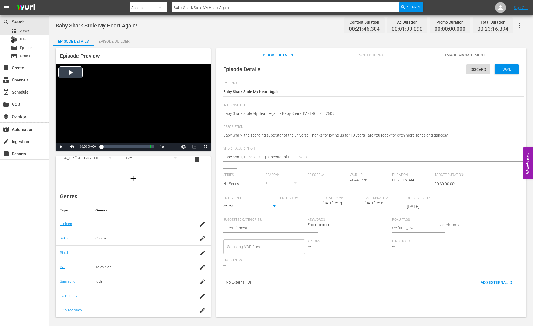
drag, startPoint x: 277, startPoint y: 112, endPoint x: 201, endPoint y: 112, distance: 76.5
click at [244, 184] on input "text" at bounding box center [243, 183] width 40 height 13
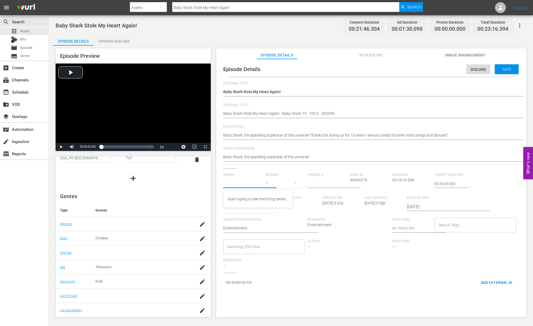
paste input "Baby Shark Stole My Heart Again"
type input "Baby Shark Stole My Heart Again"
click at [250, 198] on div "Baby Shark Stole My Heart Again!" at bounding box center [256, 198] width 56 height 13
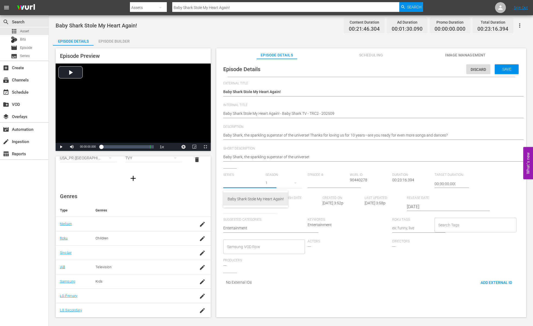
type input "Baby Shark Stole My Heart Again!"
click at [325, 185] on input "number" at bounding box center [327, 183] width 40 height 13
click at [332, 184] on input "number" at bounding box center [327, 183] width 40 height 13
type input "1"
click at [355, 270] on div "Series: Baby Shark Stole My Heart Again! Season: Episode #: 1 [PERSON_NAME] ID:…" at bounding box center [371, 222] width 296 height 98
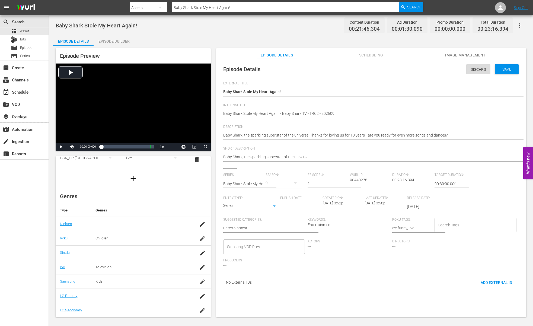
click at [429, 209] on input "[DATE]" at bounding box center [441, 206] width 69 height 13
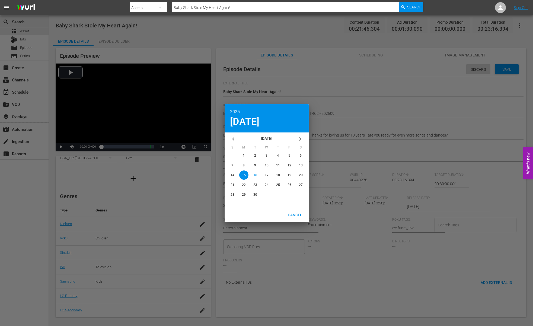
click at [238, 137] on button "button" at bounding box center [233, 138] width 13 height 13
click at [237, 137] on button "button" at bounding box center [233, 138] width 13 height 13
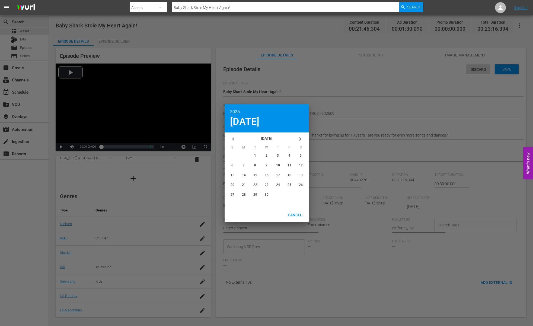
click at [237, 137] on button "button" at bounding box center [233, 138] width 13 height 13
click at [268, 186] on div "button" at bounding box center [266, 184] width 9 height 9
type input "[DATE]"
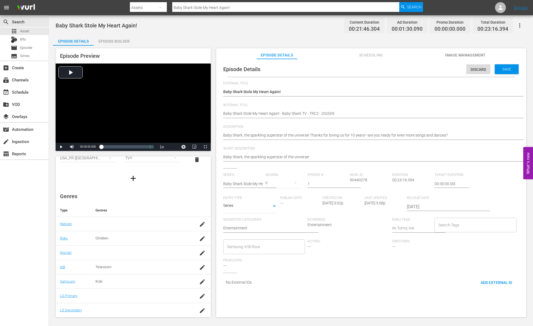
scroll to position [5, 0]
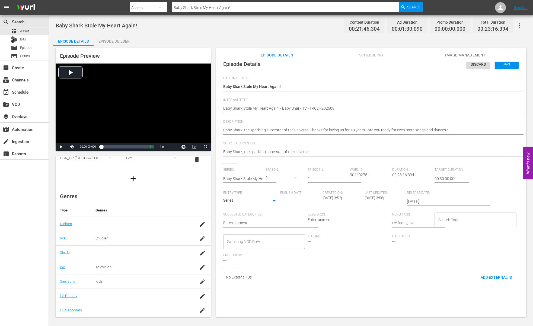
click at [293, 181] on button "button" at bounding box center [295, 177] width 13 height 13
click at [329, 223] on div at bounding box center [266, 163] width 533 height 326
click at [498, 66] on div "Save" at bounding box center [507, 64] width 24 height 10
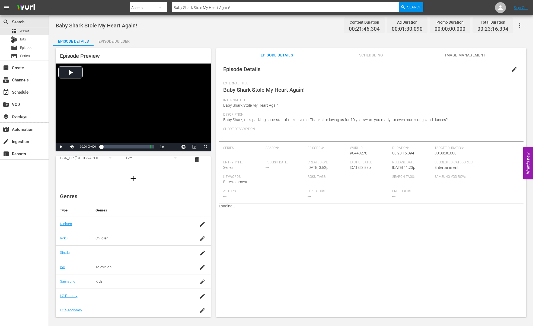
scroll to position [0, 0]
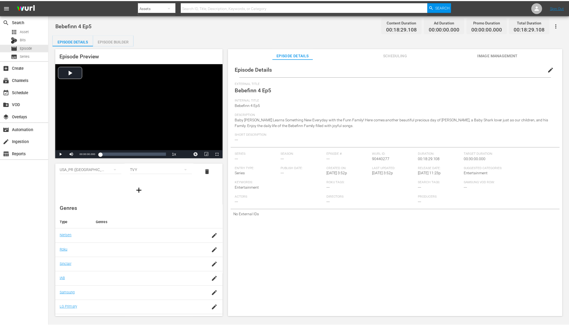
scroll to position [41, 0]
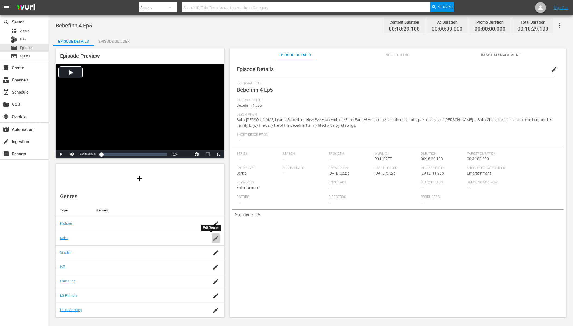
click at [212, 240] on icon "button" at bounding box center [215, 238] width 7 height 7
click at [135, 242] on input "text" at bounding box center [146, 240] width 102 height 13
click at [137, 241] on input "children" at bounding box center [146, 240] width 102 height 13
type input "children"
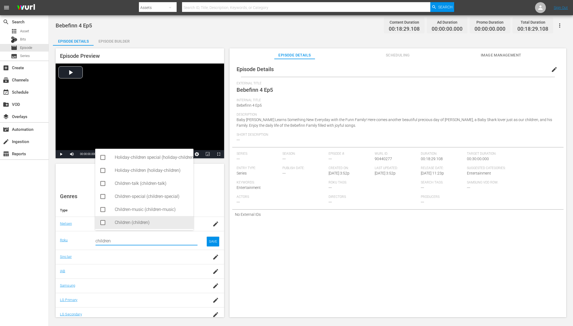
click at [134, 222] on div "Children (children)" at bounding box center [152, 222] width 74 height 13
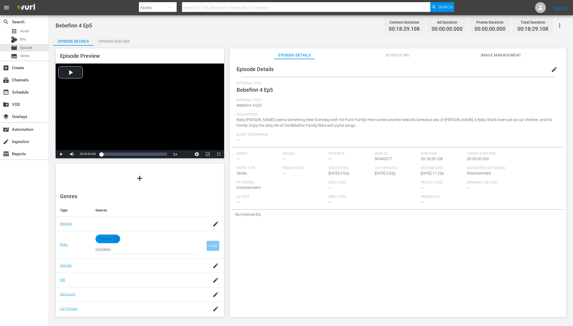
click at [207, 245] on div "SAVE" at bounding box center [213, 246] width 12 height 10
click at [127, 39] on div "Episode Builder" at bounding box center [114, 41] width 41 height 13
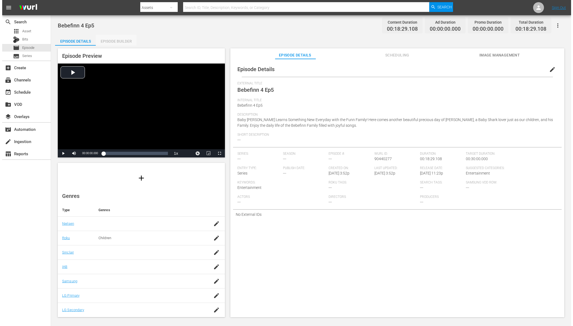
scroll to position [40, 0]
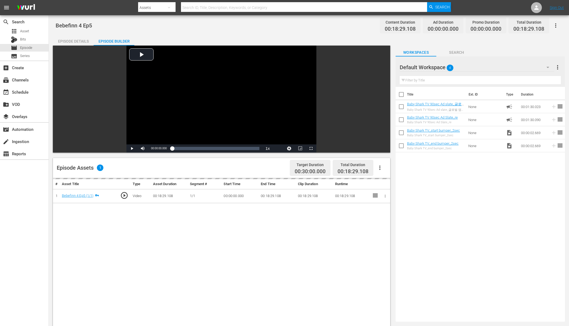
drag, startPoint x: 437, startPoint y: 117, endPoint x: 376, endPoint y: 18, distance: 116.2
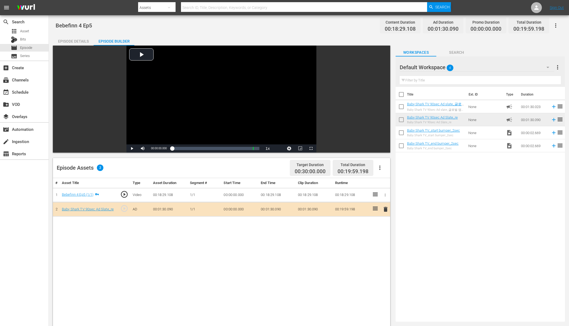
click at [467, 166] on div "Title Ext. ID Type Duration Baby Shark TV 90sec Ad slate_글로벌 앱 홍보 영상 프린세스 앱 (25…" at bounding box center [479, 203] width 169 height 232
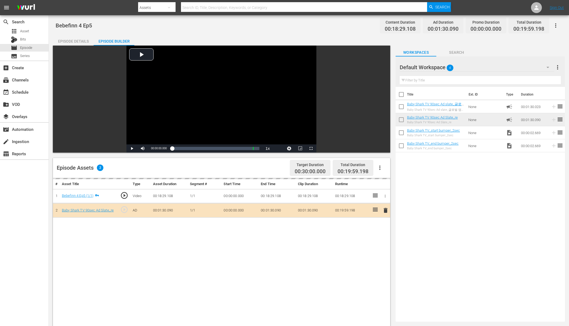
drag, startPoint x: 453, startPoint y: 132, endPoint x: 438, endPoint y: 1, distance: 131.8
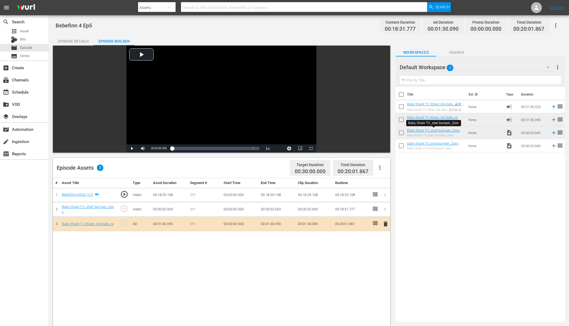
click at [433, 190] on div "Title Ext. ID Type Duration Baby Shark TV 90sec Ad slate_글로벌 앱 홍보 영상 프린세스 앱 (25…" at bounding box center [479, 203] width 169 height 232
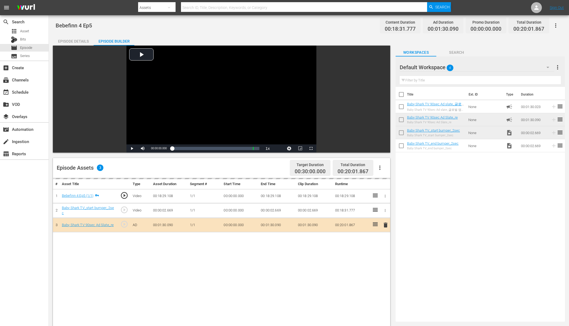
drag, startPoint x: 436, startPoint y: 144, endPoint x: 375, endPoint y: 7, distance: 150.1
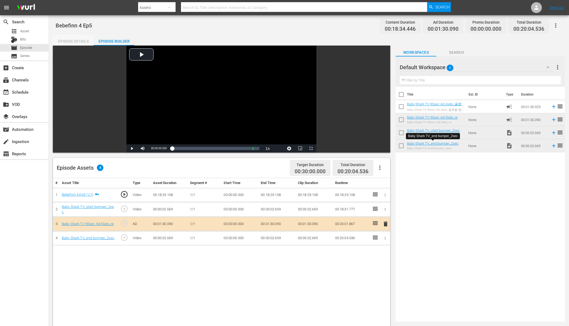
click at [79, 42] on div "Episode Details" at bounding box center [73, 41] width 41 height 13
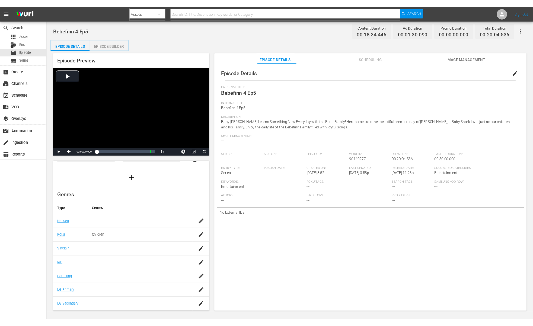
scroll to position [38, 0]
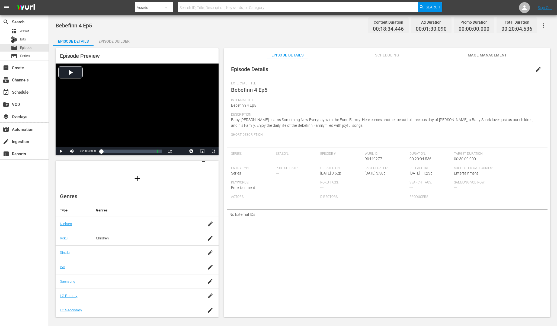
click at [186, 274] on td at bounding box center [147, 281] width 110 height 14
click at [212, 268] on td at bounding box center [209, 267] width 17 height 14
click at [209, 267] on icon "button" at bounding box center [210, 267] width 7 height 7
type input "television"
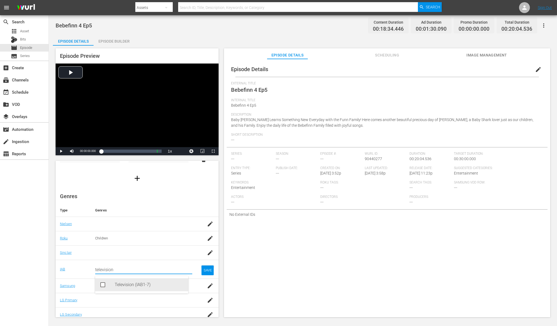
click at [137, 288] on div "Television (IAB1-7)" at bounding box center [149, 284] width 69 height 13
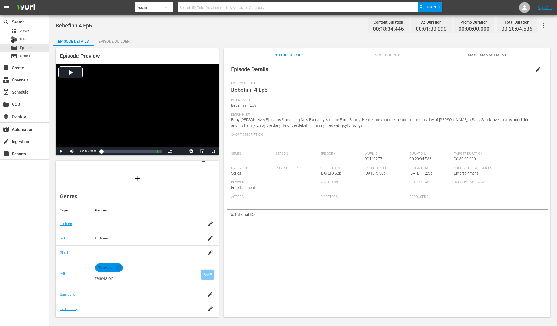
click at [201, 272] on div "SAVE" at bounding box center [207, 275] width 12 height 10
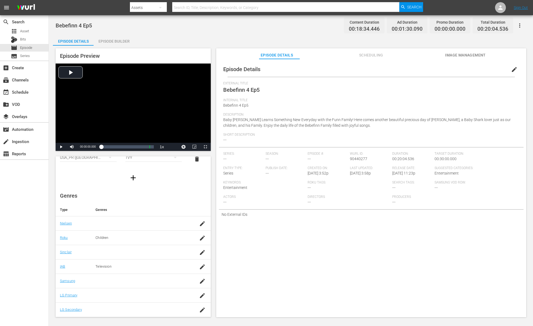
scroll to position [33, 0]
click at [351, 128] on div "Description Baby Finn Learns Something New Everyday with the Funn Family! Here …" at bounding box center [371, 123] width 296 height 20
click at [511, 71] on span "edit" at bounding box center [514, 69] width 7 height 7
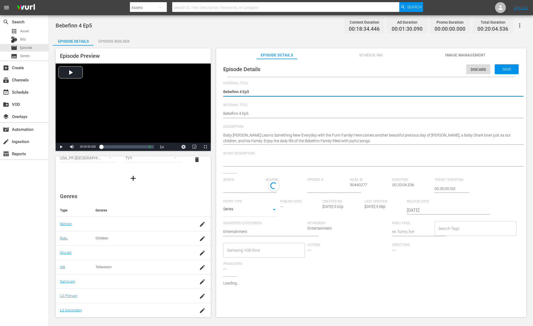
click at [296, 160] on textarea at bounding box center [369, 162] width 293 height 7
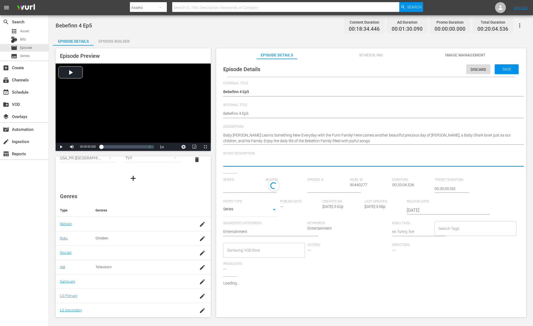
paste textarea "Baby Finn Learns Something New Everyday with the Funn Family!"
type textarea "Baby Finn Learns Something New Everyday with the Funn Family!"
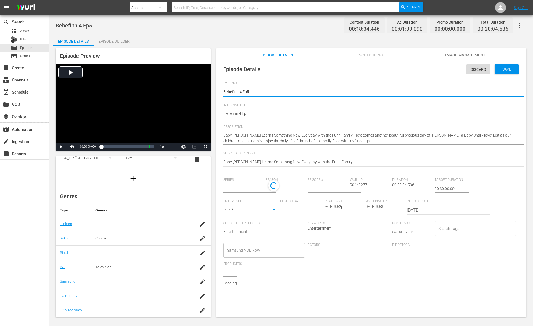
click at [265, 90] on textarea "Bebefinn 4 Ep5" at bounding box center [369, 92] width 293 height 7
paste textarea "Episode 4"
type textarea "Episode 4"
type input "No Series"
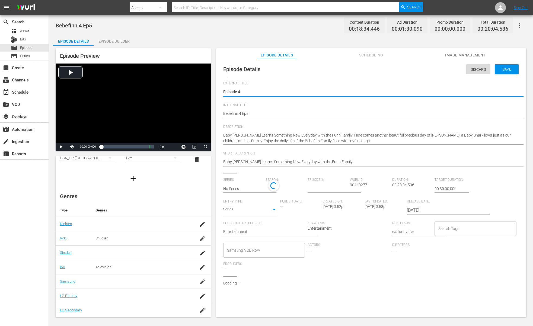
type textarea "Episode 4\"
type textarea "Episode 4\4"
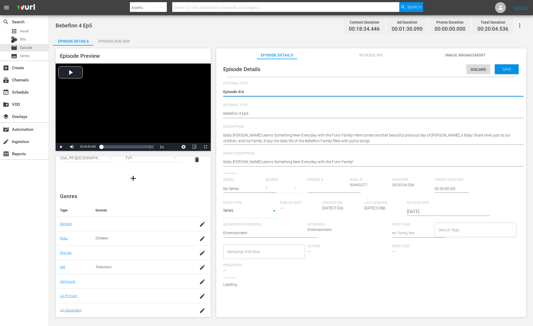
type textarea "Episode 4\4"
type textarea "Episode 4\"
type textarea "Episode 4"
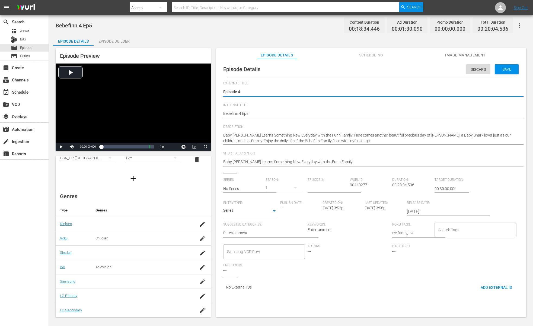
type textarea "Episode 44"
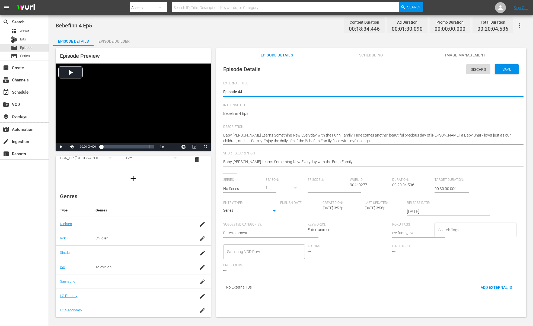
type textarea "Episode 44"
type textarea "Episode 4"
type textarea "Episode"
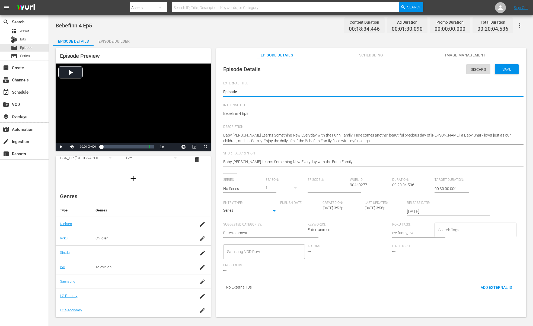
type textarea "Episode 5"
type textarea "Episode 55"
type textarea "Episode 5"
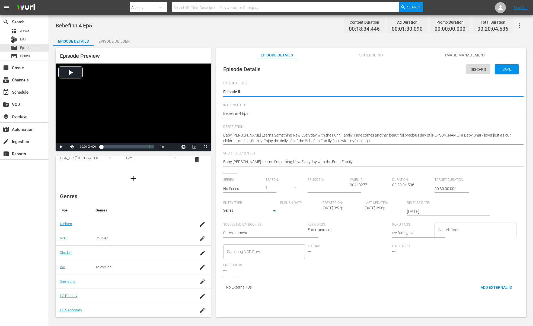
type textarea "Episode 5"
click at [230, 191] on input "text" at bounding box center [243, 188] width 40 height 13
paste input "13428156"
type input "13428156"
click at [233, 188] on input "text" at bounding box center [243, 188] width 40 height 13
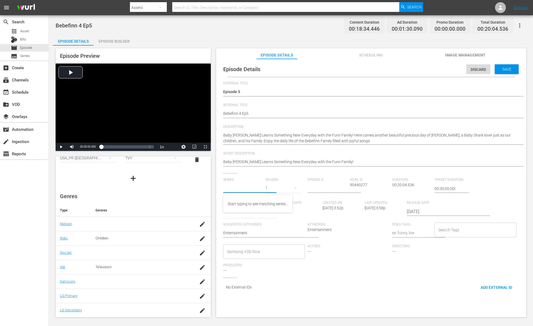
paste input "13428156"
click at [241, 203] on div "Bebefinn" at bounding box center [235, 203] width 15 height 13
type input "Bebefinn"
click at [425, 207] on input "[DATE]" at bounding box center [441, 211] width 69 height 13
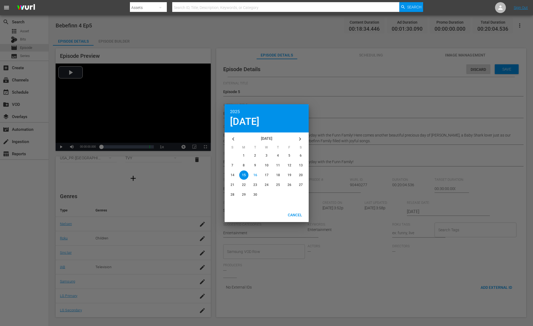
click at [233, 142] on button "button" at bounding box center [233, 138] width 13 height 13
click at [233, 142] on icon "button" at bounding box center [233, 139] width 7 height 7
click at [267, 184] on span "23" at bounding box center [267, 185] width 4 height 4
type input "2025-07-23"
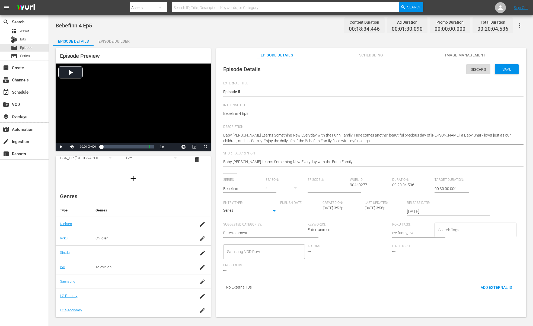
click at [443, 266] on div "Series: Bebefinn Season: 4 Episode #: Wurl ID: 90440277 Duration: 00:20:04.536 …" at bounding box center [371, 228] width 296 height 100
click at [313, 188] on input "number" at bounding box center [327, 188] width 40 height 13
type input "5"
click at [349, 251] on div "Actors ---" at bounding box center [349, 253] width 85 height 19
click at [495, 72] on div "Save" at bounding box center [507, 69] width 24 height 10
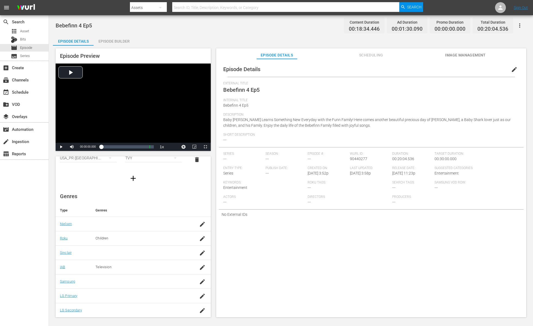
click at [404, 102] on div "Internal Title Bebefinn 4 Ep5" at bounding box center [371, 105] width 296 height 14
click at [511, 68] on span "edit" at bounding box center [514, 69] width 7 height 7
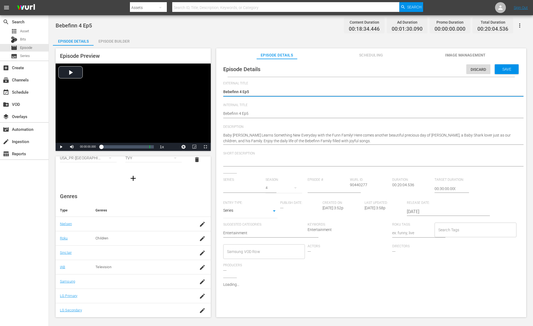
click at [286, 95] on textarea "Bebefinn 4 Ep5" at bounding box center [369, 92] width 293 height 7
click at [242, 193] on input "text" at bounding box center [243, 188] width 40 height 13
paste input "13428156"
click at [241, 207] on div "Bebefinn" at bounding box center [235, 203] width 15 height 13
type input "Bebefinn"
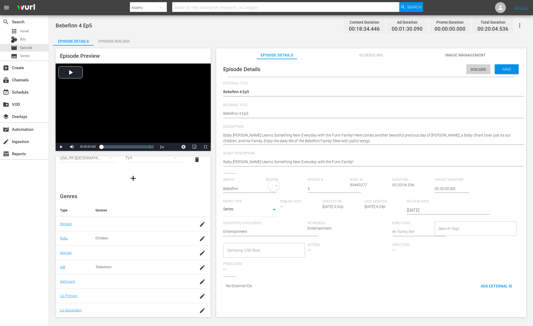
click at [473, 72] on div "Discard" at bounding box center [478, 69] width 24 height 10
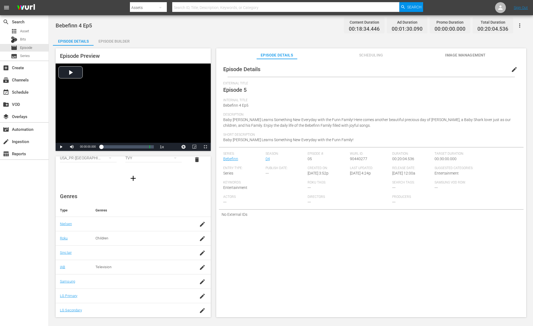
click at [146, 284] on td at bounding box center [142, 281] width 102 height 14
click at [194, 283] on td at bounding box center [202, 281] width 17 height 14
click at [194, 281] on td at bounding box center [202, 281] width 17 height 14
click at [199, 281] on icon "button" at bounding box center [202, 281] width 7 height 7
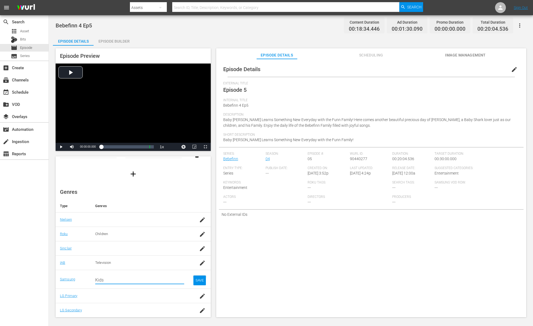
click at [126, 280] on input "Kids" at bounding box center [139, 279] width 89 height 13
click at [117, 294] on div "Kids (G1015)" at bounding box center [145, 294] width 61 height 13
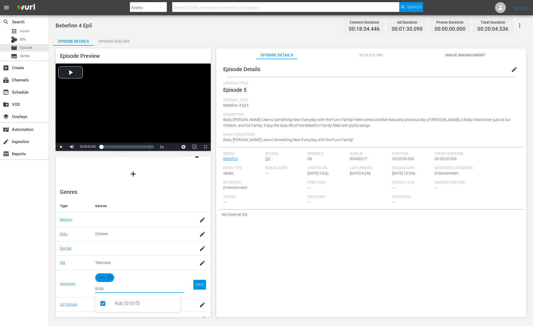
type input "Kids"
click at [195, 280] on div "SAVE" at bounding box center [199, 285] width 12 height 10
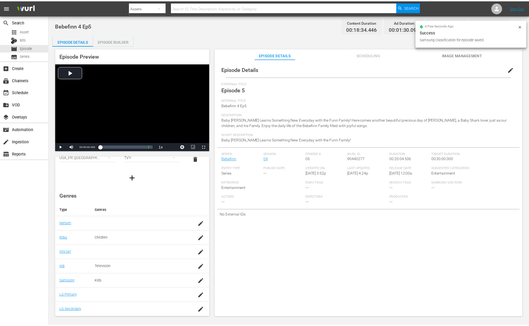
scroll to position [33, 0]
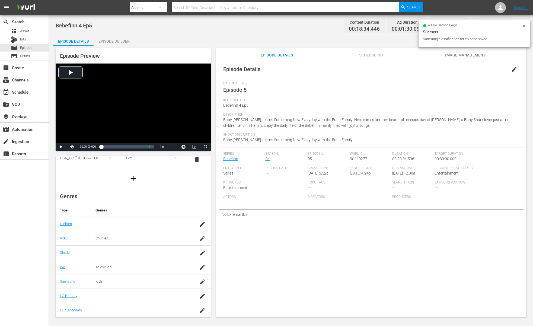
click at [378, 99] on span "Internal Title" at bounding box center [369, 100] width 293 height 4
click at [118, 45] on div "Episode Builder" at bounding box center [114, 41] width 41 height 13
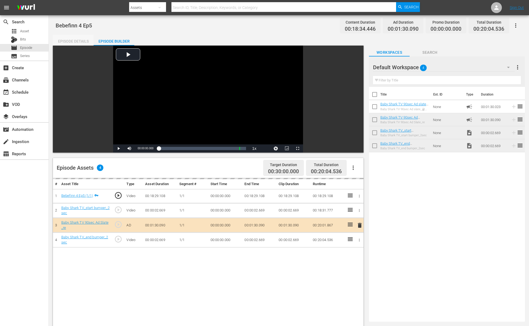
click at [64, 43] on div "Episode Details" at bounding box center [73, 41] width 41 height 13
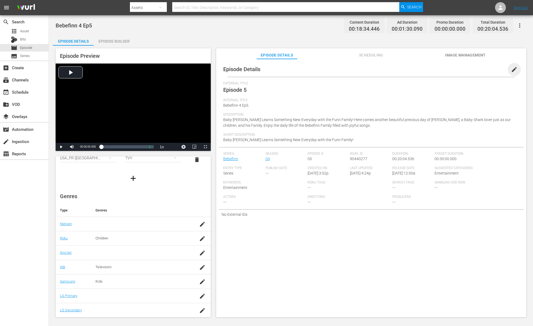
click at [511, 68] on span "edit" at bounding box center [514, 69] width 7 height 7
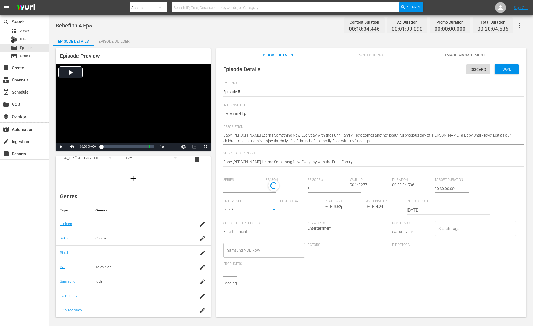
click at [293, 109] on div "Bebefinn 4 Ep5 Bebefinn 4 Ep5" at bounding box center [369, 113] width 293 height 13
click at [283, 118] on hr at bounding box center [376, 118] width 307 height 1
type textarea "Bebefinn 4 Ep5"
paste textarea "- Baby Shark TV - TRC2 - 202509"
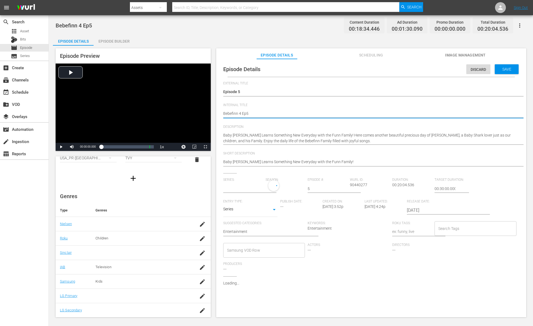
type textarea "Bebefinn 4 Ep5 - Baby Shark TV - TRC2 - 202509"
type input "Bebefinn"
type textarea "Bebefinn 4 Ep5 - Baby Shark TV - TRC2 - 202509"
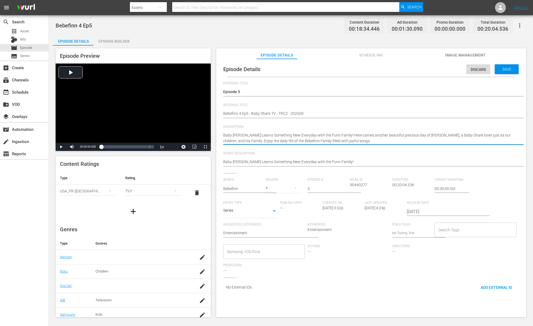
click at [383, 133] on textarea "Baby Finn Learns Something New Everyday with the Funn Family! Here comes anothe…" at bounding box center [369, 137] width 293 height 11
click at [382, 148] on div "Description Baby Finn Learns Something New Everyday with the Funn Family! Here …" at bounding box center [371, 138] width 296 height 27
click at [392, 139] on textarea "Baby Finn Learns Something New Everyday with the Funn Family! Here comes anothe…" at bounding box center [369, 137] width 293 height 11
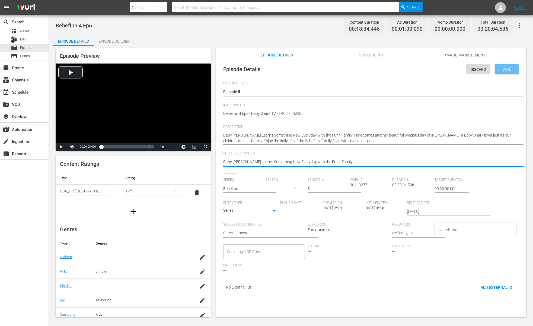
click at [495, 72] on div "Save" at bounding box center [507, 69] width 24 height 10
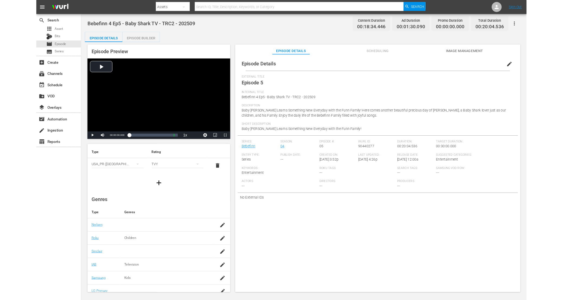
scroll to position [33, 0]
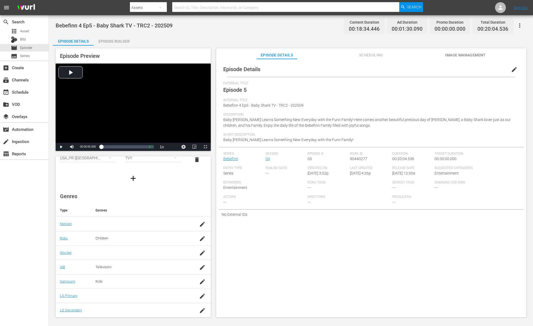
click at [356, 105] on div "Internal Title Bebefinn 4 Ep5 - Baby Shark TV - TRC2 - 202509" at bounding box center [371, 105] width 296 height 14
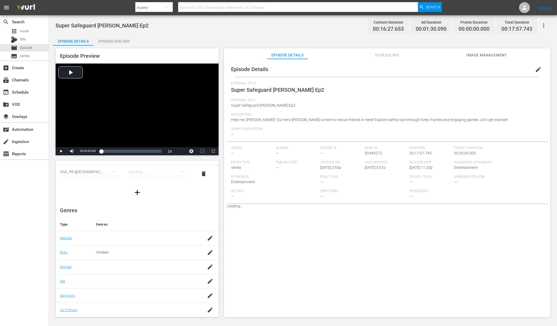
scroll to position [38, 0]
click at [209, 267] on icon "button" at bounding box center [210, 267] width 7 height 7
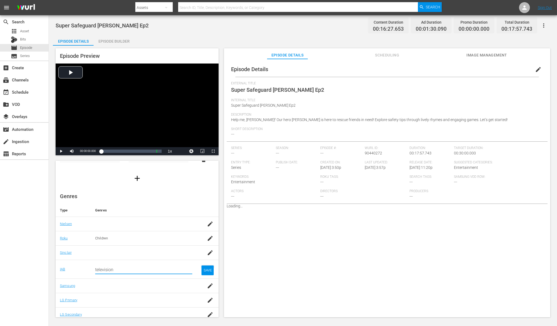
type input "television"
click at [179, 269] on input "television" at bounding box center [143, 269] width 97 height 13
click at [150, 293] on div "Television (IAB1-7)" at bounding box center [141, 284] width 93 height 17
click at [148, 290] on div "Television (IAB1-7)" at bounding box center [149, 284] width 69 height 13
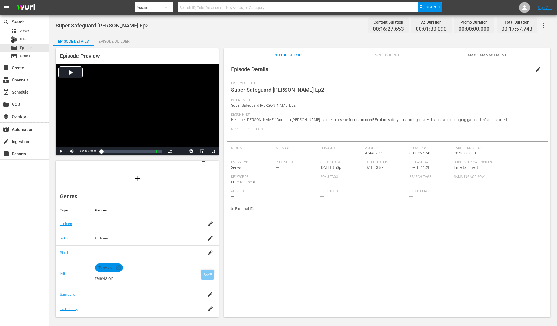
click at [202, 276] on div "SAVE" at bounding box center [207, 275] width 12 height 10
click at [194, 288] on td at bounding box center [147, 281] width 110 height 14
click at [210, 280] on td at bounding box center [209, 281] width 17 height 14
click at [207, 280] on icon "button" at bounding box center [210, 281] width 7 height 7
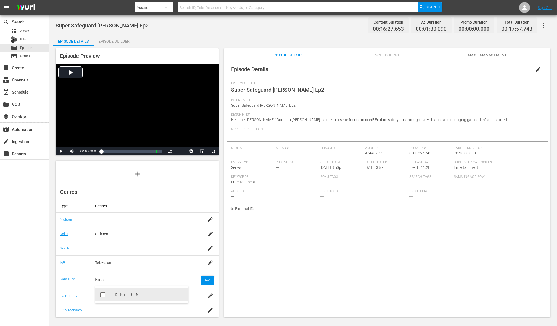
click at [114, 295] on div "Kids (G1015)" at bounding box center [141, 294] width 93 height 13
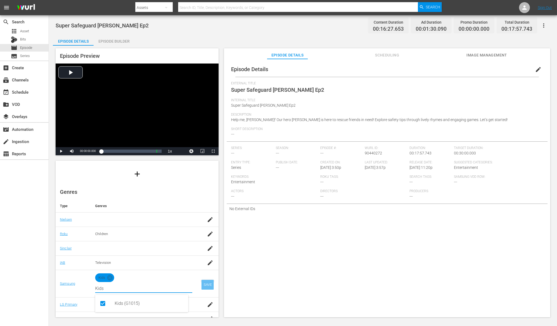
type input "Kids"
click at [203, 285] on div "SAVE" at bounding box center [207, 285] width 12 height 10
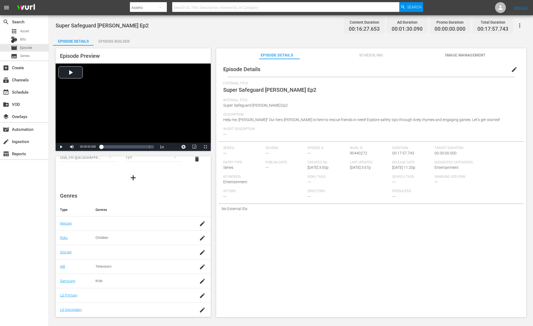
scroll to position [33, 0]
click at [307, 118] on span "Help me, [PERSON_NAME]!' Our hero [PERSON_NAME] is here to rescue friends in ne…" at bounding box center [361, 119] width 277 height 4
click at [513, 73] on button "edit" at bounding box center [514, 69] width 13 height 13
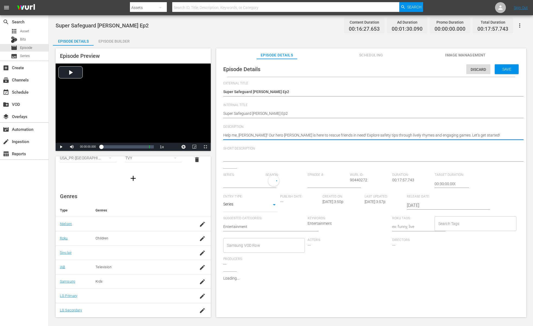
click at [400, 133] on textarea "Help me, [PERSON_NAME]!' Our hero [PERSON_NAME] is here to rescue friends in ne…" at bounding box center [369, 135] width 293 height 7
drag, startPoint x: 483, startPoint y: 137, endPoint x: 206, endPoint y: 137, distance: 277.4
click at [206, 137] on div "Episode Preview Video Player is loading. Play Video Play Mute Current Time 00:0…" at bounding box center [291, 184] width 476 height 276
click at [270, 157] on textarea at bounding box center [369, 157] width 293 height 7
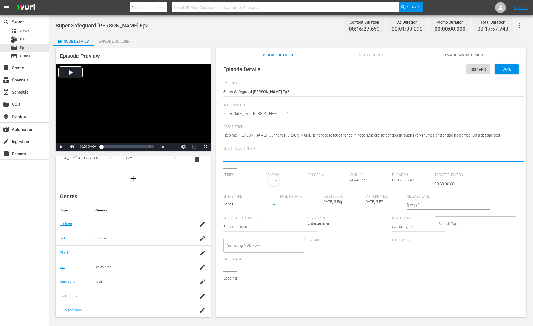
paste textarea "Help me, [PERSON_NAME]!' Our hero [PERSON_NAME] is here to rescue friends in ne…"
type textarea "Help me, [PERSON_NAME]!' Our hero [PERSON_NAME] is here to rescue friends in ne…"
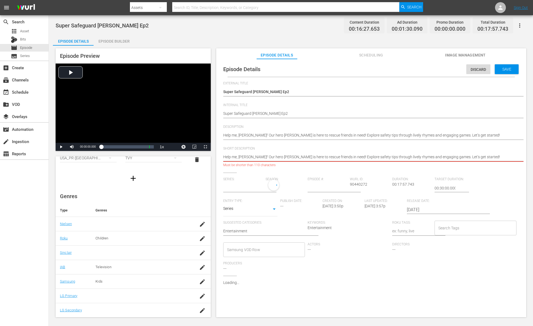
click at [347, 156] on textarea "Help me, [PERSON_NAME]!' Our hero [PERSON_NAME] is here to rescue friends in ne…" at bounding box center [369, 157] width 293 height 7
type input "No Series"
drag, startPoint x: 337, startPoint y: 156, endPoint x: 411, endPoint y: 179, distance: 77.7
click at [411, 179] on div "External Title Super Safeguard [PERSON_NAME] Ep2 Super Safeguard [PERSON_NAME] …" at bounding box center [371, 188] width 296 height 214
type textarea "Help me, [PERSON_NAME]!' Our hero [PERSON_NAME] is here to rescue friends in ne…"
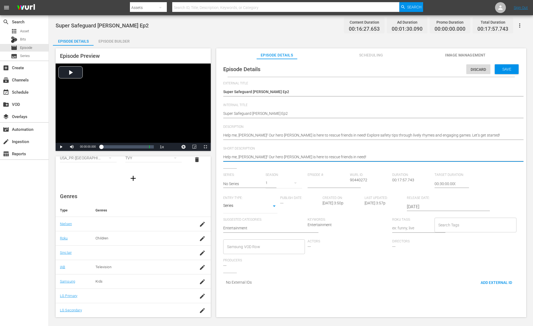
type textarea "Help me, [PERSON_NAME]!' Our hero [PERSON_NAME] is here to rescue friends in ne…"
click at [294, 117] on div "Super Safeguard [PERSON_NAME] Ep2 Super Safeguard [PERSON_NAME] Ep2" at bounding box center [369, 113] width 293 height 13
click at [301, 110] on div "Super Safeguard [PERSON_NAME] Ep2 Super Safeguard [PERSON_NAME] Ep2" at bounding box center [369, 113] width 293 height 13
click at [289, 118] on div "Super Safeguard [PERSON_NAME] Ep2 Super Safeguard [PERSON_NAME] Ep2" at bounding box center [369, 113] width 293 height 13
click at [304, 108] on div "Super Safeguard [PERSON_NAME] Ep2 Super Safeguard [PERSON_NAME] Ep2" at bounding box center [369, 113] width 293 height 13
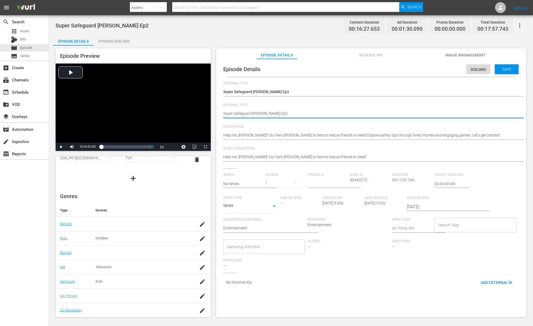
type textarea "Super Safeguard [PERSON_NAME] Ep2"
paste textarea "- Baby Shark TV - TRC2 - 202509"
type textarea "Super Safeguard [PERSON_NAME] Ep2 - Baby Shark TV - TRC2 - 202509"
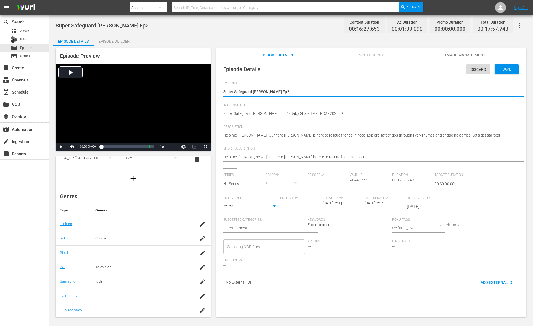
click at [289, 94] on textarea "Super Safeguard [PERSON_NAME] Ep2" at bounding box center [369, 92] width 293 height 7
type textarea "ㄸ"
type textarea "ㄷ"
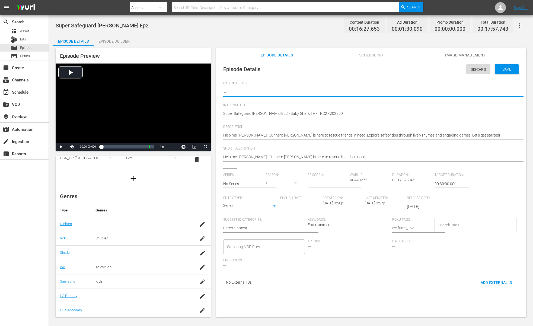
type textarea "ㄷE"
type textarea "ㄷEp"
type textarea "ㄷEpi"
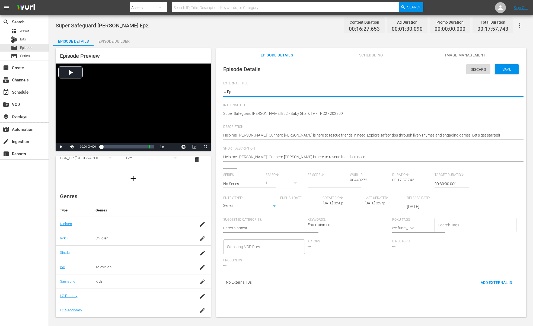
type textarea "ㄷEpi"
type textarea "ㄷEpis"
type textarea "ㄷEpiso"
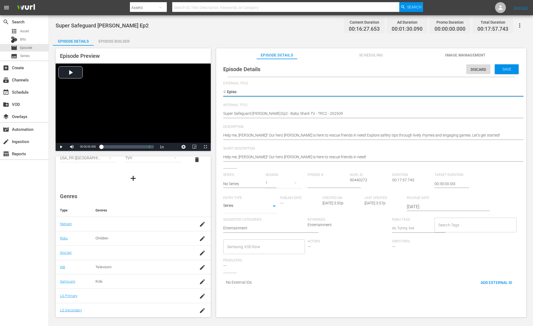
type textarea "ㄷEpis"
type textarea "ㄷEpi"
type textarea "ㄷEp"
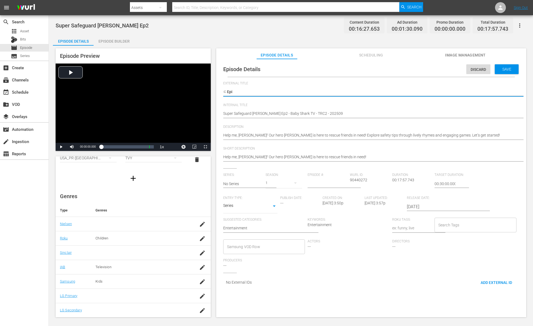
type textarea "ㄷEp"
type textarea "ㄷE"
type textarea "ㄷ"
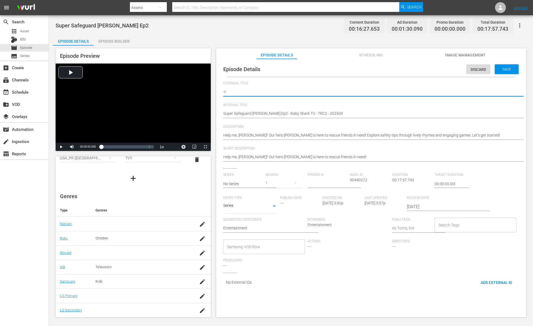
type textarea "ㄷE"
type textarea "ㄷ"
type textarea "E"
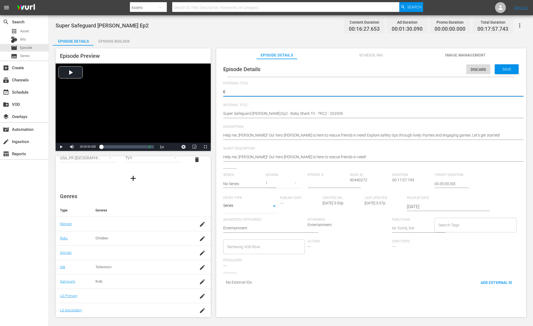
type textarea "Ep"
type textarea "Epi"
type textarea "Epis"
type textarea "Episo"
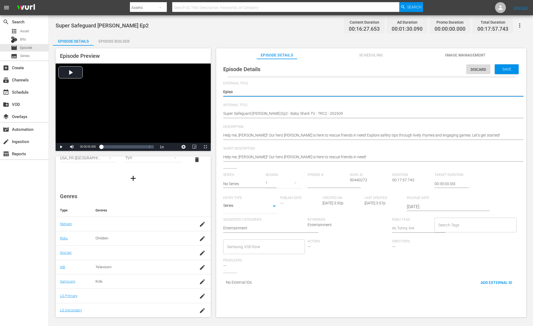
type textarea "Episod"
type textarea "Episode"
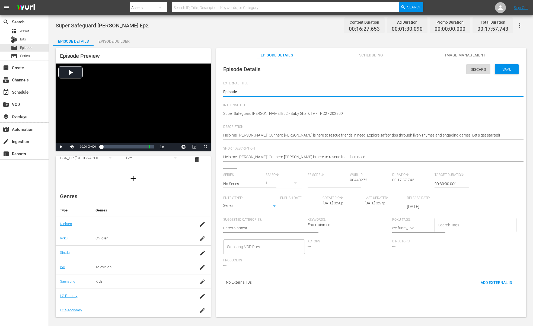
type textarea "Episode"
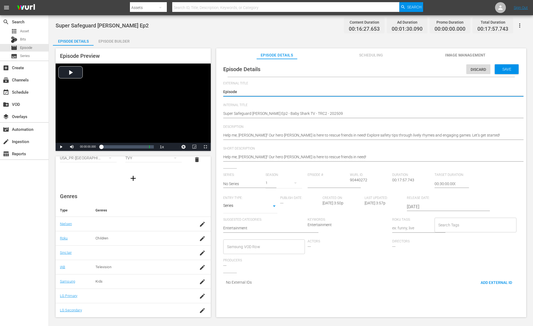
type textarea "Episode 2"
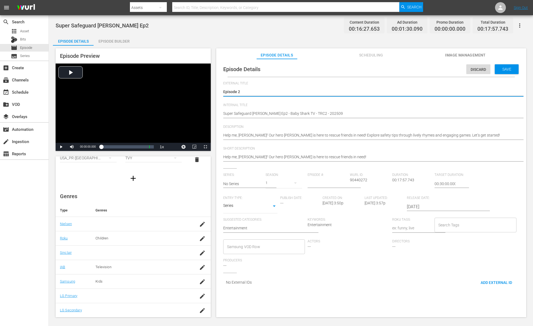
type textarea "Episode 2"
click at [413, 206] on input "[DATE]" at bounding box center [441, 206] width 69 height 13
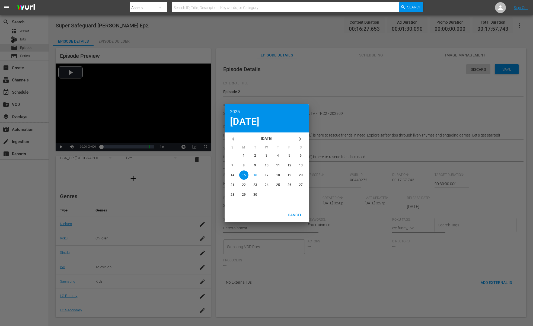
click at [234, 137] on icon "button" at bounding box center [233, 139] width 7 height 7
click at [277, 186] on span "24" at bounding box center [278, 185] width 4 height 4
type input "[DATE]"
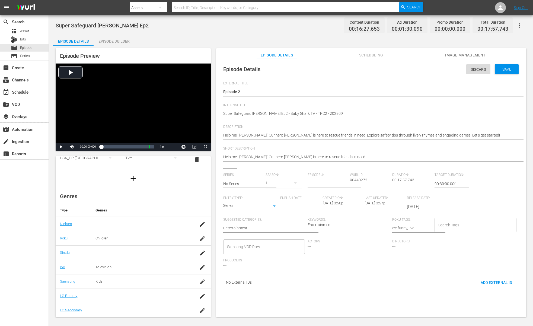
click at [503, 73] on div "Save" at bounding box center [507, 69] width 24 height 10
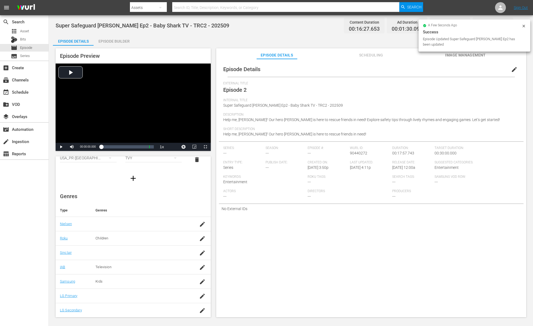
click at [523, 27] on icon at bounding box center [523, 26] width 4 height 4
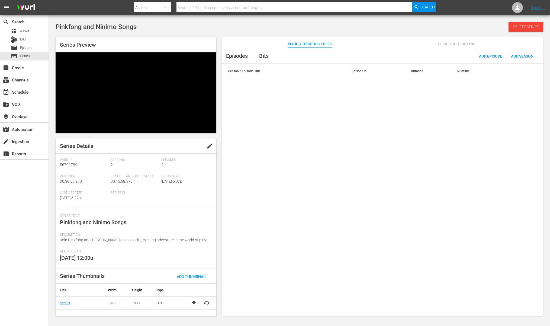
click at [169, 214] on div "Series Title: Pinkfong and Ninimo Songs" at bounding box center [136, 223] width 152 height 19
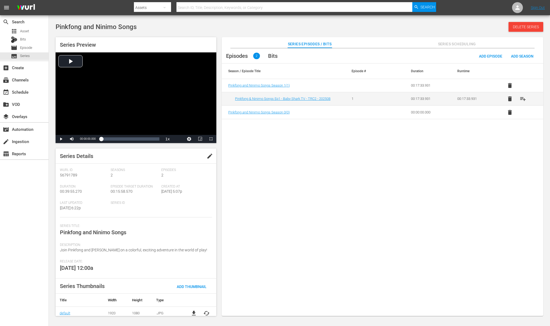
click at [269, 148] on div "Episodes 2 Bits Add Episode Add Season Season / Episode Title Episode # Duratio…" at bounding box center [383, 184] width 322 height 273
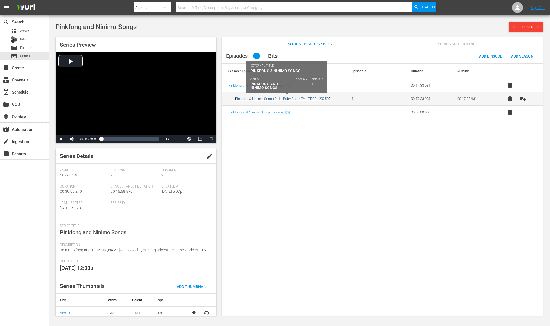
click at [280, 100] on link "Pinkfong & Ninimo Songs Ep1 - Baby Shark TV - TRC2 - 202508" at bounding box center [282, 99] width 95 height 4
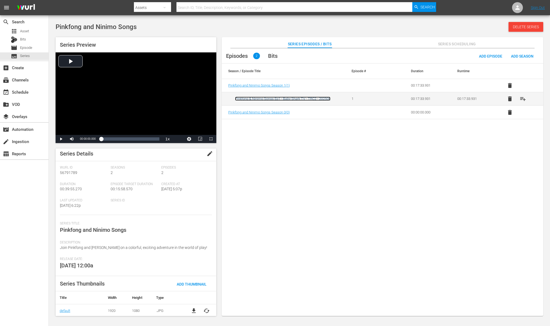
scroll to position [4, 0]
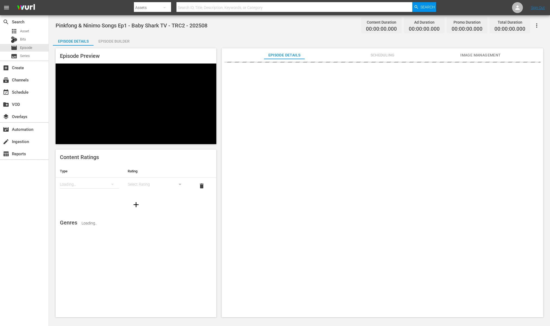
click at [401, 155] on div at bounding box center [383, 190] width 322 height 263
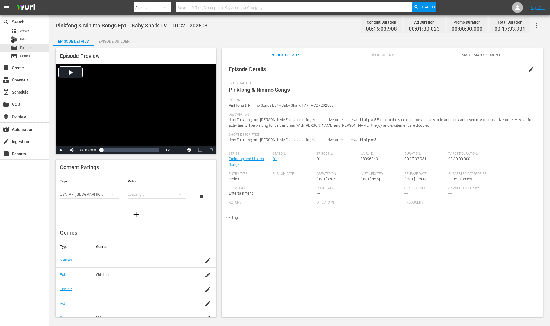
click at [386, 130] on div "Description Join Pinkfong and Ninimo on a colorful, exciting adventure in the w…" at bounding box center [382, 123] width 307 height 20
drag, startPoint x: 286, startPoint y: 89, endPoint x: 305, endPoint y: 91, distance: 19.0
click at [286, 89] on span "Pinkfong & Ninimo Songs" at bounding box center [259, 90] width 61 height 7
click at [528, 69] on span "edit" at bounding box center [531, 69] width 7 height 7
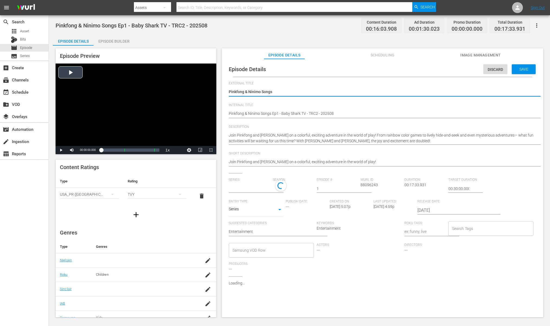
drag, startPoint x: 294, startPoint y: 94, endPoint x: 120, endPoint y: 87, distance: 174.5
click at [125, 88] on div "Episode Preview Video Player is loading. Play Video Play Mute Current Time 00:0…" at bounding box center [299, 184] width 493 height 276
type textarea "E"
type textarea "Ep"
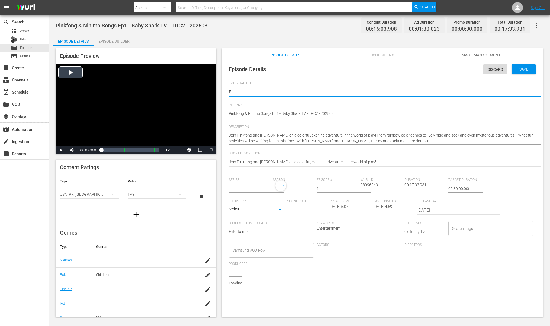
type textarea "Ep"
type textarea "Eps"
type textarea "Epsi"
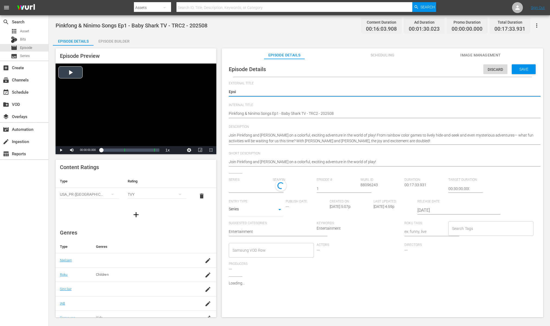
type textarea "Eps"
type textarea "Ep"
type textarea "Epi"
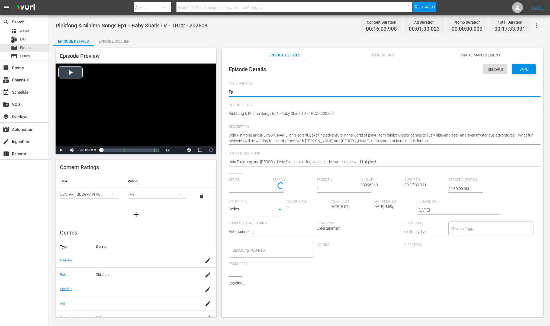
type textarea "Epi"
type textarea "Epid"
type textarea "Epido"
type textarea "Epid"
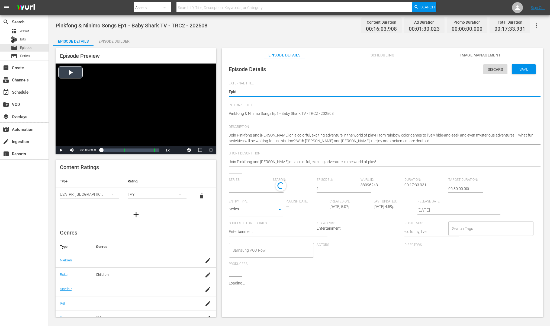
type textarea "Epi"
type textarea "Epis"
type textarea "Episo"
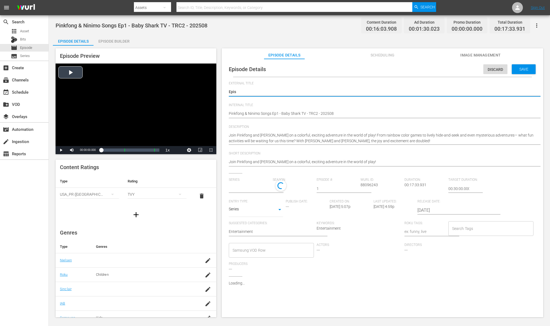
type textarea "Episo"
type textarea "Episod"
type textarea "Episode"
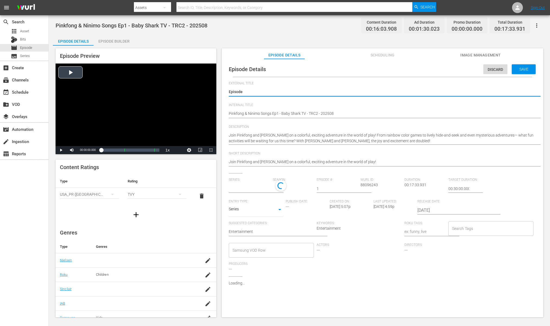
type textarea "Episode"
type textarea "Episode 1"
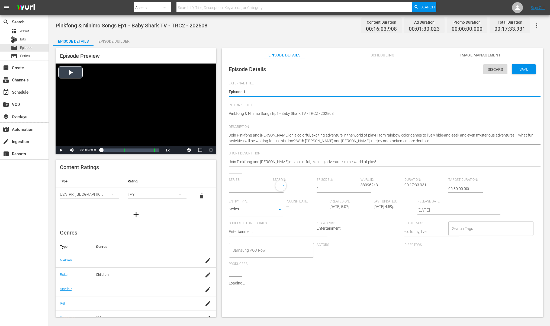
type textarea "Episode 1"
type input "Pinkfong and Ninimo Songs"
type textarea "Episode 1"
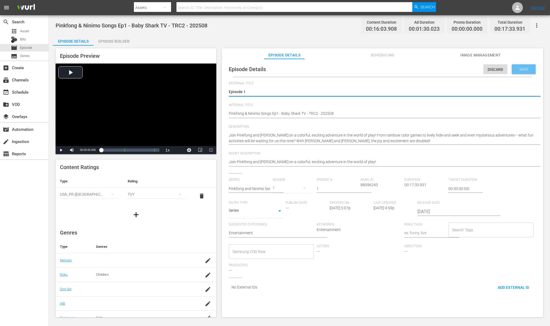
click at [521, 70] on span "Save" at bounding box center [524, 69] width 18 height 4
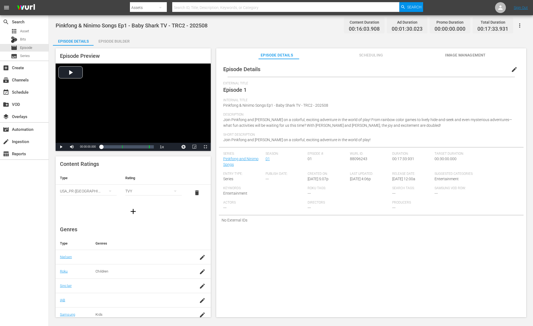
click at [496, 129] on div "Description Join Pinkfong and Ninimo on a colorful, exciting adventure in the w…" at bounding box center [371, 123] width 296 height 20
click at [508, 76] on div "Episode Details edit" at bounding box center [371, 69] width 305 height 15
click at [509, 75] on button "edit" at bounding box center [514, 69] width 13 height 13
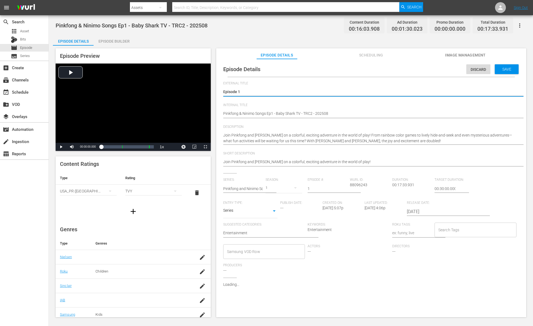
click at [414, 210] on input "2025-04-30" at bounding box center [441, 211] width 69 height 13
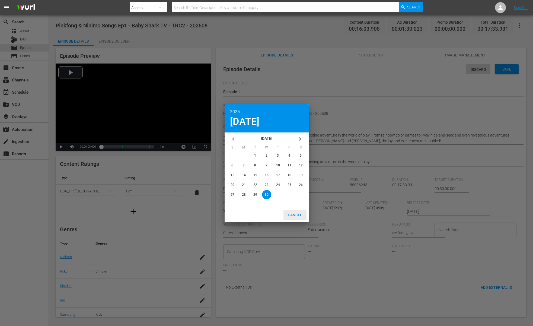
click at [291, 212] on div "Cancel" at bounding box center [294, 215] width 23 height 10
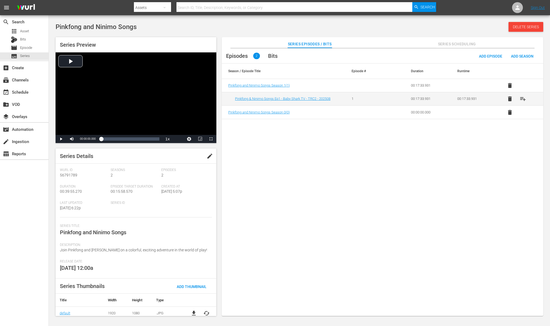
click at [252, 220] on div "Episodes 2 Bits Add Episode Add Season Season / Episode Title Episode # Duratio…" at bounding box center [383, 184] width 322 height 273
click at [236, 202] on div "Episodes 2 Bits Add Episode Add Season Season / Episode Title Episode # Duratio…" at bounding box center [383, 184] width 322 height 273
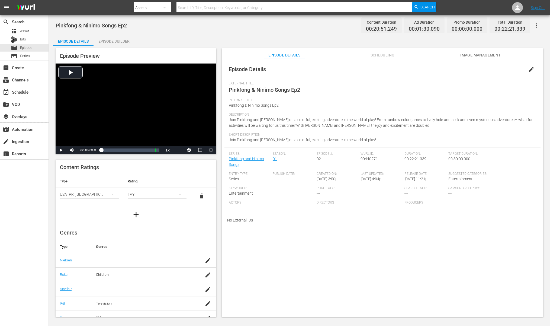
click at [347, 86] on div "External Title Pinkfong & Ninimo Songs Ep2" at bounding box center [382, 89] width 307 height 17
click at [528, 72] on span "edit" at bounding box center [531, 69] width 7 height 7
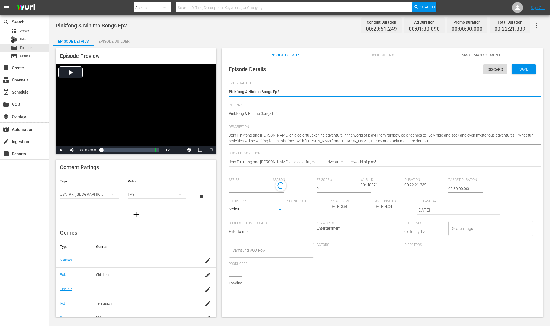
click at [355, 91] on textarea "Pinkfong & Ninimo Songs Ep2" at bounding box center [381, 92] width 305 height 7
type textarea "Episode 1"
type textarea "Episode"
type textarea "Episode 2"
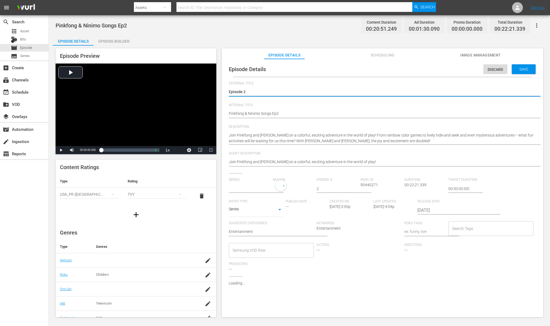
type textarea "Episode 2"
click at [528, 74] on div "Episode Details Discard Save" at bounding box center [383, 69] width 316 height 15
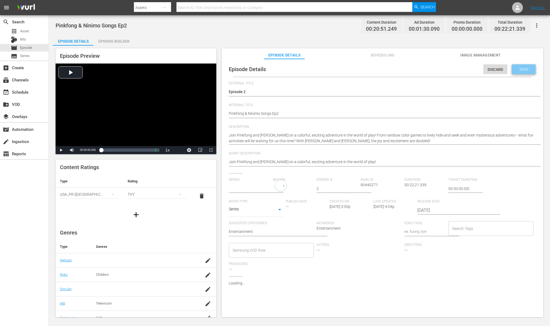
click at [526, 67] on span "Save" at bounding box center [524, 69] width 18 height 4
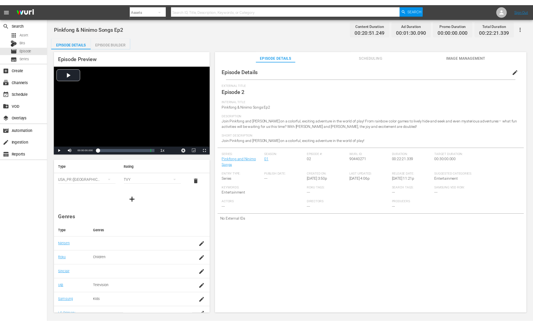
scroll to position [36, 0]
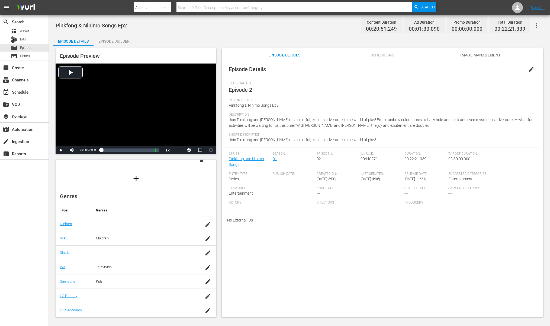
click at [293, 101] on span "Internal Title" at bounding box center [381, 100] width 305 height 4
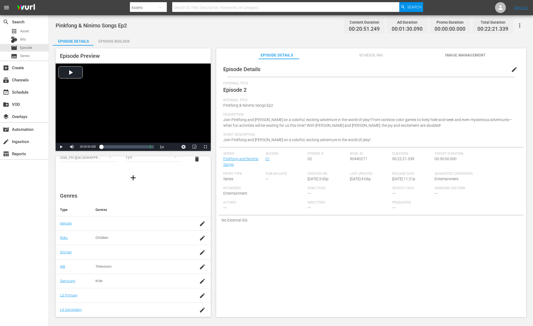
scroll to position [33, 0]
click at [250, 159] on link "Pinkfong and Ninimo Songs" at bounding box center [240, 161] width 35 height 10
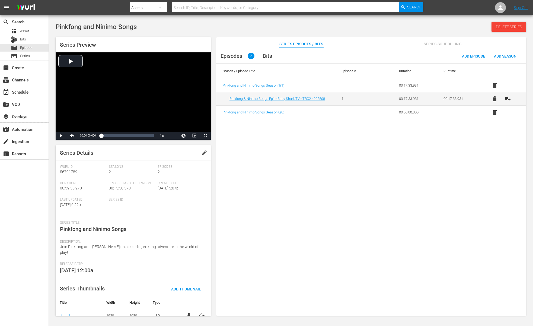
click at [278, 137] on div "Episodes 2 Bits Add Episode Add Season Season / Episode Title Episode # Duratio…" at bounding box center [371, 184] width 310 height 273
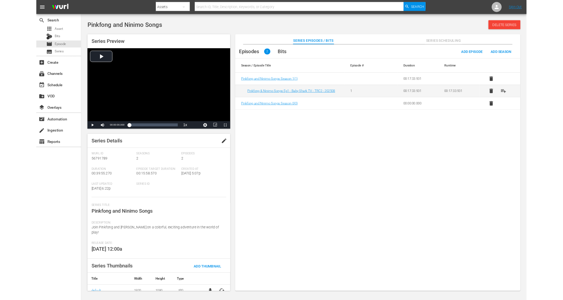
scroll to position [1, 0]
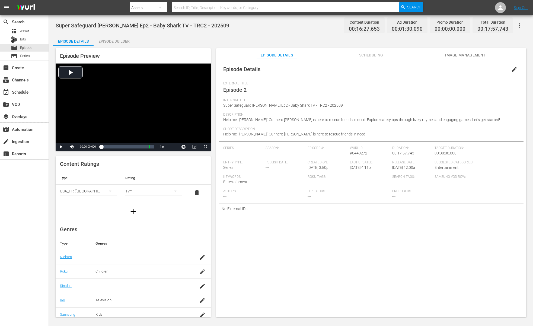
click at [511, 67] on span "edit" at bounding box center [514, 69] width 7 height 7
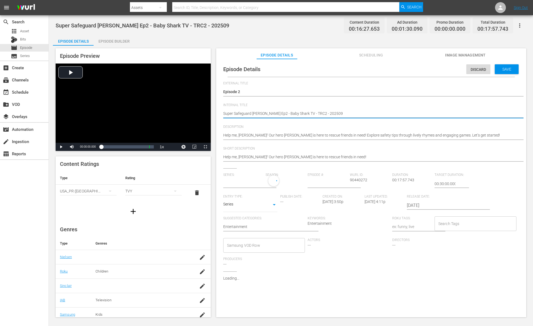
drag, startPoint x: 266, startPoint y: 114, endPoint x: 218, endPoint y: 114, distance: 47.7
click at [218, 114] on div "Episode Details Discard Save External Title Episode 2 Episode 2 Internal Title …" at bounding box center [371, 190] width 310 height 263
click at [245, 185] on input "text" at bounding box center [243, 183] width 40 height 13
paste input "Super Safeguard [PERSON_NAME]"
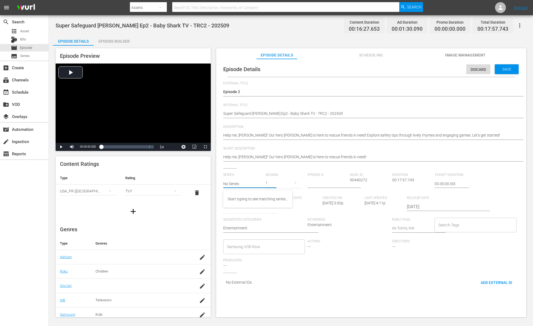
click at [254, 182] on input "No Series" at bounding box center [243, 183] width 40 height 13
paste input "Super Safeguard [PERSON_NAME]"
paste input "text"
type input "Super Safeguard [PERSON_NAME]"
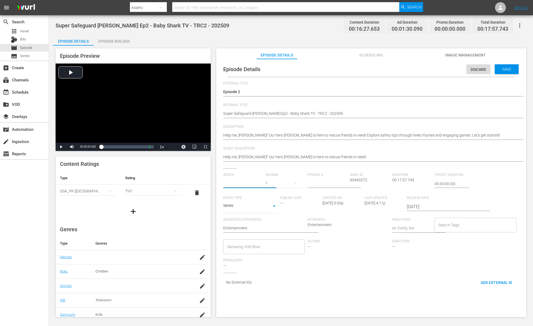
scroll to position [0, 0]
click at [247, 182] on input "text" at bounding box center [243, 183] width 40 height 13
paste input "Super Safeguard [PERSON_NAME]"
click at [226, 183] on input "Super Safeguard SAMM" at bounding box center [243, 183] width 40 height 13
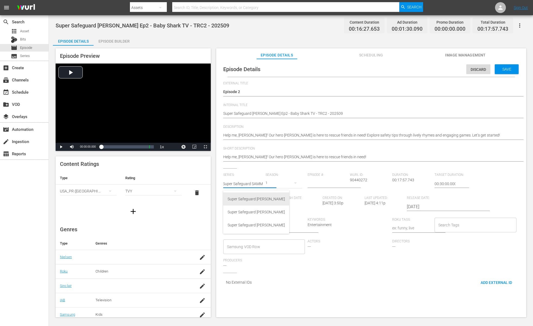
click at [253, 201] on div "Super Safeguard [PERSON_NAME]" at bounding box center [256, 198] width 57 height 13
type input "Super Safeguard [PERSON_NAME]"
click at [324, 182] on input "number" at bounding box center [327, 183] width 40 height 13
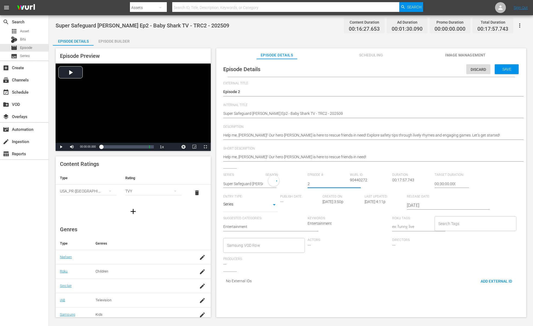
click at [324, 182] on input "2" at bounding box center [327, 183] width 40 height 13
type input "2"
click at [255, 181] on input "text" at bounding box center [243, 183] width 40 height 13
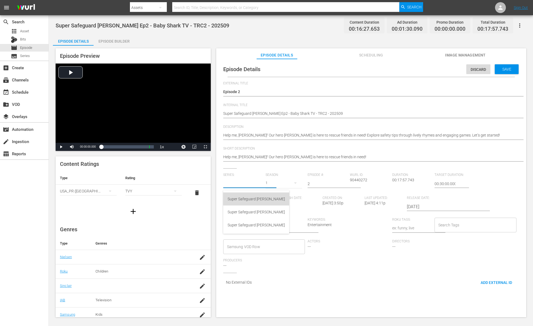
click at [268, 194] on div "Super Safeguard [PERSON_NAME]" at bounding box center [256, 198] width 57 height 13
type input "Super Safeguard [PERSON_NAME]"
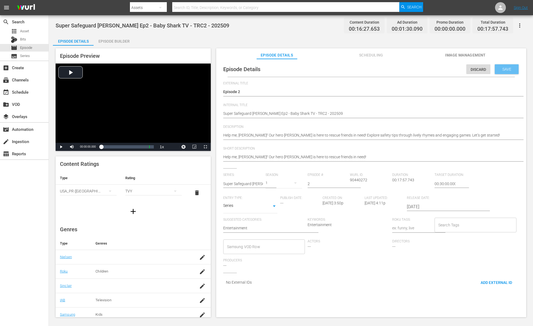
click at [508, 68] on span "Save" at bounding box center [507, 69] width 18 height 4
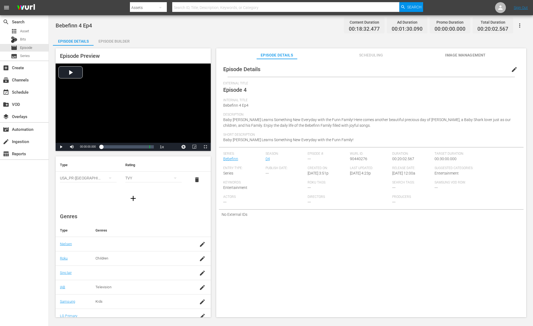
scroll to position [33, 0]
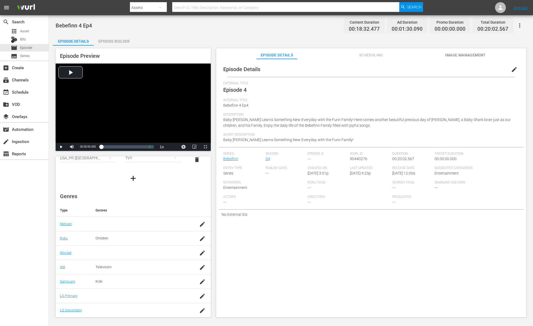
click at [512, 69] on span "edit" at bounding box center [514, 69] width 7 height 7
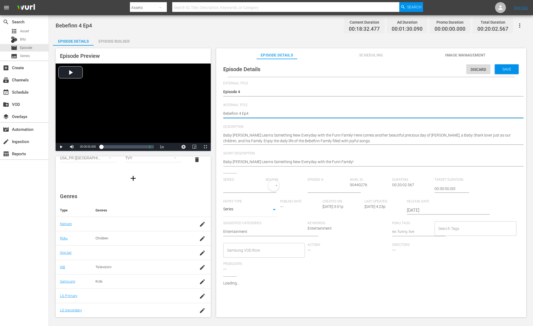
type textarea "Bebefinn 4 Ep4"
paste textarea "- Baby Shark TV - TRC2 - 202509"
type textarea "Bebefinn 4 Ep4 - Baby Shark TV - TRC2 - 202509"
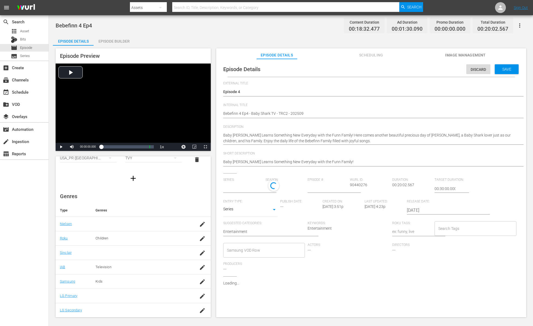
type input "Bebefinn"
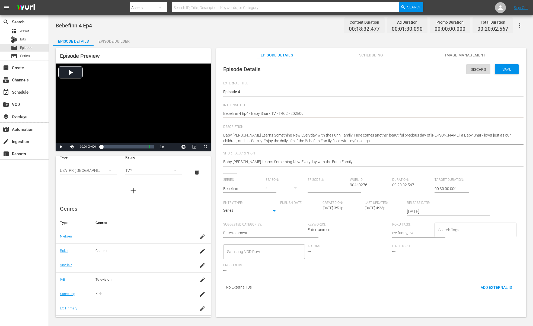
scroll to position [0, 0]
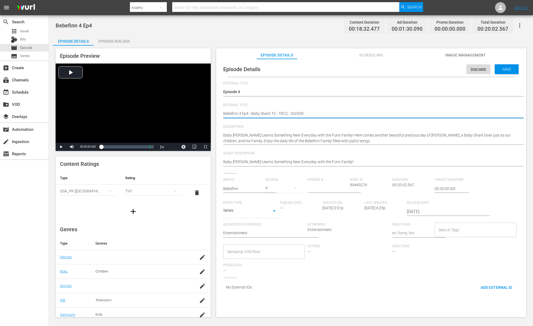
click at [443, 114] on textarea "Bebefinn 4 Ep4" at bounding box center [369, 114] width 293 height 7
click at [504, 68] on span "Save" at bounding box center [507, 69] width 18 height 4
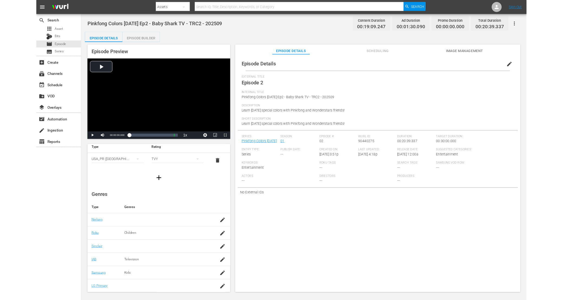
scroll to position [33, 0]
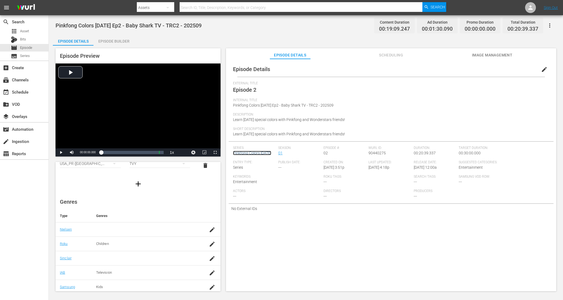
click at [245, 154] on link "Pinkfong Colors [DATE]" at bounding box center [252, 153] width 38 height 4
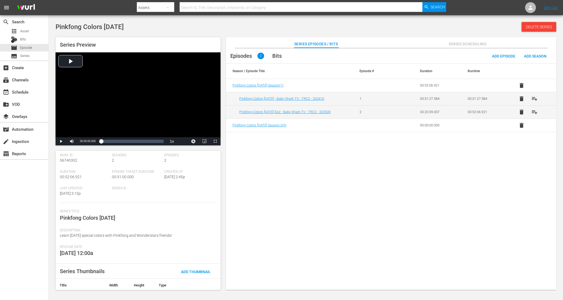
scroll to position [32, 0]
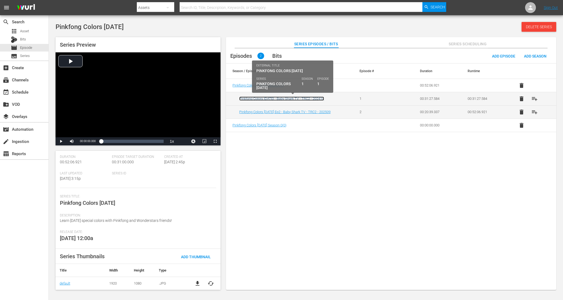
click at [319, 100] on link "Pinkfong Colors [DATE] - Baby Shark TV - TRC2 - 202410" at bounding box center [281, 99] width 85 height 4
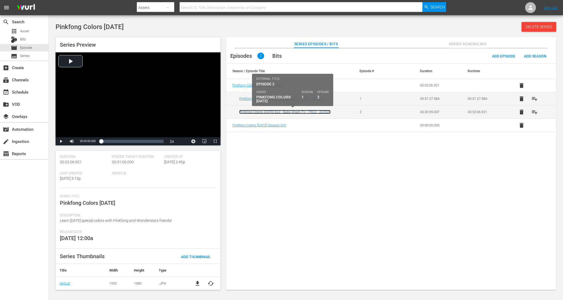
click at [319, 112] on link "Pinkfong Colors [DATE] Ep2 - Baby Shark TV - TRC2 - 202509" at bounding box center [284, 112] width 91 height 4
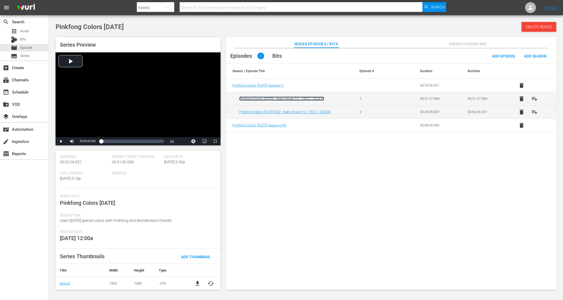
click at [269, 98] on link "Pinkfong Colors [DATE] - Baby Shark TV - TRC2 - 202410" at bounding box center [281, 99] width 85 height 4
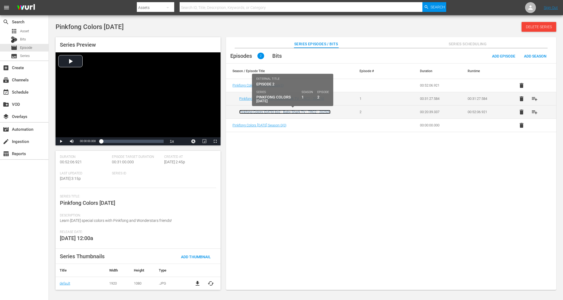
click at [272, 111] on link "Pinkfong Colors [DATE] Ep2 - Baby Shark TV - TRC2 - 202509" at bounding box center [284, 112] width 91 height 4
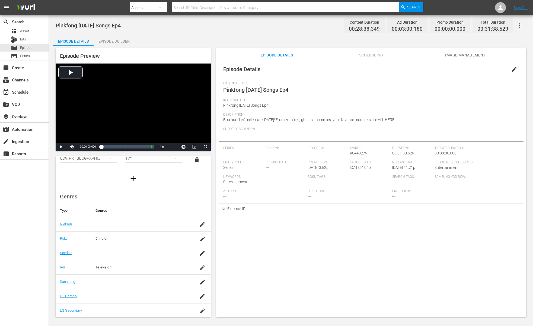
scroll to position [33, 0]
click at [201, 283] on icon "button" at bounding box center [202, 281] width 7 height 7
type input "ㅏ"
click at [198, 282] on div "button" at bounding box center [202, 281] width 8 height 10
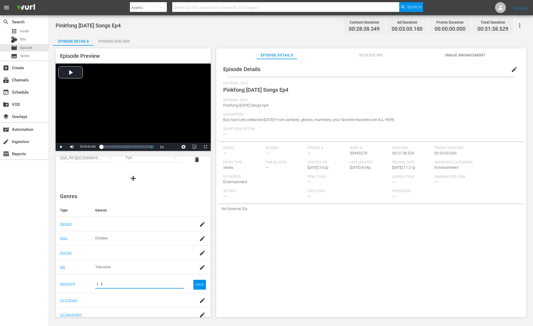
type input "ㅏ"
click at [107, 283] on input "kids" at bounding box center [139, 283] width 89 height 13
click at [119, 283] on input "kids" at bounding box center [139, 283] width 89 height 13
click at [98, 283] on input "kids" at bounding box center [139, 283] width 89 height 13
click at [108, 295] on div "Kids (G1015)" at bounding box center [137, 298] width 85 height 13
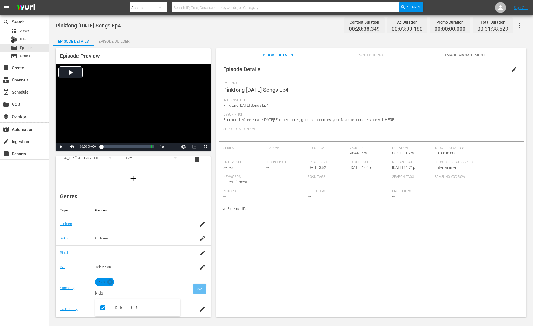
type input "kids"
click at [201, 289] on div "SAVE" at bounding box center [199, 289] width 12 height 10
click at [370, 262] on div "Episode Details edit External Title Pinkfong [DATE] Songs Ep4 Internal Title Pi…" at bounding box center [371, 190] width 310 height 263
click at [196, 290] on div "SAVE" at bounding box center [199, 289] width 12 height 10
click at [255, 241] on div "Episode Details edit External Title Pinkfong [DATE] Songs Ep4 Internal Title Pi…" at bounding box center [371, 190] width 310 height 263
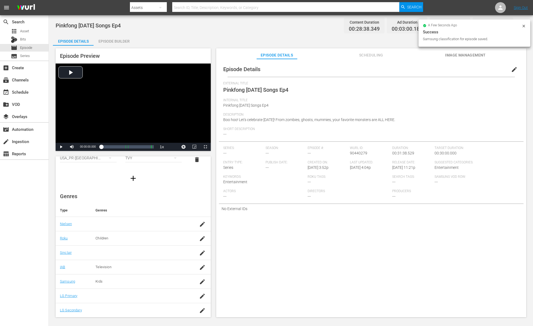
click at [352, 100] on span "Internal Title" at bounding box center [369, 100] width 293 height 4
click at [408, 94] on div "External Title Pinkfong [DATE] Songs Ep4" at bounding box center [371, 89] width 296 height 17
click at [511, 71] on span "edit" at bounding box center [514, 69] width 7 height 7
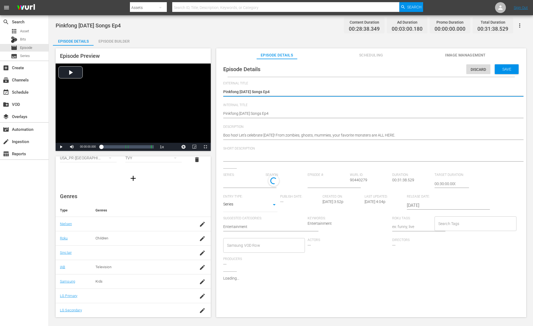
drag, startPoint x: 312, startPoint y: 108, endPoint x: 311, endPoint y: 110, distance: 2.9
click at [312, 108] on div "Pinkfong [DATE] Songs Ep4 Pinkfong [DATE] Songs Ep4" at bounding box center [369, 113] width 293 height 13
click at [311, 110] on div "Pinkfong [DATE] Songs Ep4 Pinkfong [DATE] Songs Ep4" at bounding box center [369, 113] width 293 height 13
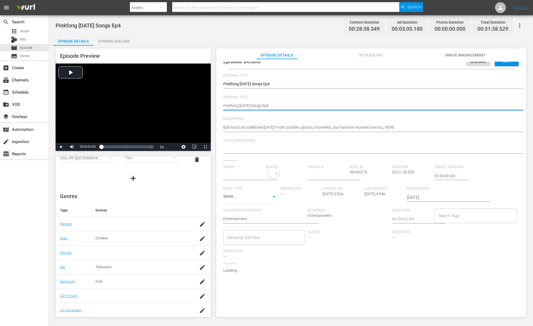
type textarea "Pinkfong [DATE] Songs Ep4"
paste textarea "- Baby Shark TV - TRC2 - 202509"
type textarea "Pinkfong [DATE] Songs Ep4 - Baby Shark TV - TRC2 - 202509"
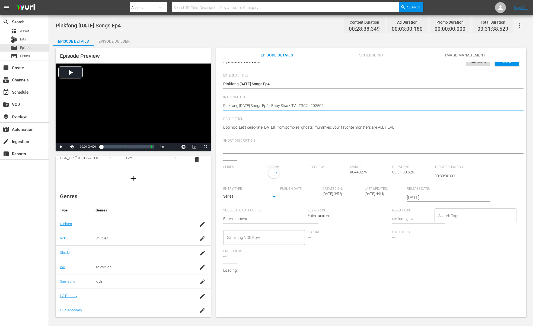
click at [286, 80] on div "Pinkfong [DATE] Songs Ep4 Pinkfong [DATE] Songs Ep4" at bounding box center [369, 84] width 293 height 13
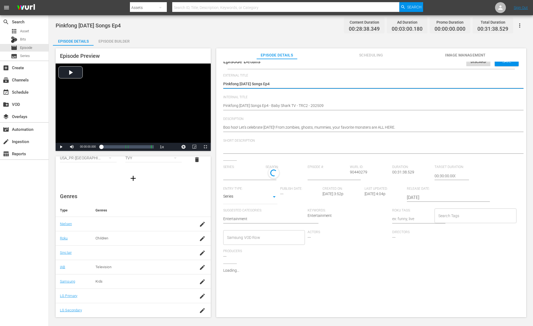
type textarea "E"
type textarea "Ep"
type textarea "Epi"
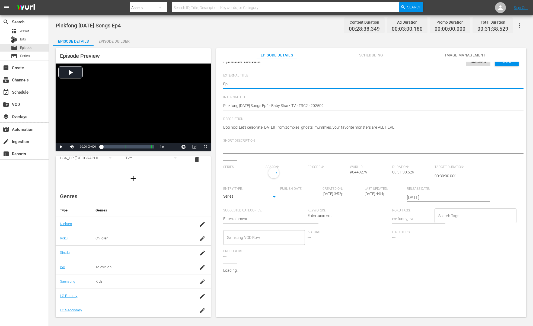
type textarea "Epi"
type textarea "Epis"
type textarea "Episo"
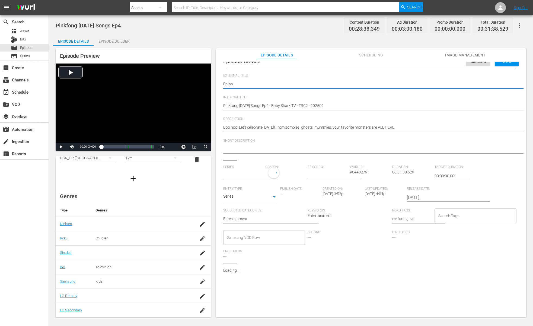
type textarea "Episod"
type textarea "Episode"
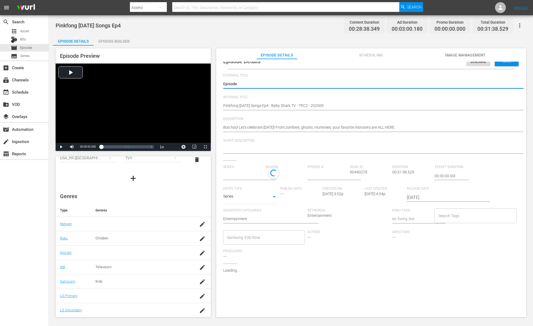
type textarea "Episode"
type input "No Series"
type textarea "Episode 4"
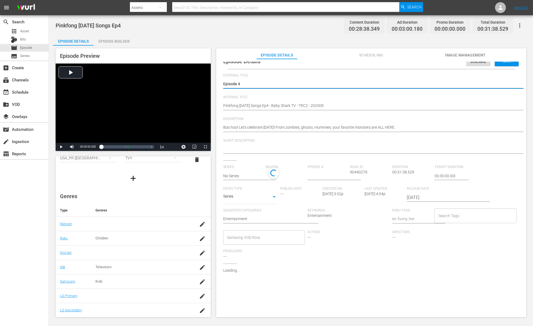
type textarea "Episode 4"
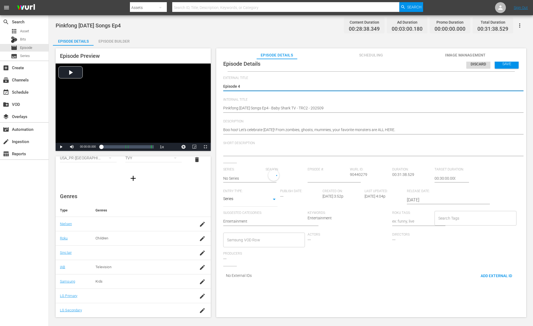
scroll to position [5, 0]
type textarea "Episode 4"
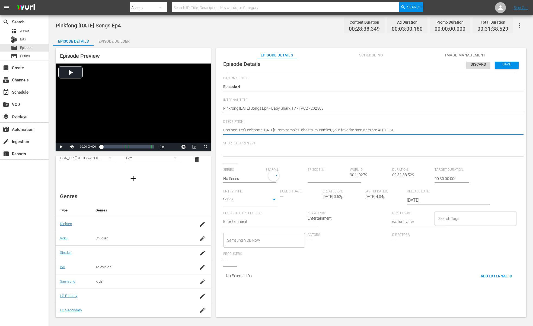
type textarea "Boo hoo! Let's celebrate [DATE]! From zombies, ghosts, mummies, your favoritae …"
type textarea "Boo hoo! Let's celebrate [DATE]! From zombies, ghosts, mummies, your favorite m…"
click at [368, 154] on textarea at bounding box center [369, 152] width 293 height 7
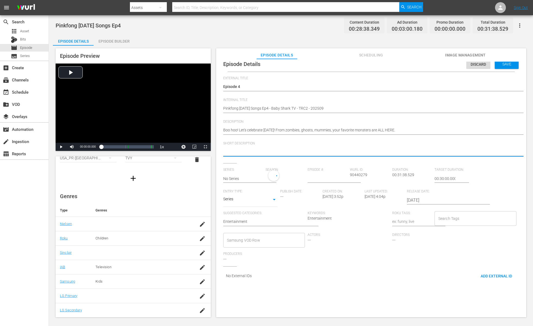
paste textarea "Boo hoo! Let's celebrate [DATE]! From zombies, ghosts, mummies, your favorite m…"
type textarea "Boo hoo! Let's celebrate [DATE]! From zombies, ghosts, mummies, your favorite m…"
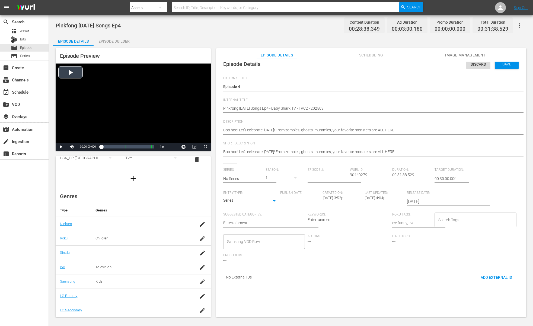
drag, startPoint x: 267, startPoint y: 107, endPoint x: 191, endPoint y: 107, distance: 75.7
click at [223, 175] on input "text" at bounding box center [243, 178] width 40 height 13
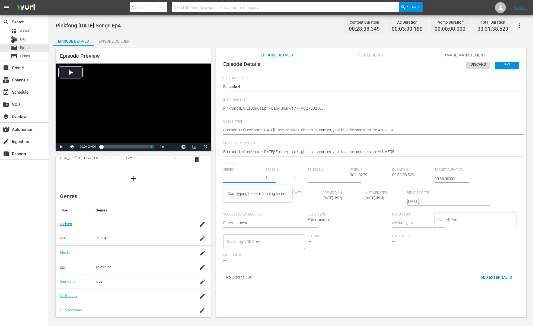
paste input "Pinkfong Halloween Songs"
type input "Pinkfong Halloween Songs"
click at [250, 188] on div "Pinkfong Halloween Songs" at bounding box center [247, 193] width 38 height 13
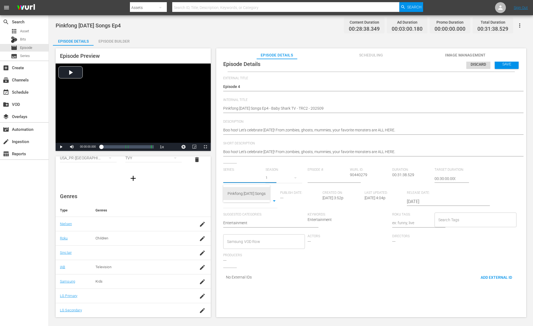
type input "Pinkfong [DATE] Songs"
click at [325, 180] on input "number" at bounding box center [327, 178] width 40 height 13
type input "4"
click at [428, 207] on input "2025-09-15" at bounding box center [441, 201] width 69 height 13
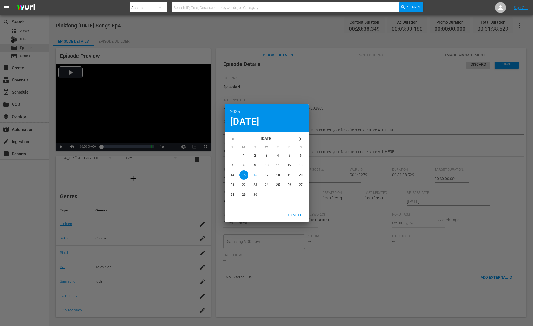
click at [430, 203] on div at bounding box center [266, 163] width 533 height 326
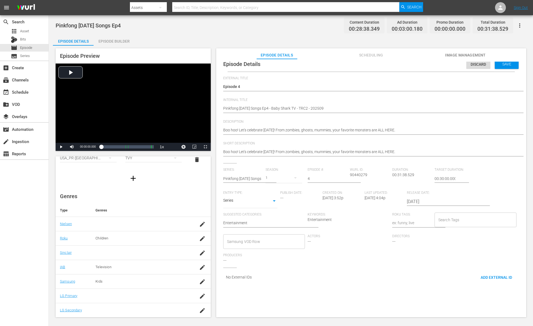
click at [441, 199] on input "2025-09-15" at bounding box center [441, 201] width 69 height 13
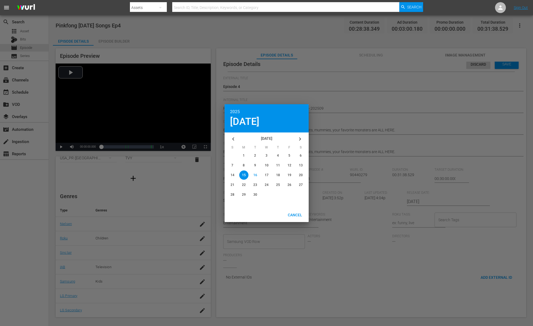
click at [230, 134] on button "button" at bounding box center [233, 138] width 13 height 13
click at [233, 136] on icon "button" at bounding box center [233, 139] width 7 height 7
click at [267, 195] on span "30" at bounding box center [267, 195] width 4 height 4
type input "2025-07-30"
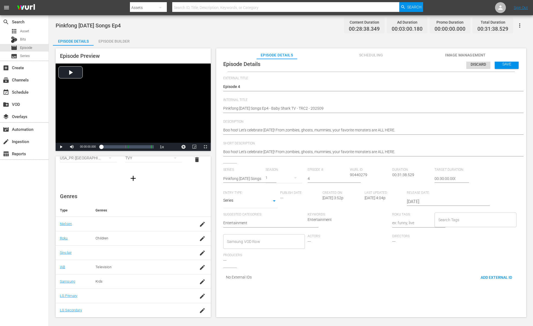
click at [431, 259] on div "Series: Pinkfong Halloween Songs Season: 1 Episode #: 4 Wurl ID: 90440279 Durat…" at bounding box center [371, 218] width 296 height 100
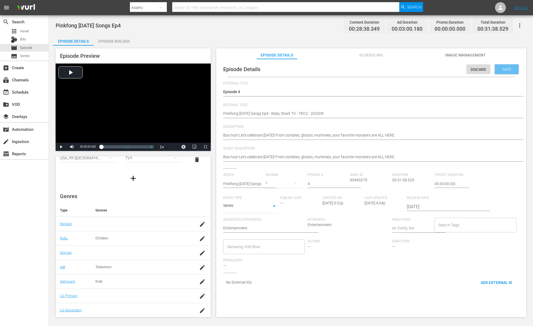
click at [499, 68] on span "Save" at bounding box center [507, 69] width 18 height 4
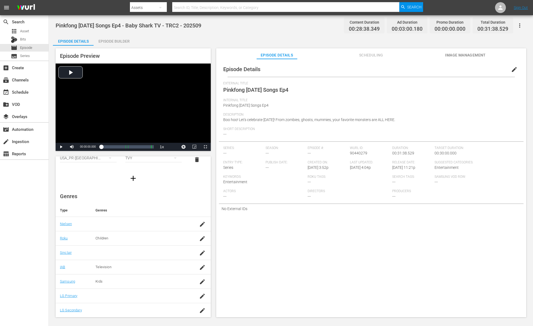
click at [110, 42] on div "Episode Builder" at bounding box center [114, 41] width 41 height 13
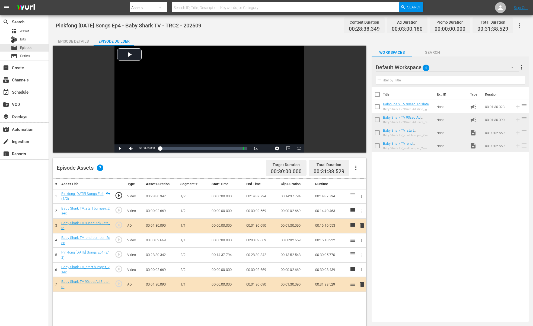
scroll to position [32, 0]
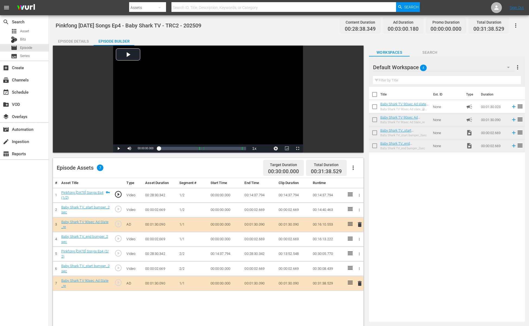
click at [80, 41] on div "Episode Details" at bounding box center [73, 41] width 41 height 13
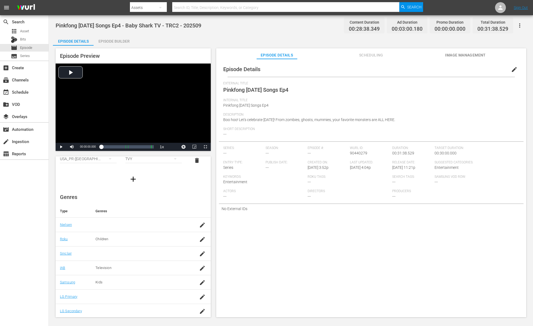
scroll to position [33, 0]
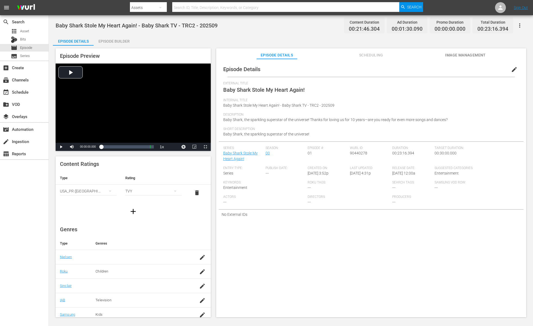
scroll to position [33, 0]
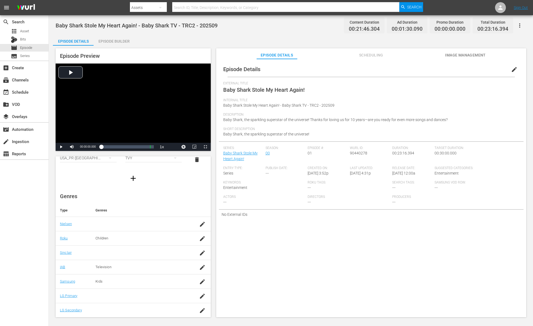
click at [441, 251] on div "Episode Details edit External Title Baby Shark Stole My Heart Again! Internal T…" at bounding box center [371, 190] width 310 height 263
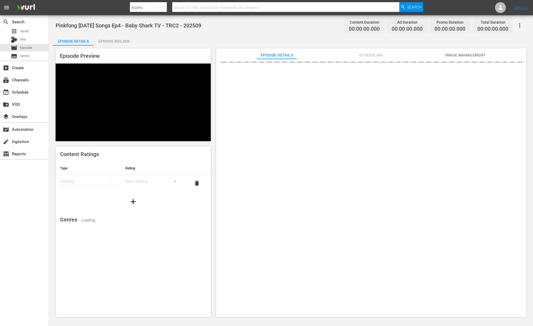
click at [79, 40] on div "Episode Details" at bounding box center [73, 41] width 41 height 13
click at [268, 34] on div "Pinkfong [DATE] Songs Ep4 - Baby Shark TV - TRC2 - 202509 Content Duration 00:0…" at bounding box center [291, 166] width 484 height 303
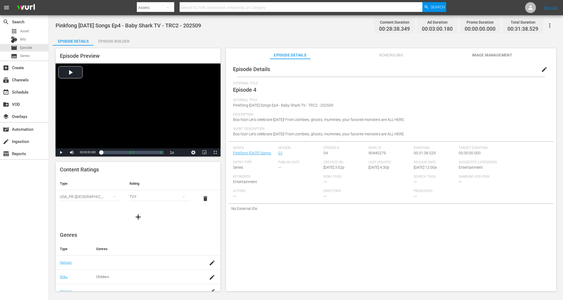
click at [252, 155] on div "Series: Pinkfong [DATE] Songs" at bounding box center [255, 153] width 45 height 14
click at [253, 154] on link "Pinkfong [DATE] Songs" at bounding box center [252, 153] width 38 height 4
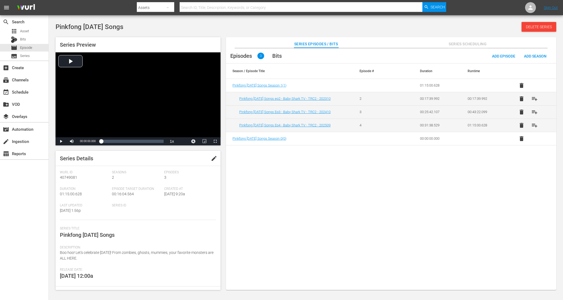
scroll to position [38, 0]
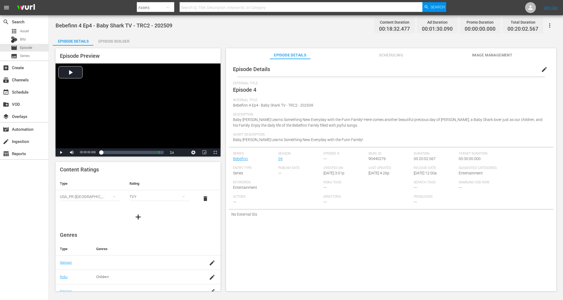
click at [360, 92] on div "External Title Episode 4" at bounding box center [391, 89] width 316 height 17
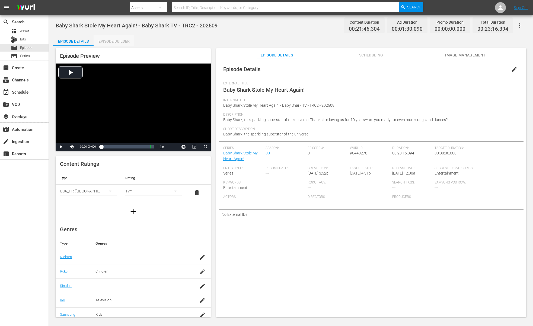
click at [118, 44] on div "Episode Builder" at bounding box center [114, 41] width 41 height 13
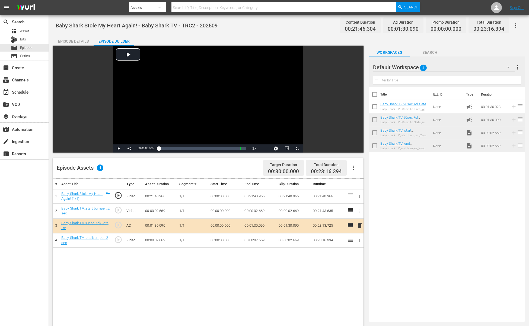
click at [69, 37] on div "Episode Details" at bounding box center [73, 41] width 41 height 13
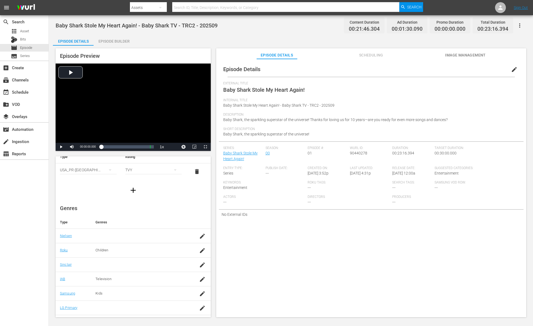
scroll to position [33, 0]
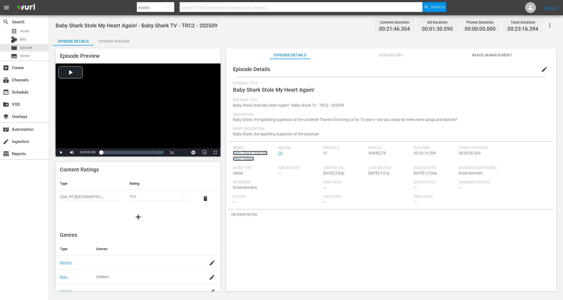
click at [253, 153] on link "Baby Shark Stole My Heart Again!" at bounding box center [250, 156] width 34 height 10
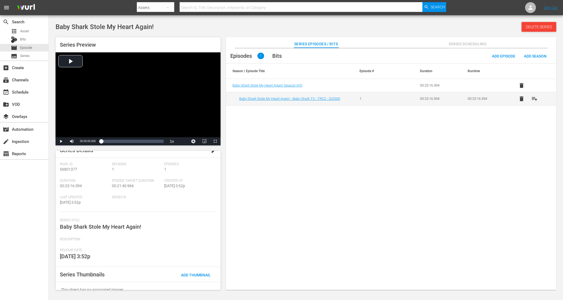
scroll to position [15, 0]
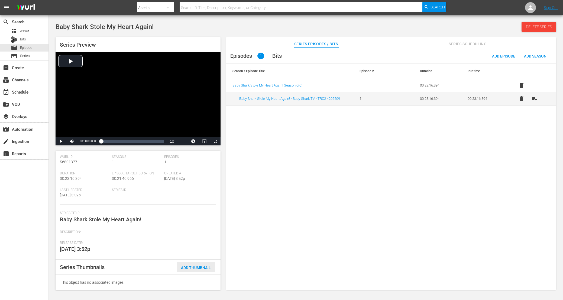
click at [198, 264] on div "Add Thumbnail" at bounding box center [196, 267] width 39 height 10
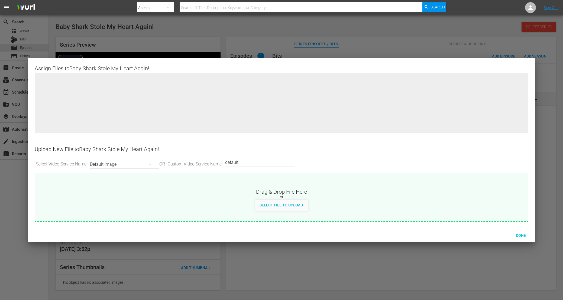
click at [359, 267] on div at bounding box center [281, 150] width 563 height 300
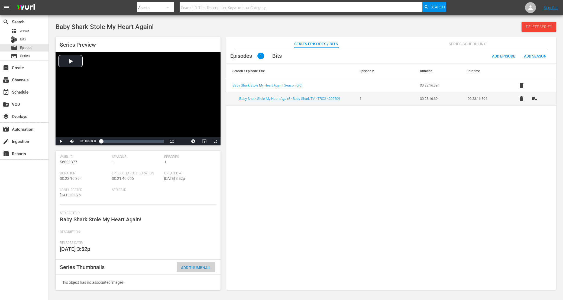
click at [181, 269] on span "Add Thumbnail" at bounding box center [196, 267] width 39 height 4
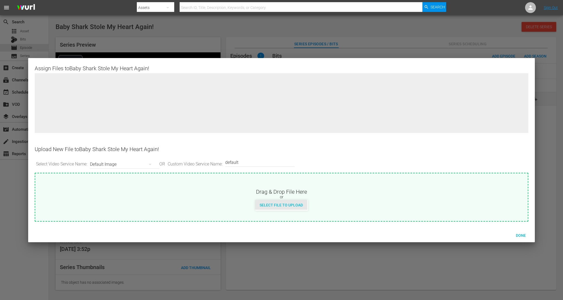
click at [265, 203] on span "Select File to Upload" at bounding box center [281, 205] width 52 height 4
click at [169, 200] on div "Select File to Upload" at bounding box center [281, 205] width 493 height 11
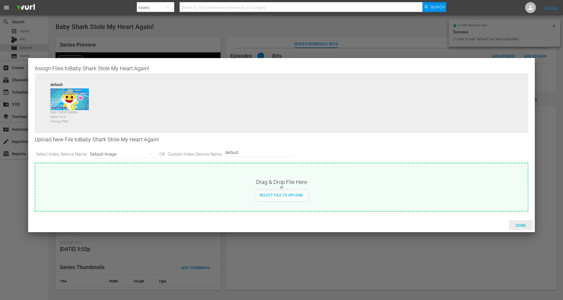
click at [527, 227] on span "Done" at bounding box center [521, 225] width 19 height 4
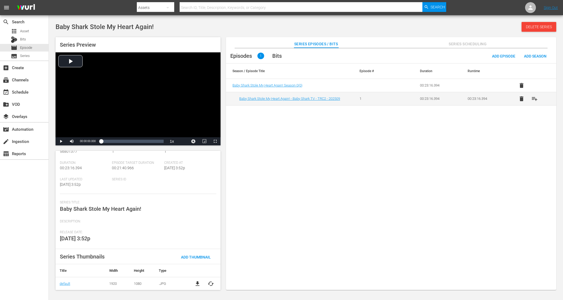
scroll to position [26, 0]
click at [167, 225] on div "Description:" at bounding box center [138, 224] width 156 height 11
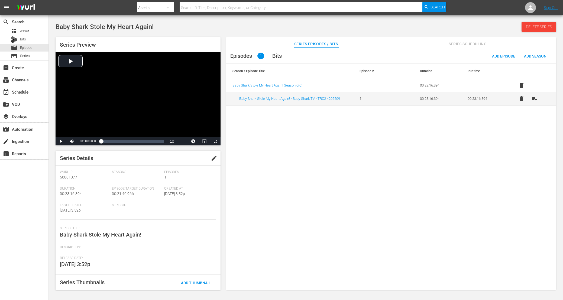
scroll to position [0, 0]
click at [316, 97] on link "Baby Shark Stole My Heart Again! - Baby Shark TV - TRC2 - 202509" at bounding box center [289, 99] width 101 height 4
click at [214, 161] on span "edit" at bounding box center [214, 158] width 7 height 7
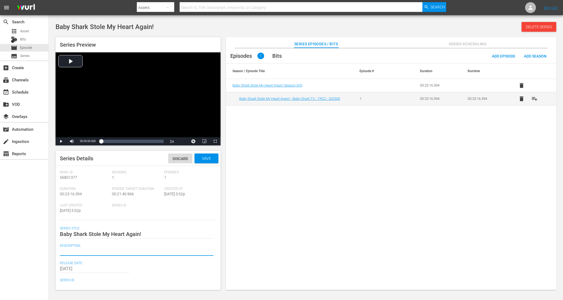
click at [110, 253] on textarea at bounding box center [137, 251] width 154 height 7
paste textarea "Baby Shark, the sparkling superstar of the universe!"
type textarea "Baby Shark, the sparkling superstar of the universe!"
click at [174, 268] on div "2025-09-16" at bounding box center [137, 268] width 154 height 13
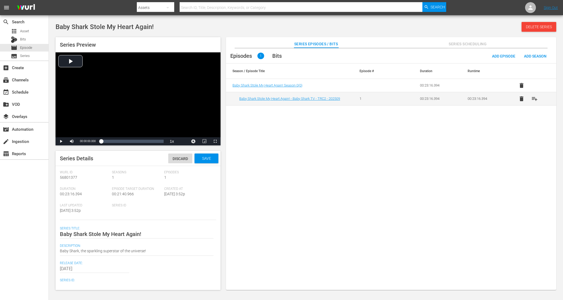
scroll to position [47, 0]
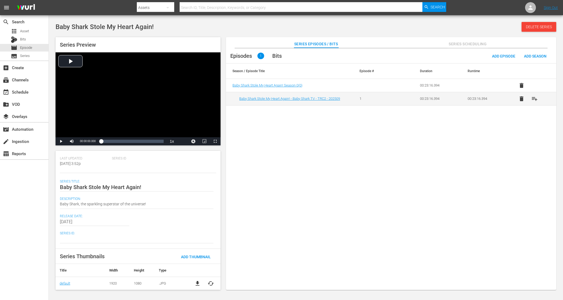
click at [83, 218] on input "2025-09-16" at bounding box center [94, 221] width 69 height 13
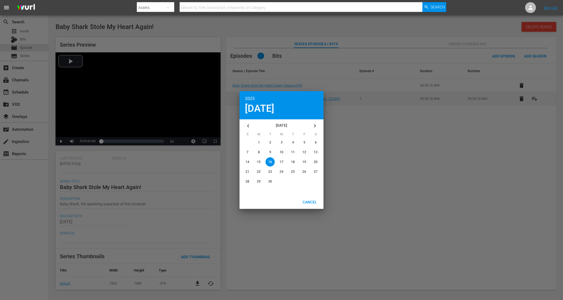
click at [249, 124] on icon "button" at bounding box center [248, 126] width 7 height 7
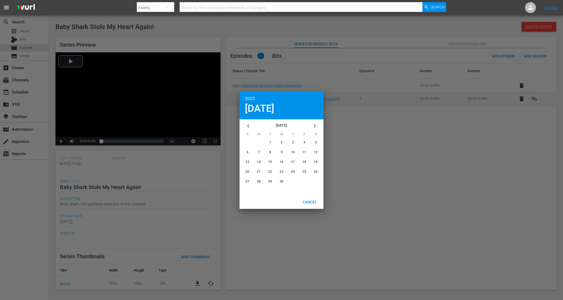
click at [246, 126] on icon "button" at bounding box center [248, 126] width 7 height 7
click at [282, 172] on span "19" at bounding box center [282, 172] width 4 height 4
type input "2025-03-19"
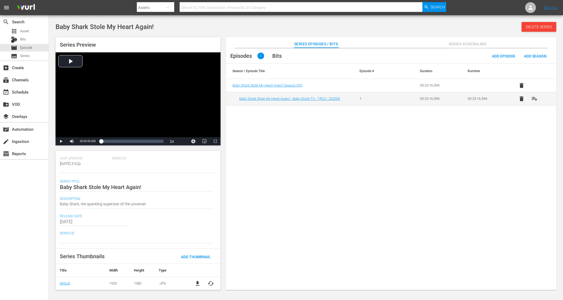
click at [178, 225] on div "2025-03-19" at bounding box center [137, 221] width 154 height 13
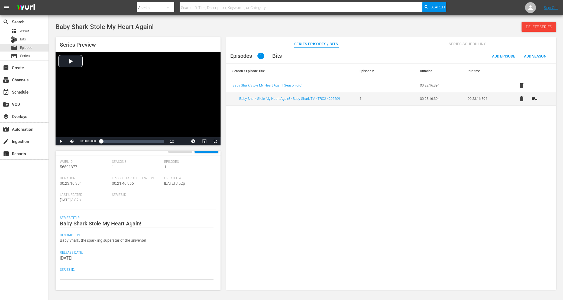
scroll to position [0, 0]
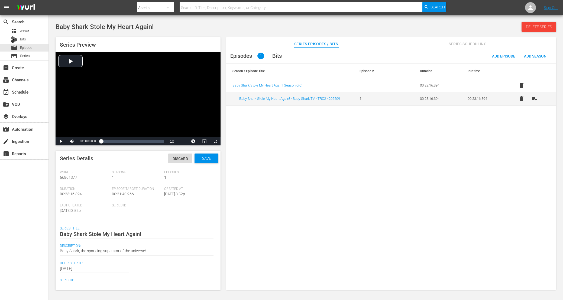
click at [205, 160] on span "Save" at bounding box center [207, 158] width 18 height 4
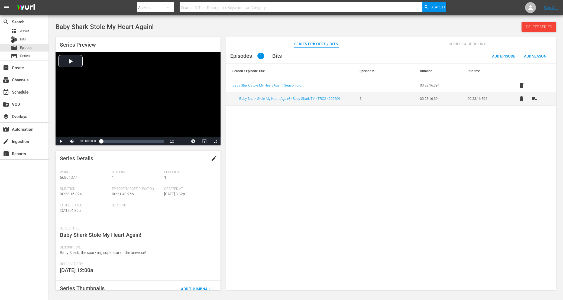
click at [310, 246] on div "Episodes 1 Bits Add Episode Add Season Season / Episode Title Episode # Duratio…" at bounding box center [391, 171] width 331 height 247
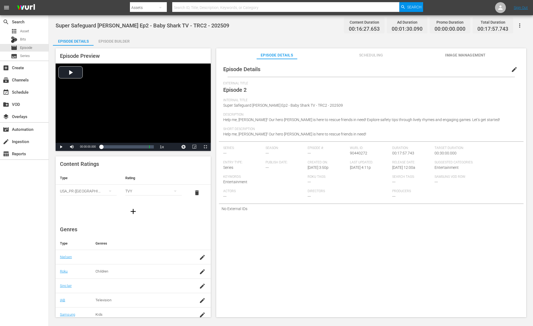
click at [242, 157] on div "Series: ---" at bounding box center [244, 153] width 42 height 14
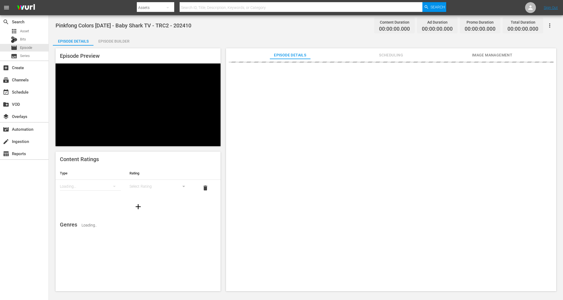
click at [318, 24] on div "Pinkfong Colors [DATE] - Baby Shark TV - TRC2 - 202410 Content Duration 00:00:0…" at bounding box center [306, 25] width 501 height 12
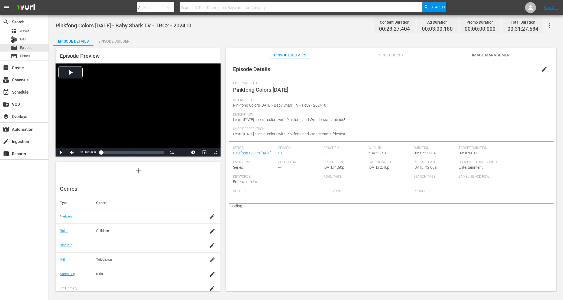
scroll to position [65, 0]
click at [324, 109] on div "Internal Title Pinkfong Colors [DATE] - Baby Shark TV - TRC2 - 202410" at bounding box center [391, 105] width 316 height 14
click at [538, 70] on button "edit" at bounding box center [544, 69] width 13 height 13
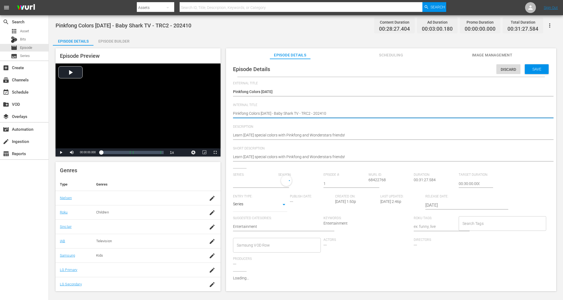
drag, startPoint x: 280, startPoint y: 112, endPoint x: 284, endPoint y: 118, distance: 7.5
click at [280, 112] on textarea "Pinkfong Colors [DATE] - Baby Shark TV - TRC2 - 202410" at bounding box center [390, 114] width 314 height 7
type textarea "Pinkfong Colors [DATE] -ㄸ Baby Shark TV - TRC2 - 202410"
type textarea "Pinkfong Colors [DATE] -떼 Baby Shark TV - TRC2 - 202410"
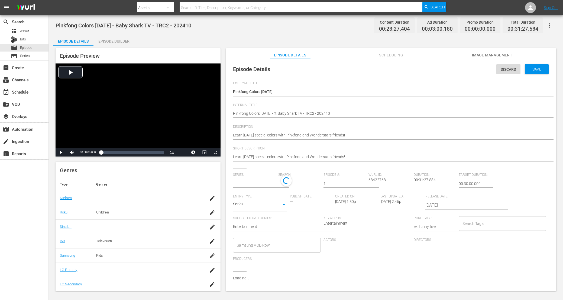
type textarea "Pinkfong Colors [DATE] -떼 Baby Shark TV - TRC2 - 202410"
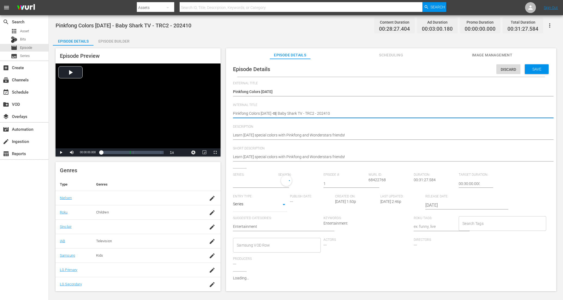
type textarea "Pinkfong Colors [DATE] - Baby Shark TV - TRC2 - 202410"
type textarea "Pinkfong Colors [DATE] Baby Shark TV - TRC2 - 202410"
type textarea "Pinkfong Colors [DATE] ㄸ Baby Shark TV - TRC2 - 202410"
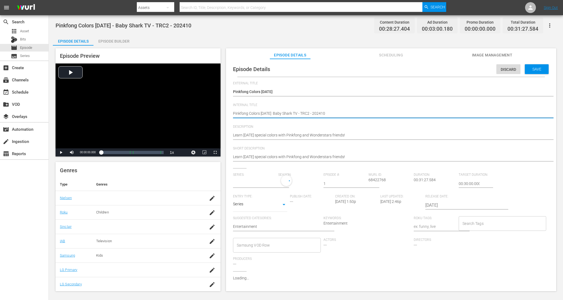
type textarea "Pinkfong Colors [DATE] ㄸ Baby Shark TV - TRC2 - 202410"
type textarea "Pinkfong Colors [DATE] 떼 Baby Shark TV - TRC2 - 202410"
type textarea "Pinkfong Colors Halloween 떼 Baby Shark TV - TRC2 - 202410"
type textarea "Pinkfong Colors Halloween ㄸ Baby Shark TV - TRC2 - 202410"
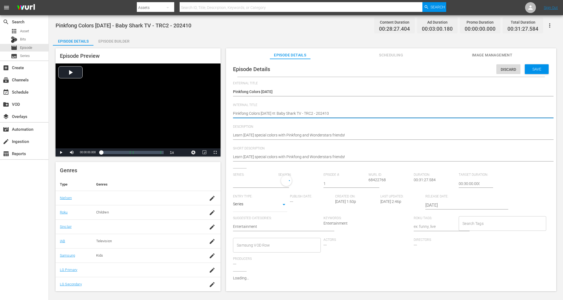
type textarea "Pinkfong Colors Halloween ㄷ Baby Shark TV - TRC2 - 202410"
type textarea "Pinkfong Colors Halloween ㄷE Baby Shark TV - TRC2 - 202410"
type textarea "Pinkfong Colors Halloween ㄷEo Baby Shark TV - TRC2 - 202410"
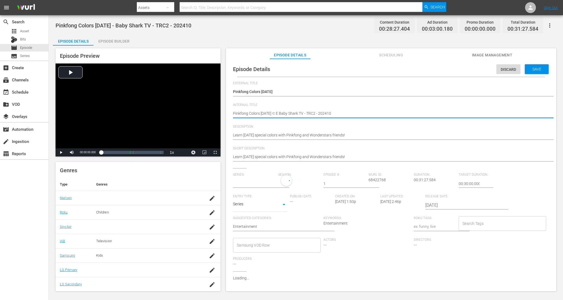
type textarea "Pinkfong Colors Halloween ㄷEo Baby Shark TV - TRC2 - 202410"
type textarea "Pinkfong Colors Halloween ㄷE Baby Shark TV - TRC2 - 202410"
type textarea "Pinkfong Colors Halloween ㄷ Baby Shark TV - TRC2 - 202410"
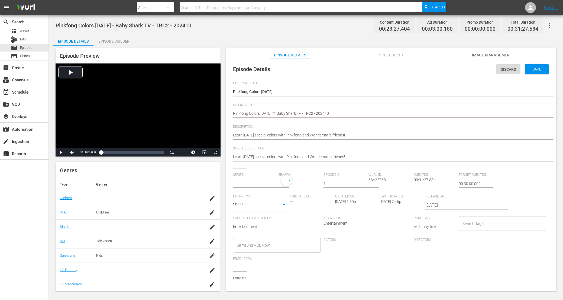
type textarea "Pinkfong Colors Halloween Baby Shark TV - TRC2 - 202410"
type textarea "Pinkfong Colors Halloween E Baby Shark TV - TRC2 - 202410"
type textarea "Pinkfong Colors Halloween Ep Baby Shark TV - TRC2 - 202410"
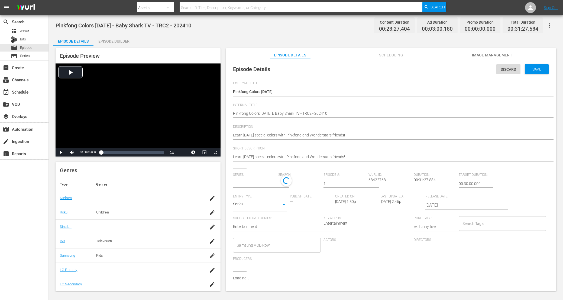
type textarea "Pinkfong Colors Halloween Ep Baby Shark TV - TRC2 - 202410"
type textarea "Pinkfong Colors Halloween Epo Baby Shark TV - TRC2 - 202410"
type textarea "Pinkfong Colors Halloween Ep Baby Shark TV - TRC2 - 202410"
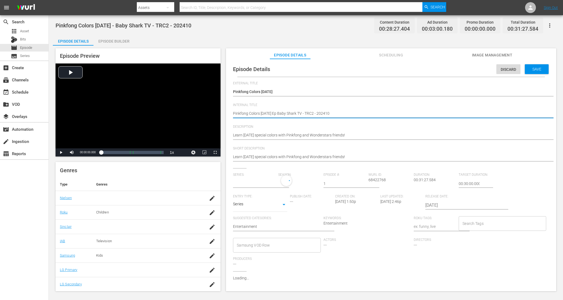
type input "Pinkfong Colors [DATE]"
type textarea "Pinkfong Colors [DATE] Ep1 Baby Shark TV - TRC2 - 202410"
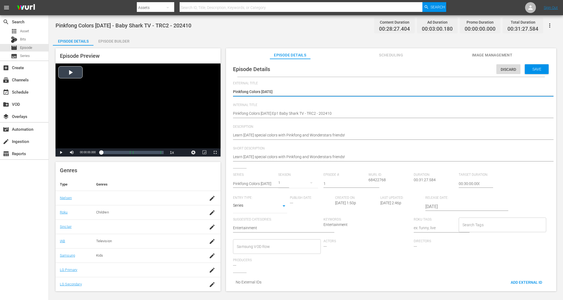
drag, startPoint x: 288, startPoint y: 92, endPoint x: 214, endPoint y: 92, distance: 74.0
type textarea "E"
type textarea "Ep"
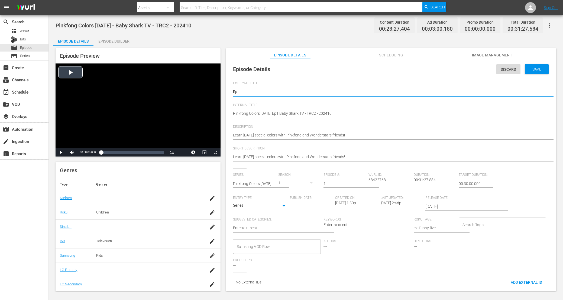
type textarea "Epi"
type textarea "Epis"
type textarea "Episo"
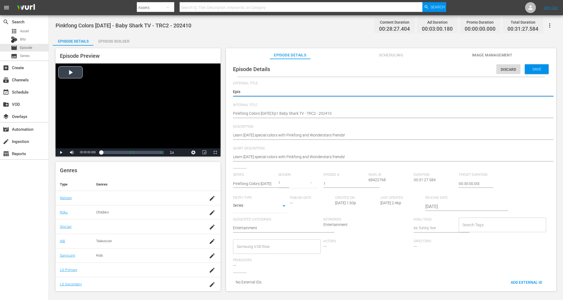
type textarea "Episo"
type textarea "Episod"
type textarea "Episode"
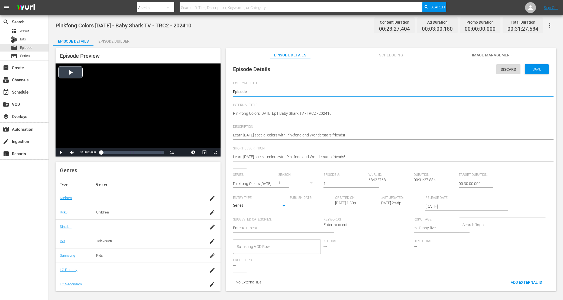
type textarea "Episode"
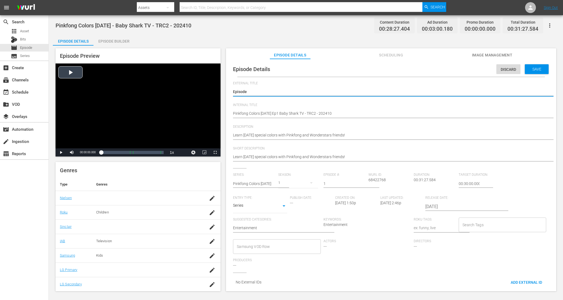
type textarea "Episode"
type textarea "Episode 2"
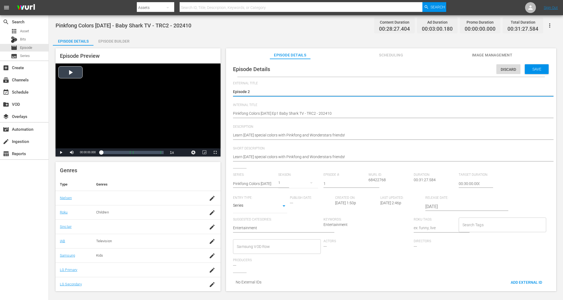
type textarea "Episode 2"
click at [467, 66] on div "Episode Details Discard Save" at bounding box center [391, 69] width 325 height 15
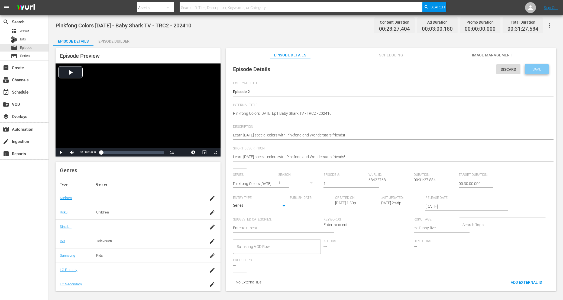
click at [534, 65] on div "Save" at bounding box center [537, 69] width 24 height 10
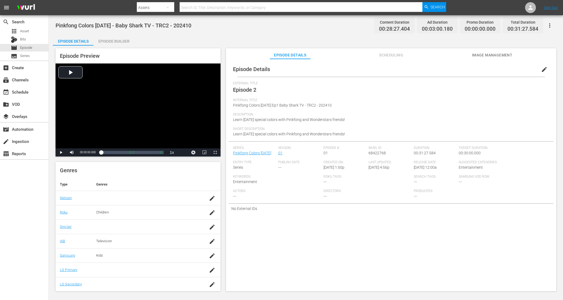
click at [310, 27] on div "Pinkfong Colors Halloween - Baby Shark TV - TRC2 - 202410 Content Duration 00:2…" at bounding box center [306, 25] width 501 height 12
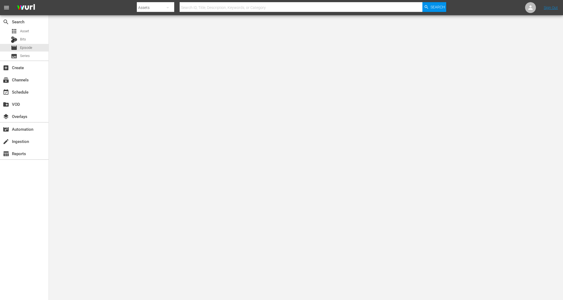
click at [304, 100] on div at bounding box center [281, 150] width 563 height 300
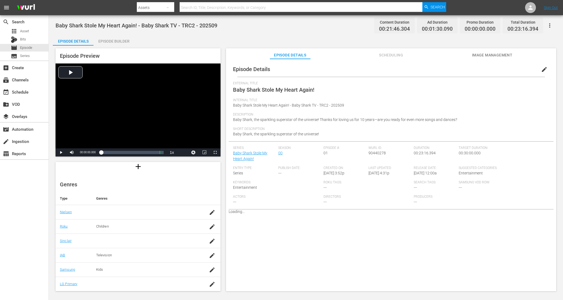
scroll to position [65, 0]
drag, startPoint x: 336, startPoint y: 132, endPoint x: 230, endPoint y: 133, distance: 105.8
click at [230, 133] on div "Episode Details edit External Title Baby Shark Stole My Heart Again! Internal T…" at bounding box center [391, 139] width 325 height 155
copy span "Baby Shark, the sparkling superstar of the universe!"
